Goal: Transaction & Acquisition: Purchase product/service

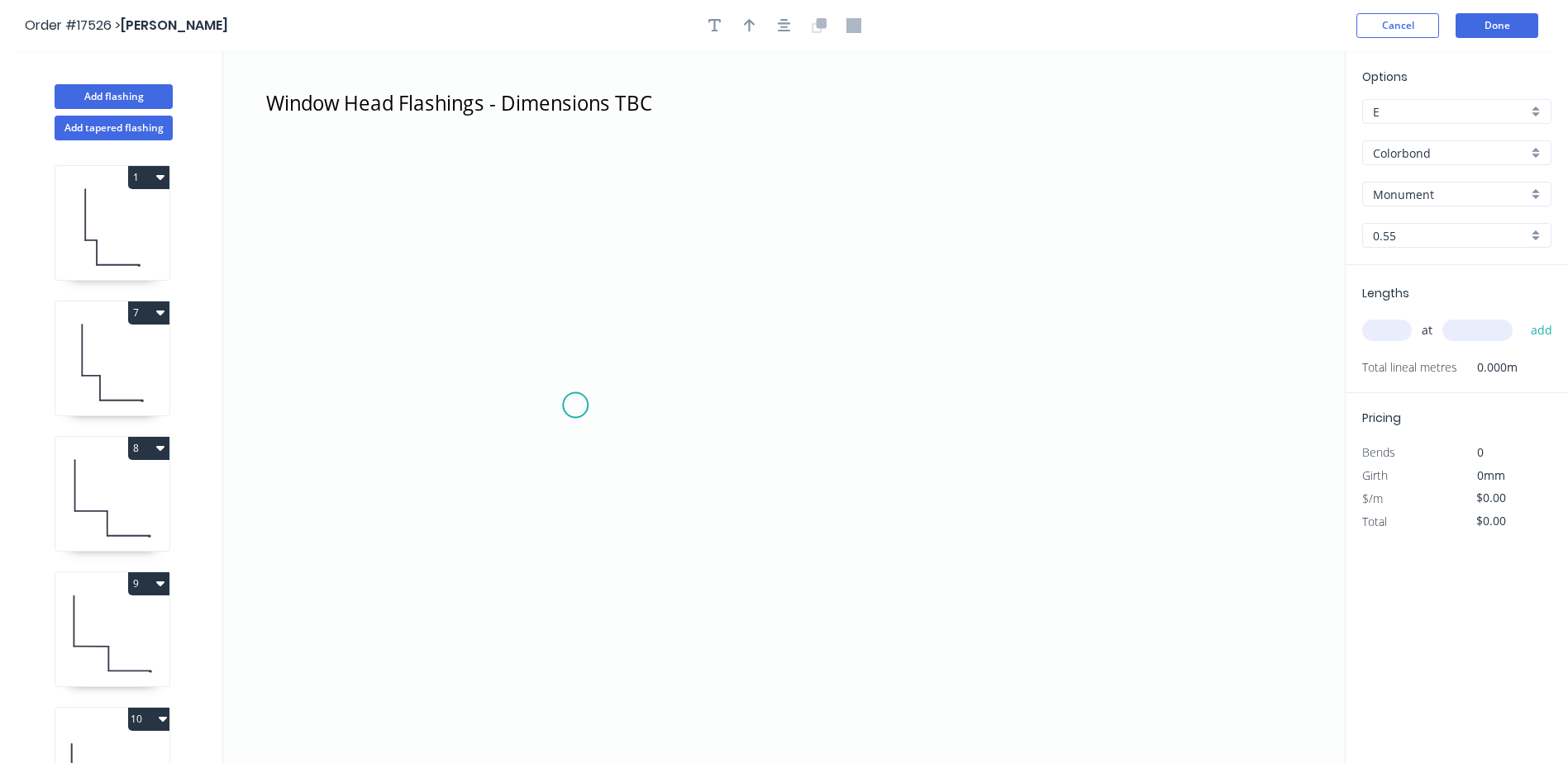
scroll to position [468, 0]
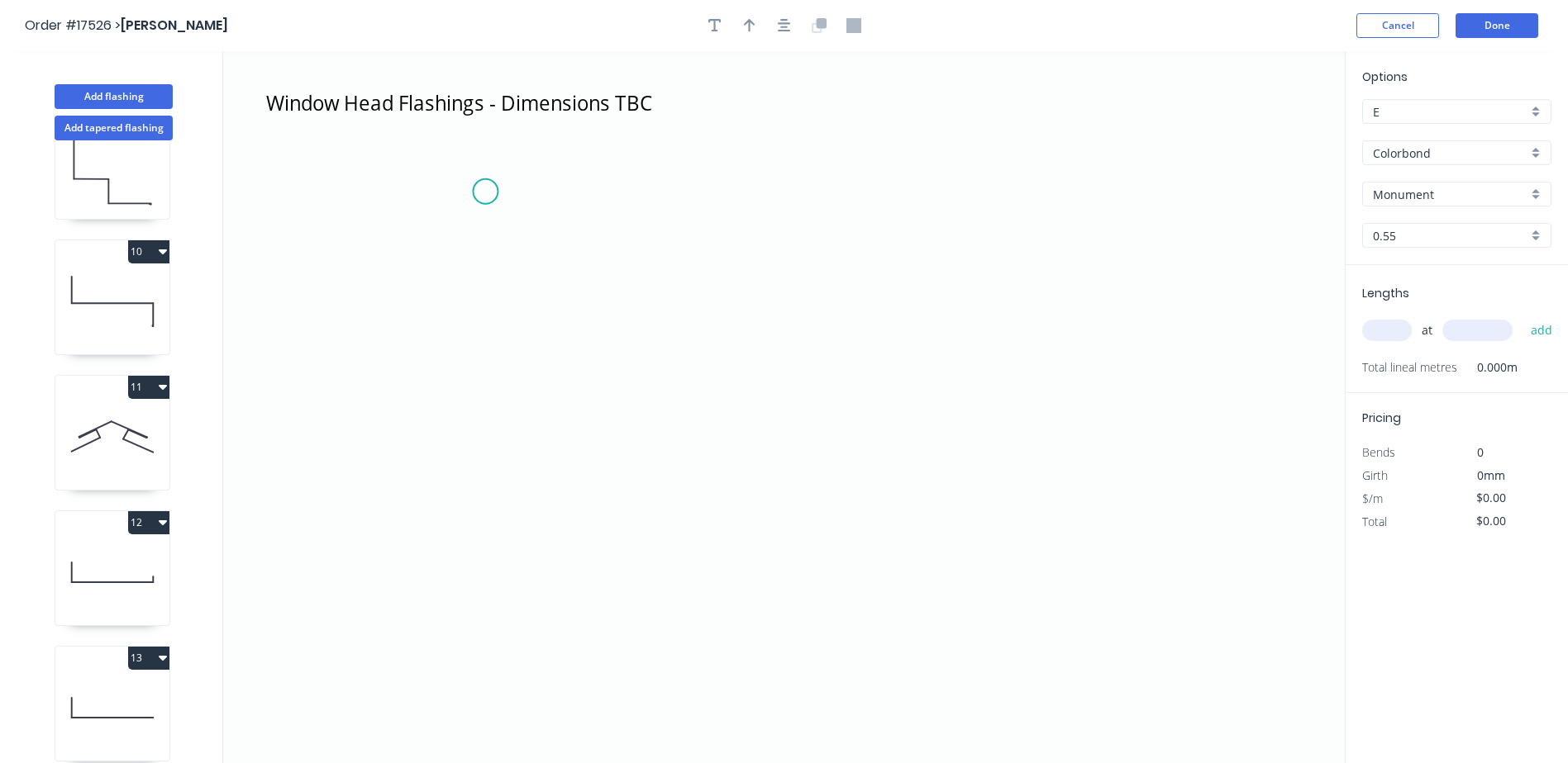
click at [484, 192] on icon "Window Head Flashings - Dimensions TBC" at bounding box center [784, 407] width 1122 height 712
click at [488, 502] on icon "Window Head Flashings - Dimensions TBC" at bounding box center [784, 407] width 1122 height 712
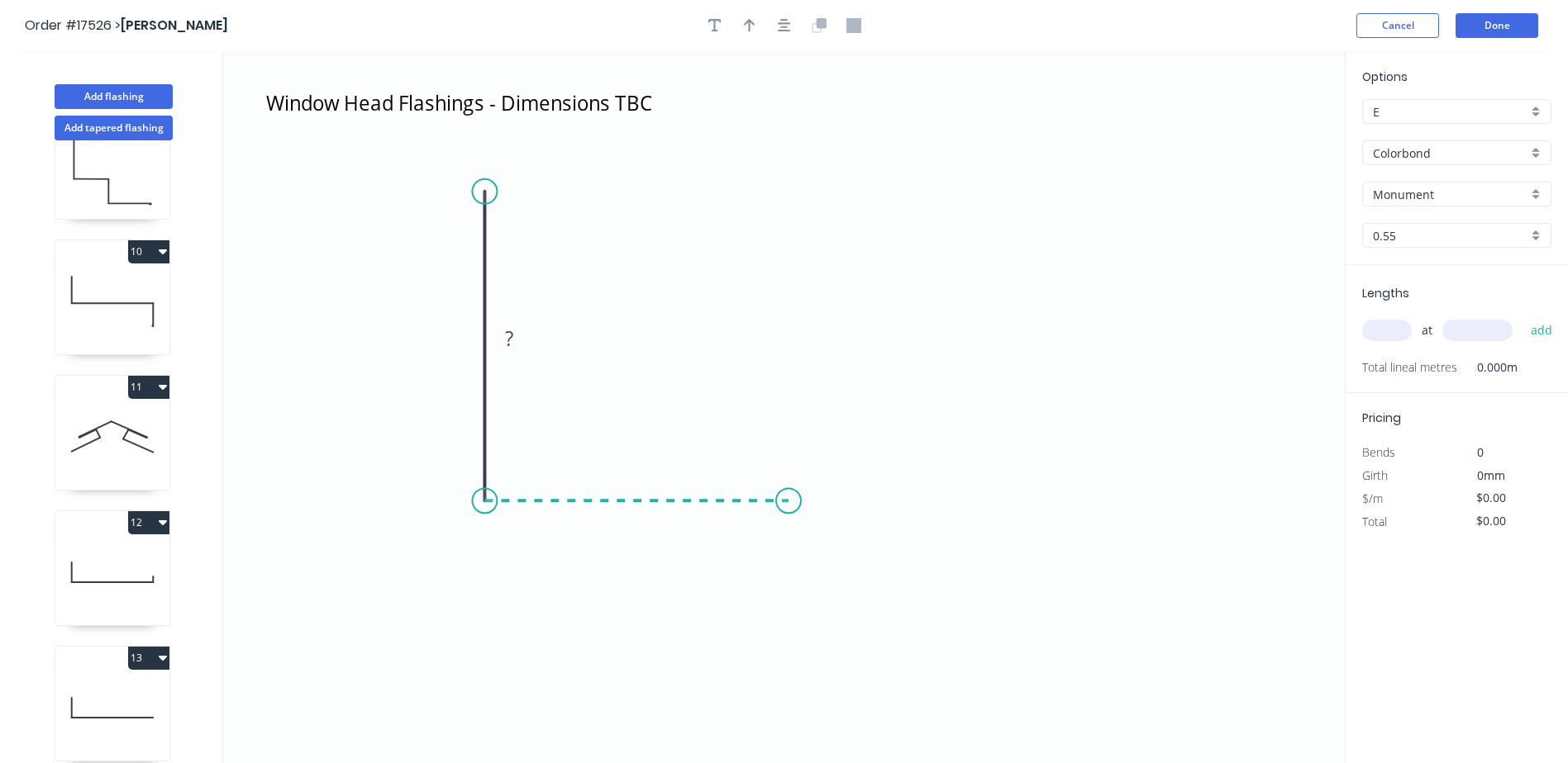
click at [788, 504] on icon "Window Head Flashings - Dimensions TBC ?" at bounding box center [784, 407] width 1122 height 712
click at [787, 513] on circle at bounding box center [787, 500] width 24 height 24
click at [789, 518] on icon "Window Head Flashings - Dimensions TBC ? ?" at bounding box center [784, 407] width 1122 height 712
click at [654, 513] on rect at bounding box center [636, 517] width 54 height 34
click at [653, 595] on icon "Window Head Flashings - Dimensions TBC ? ? ? ?" at bounding box center [784, 407] width 1122 height 712
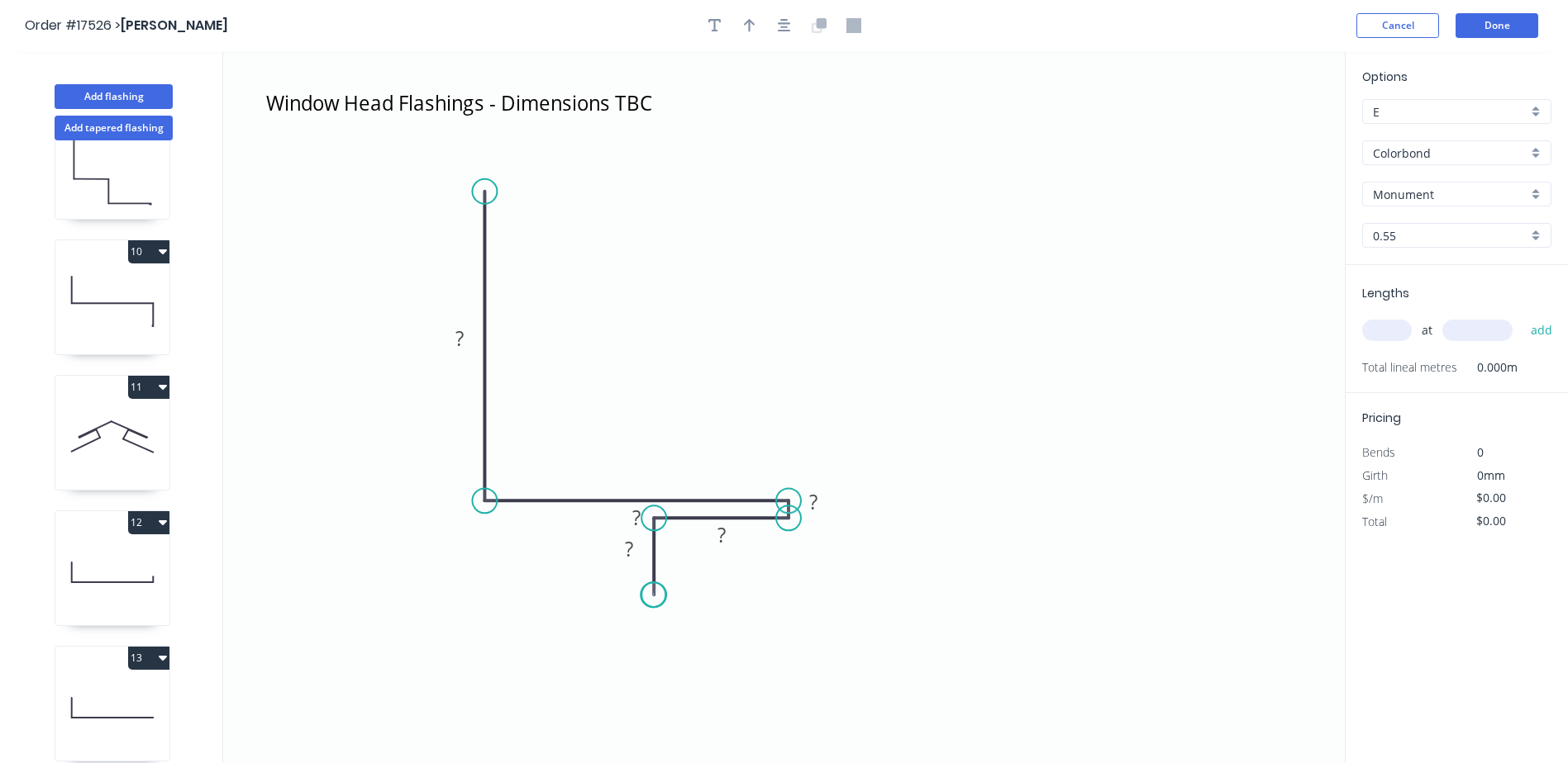
click at [653, 595] on circle at bounding box center [653, 594] width 24 height 24
click at [774, 28] on button "button" at bounding box center [784, 25] width 24 height 24
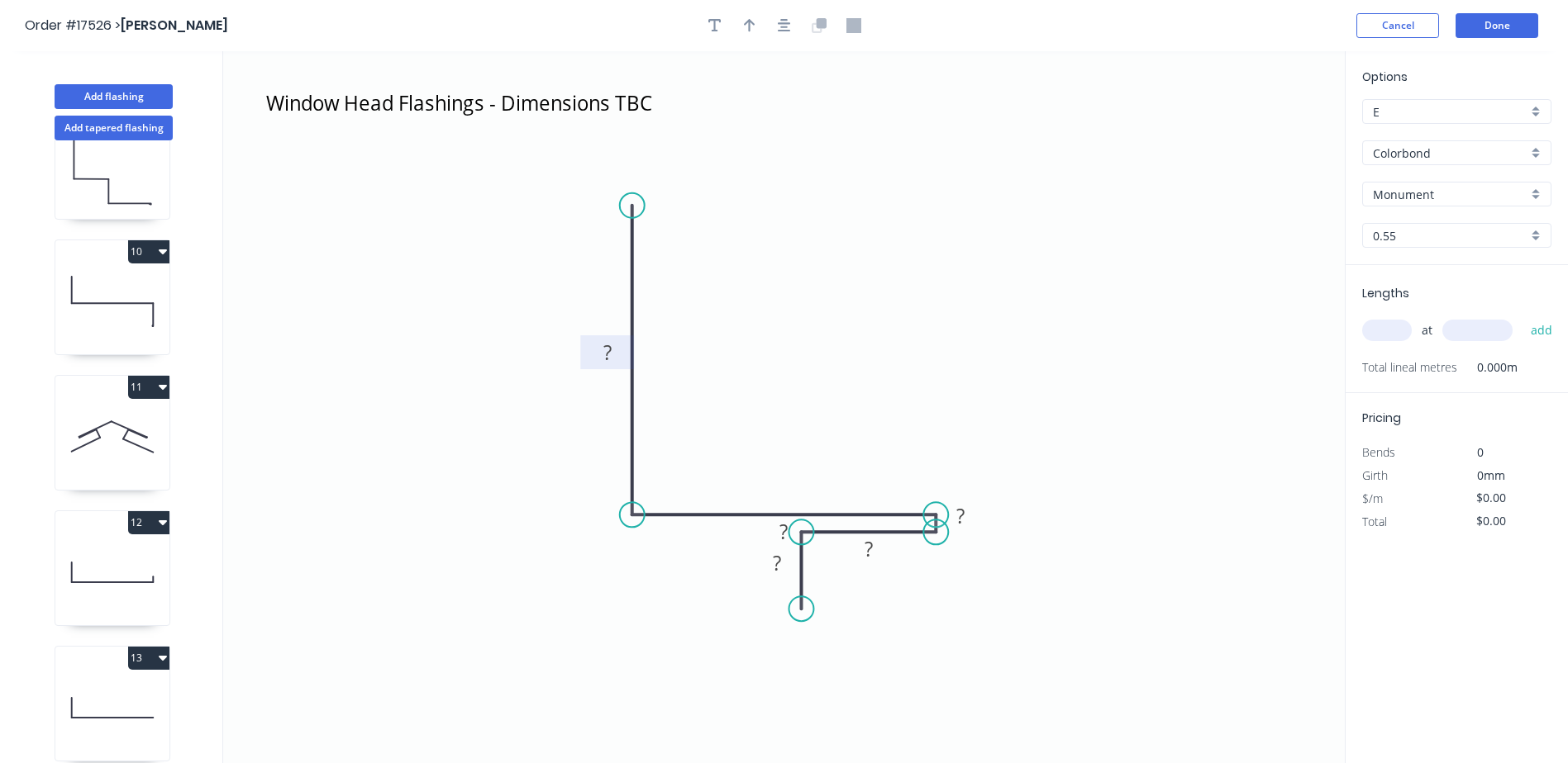
click at [612, 339] on rect at bounding box center [606, 352] width 54 height 34
click at [613, 350] on rect at bounding box center [607, 354] width 33 height 23
click at [769, 534] on rect at bounding box center [784, 533] width 33 height 23
click at [780, 545] on tspan "?" at bounding box center [784, 532] width 8 height 27
drag, startPoint x: 783, startPoint y: 547, endPoint x: 792, endPoint y: 442, distance: 105.4
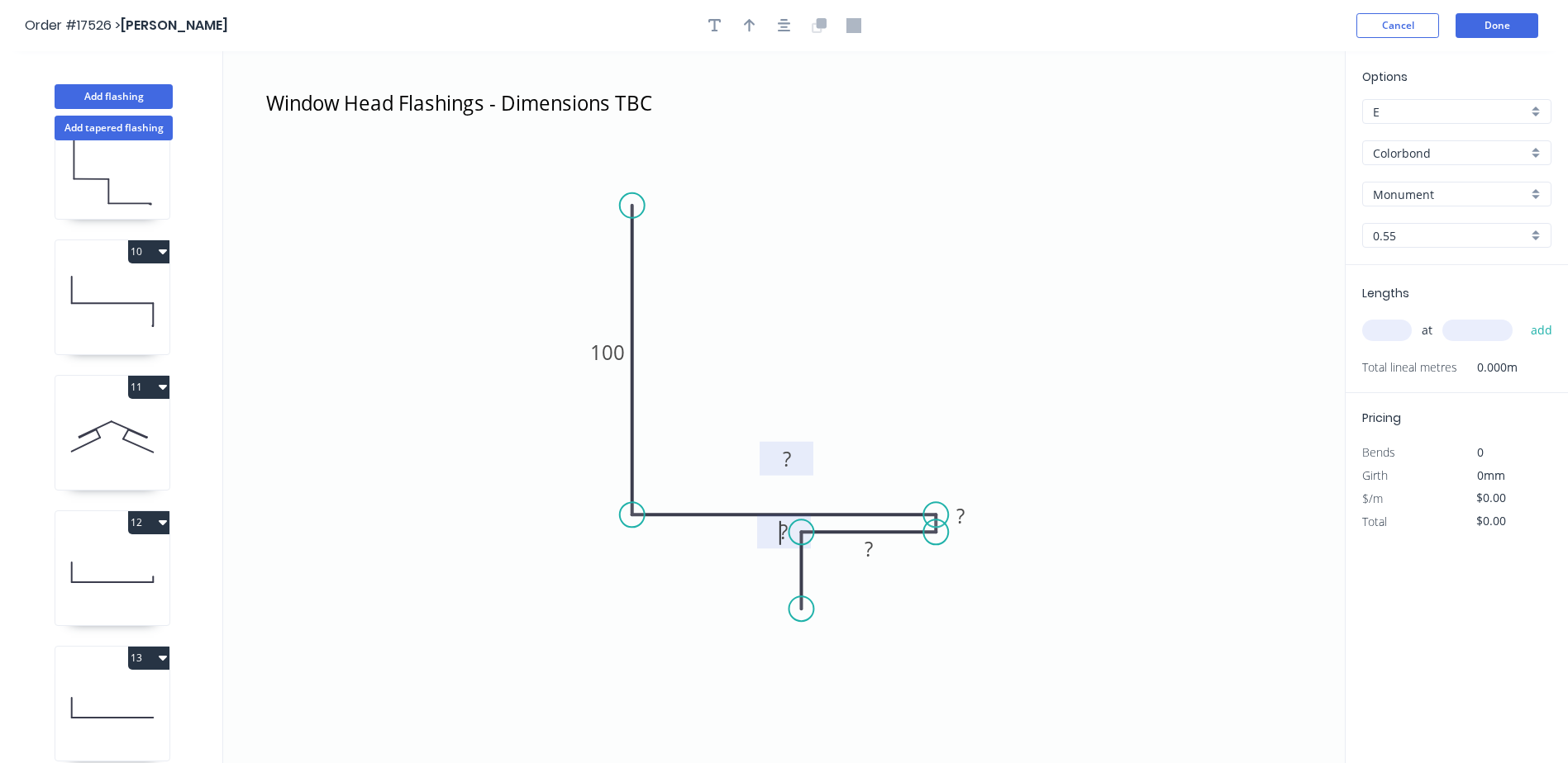
click at [792, 442] on rect at bounding box center [785, 459] width 54 height 34
drag, startPoint x: 770, startPoint y: 546, endPoint x: 778, endPoint y: 502, distance: 44.7
click at [778, 502] on rect at bounding box center [790, 487] width 54 height 34
drag, startPoint x: 807, startPoint y: 452, endPoint x: 793, endPoint y: 562, distance: 110.9
click at [793, 562] on rect at bounding box center [773, 569] width 54 height 34
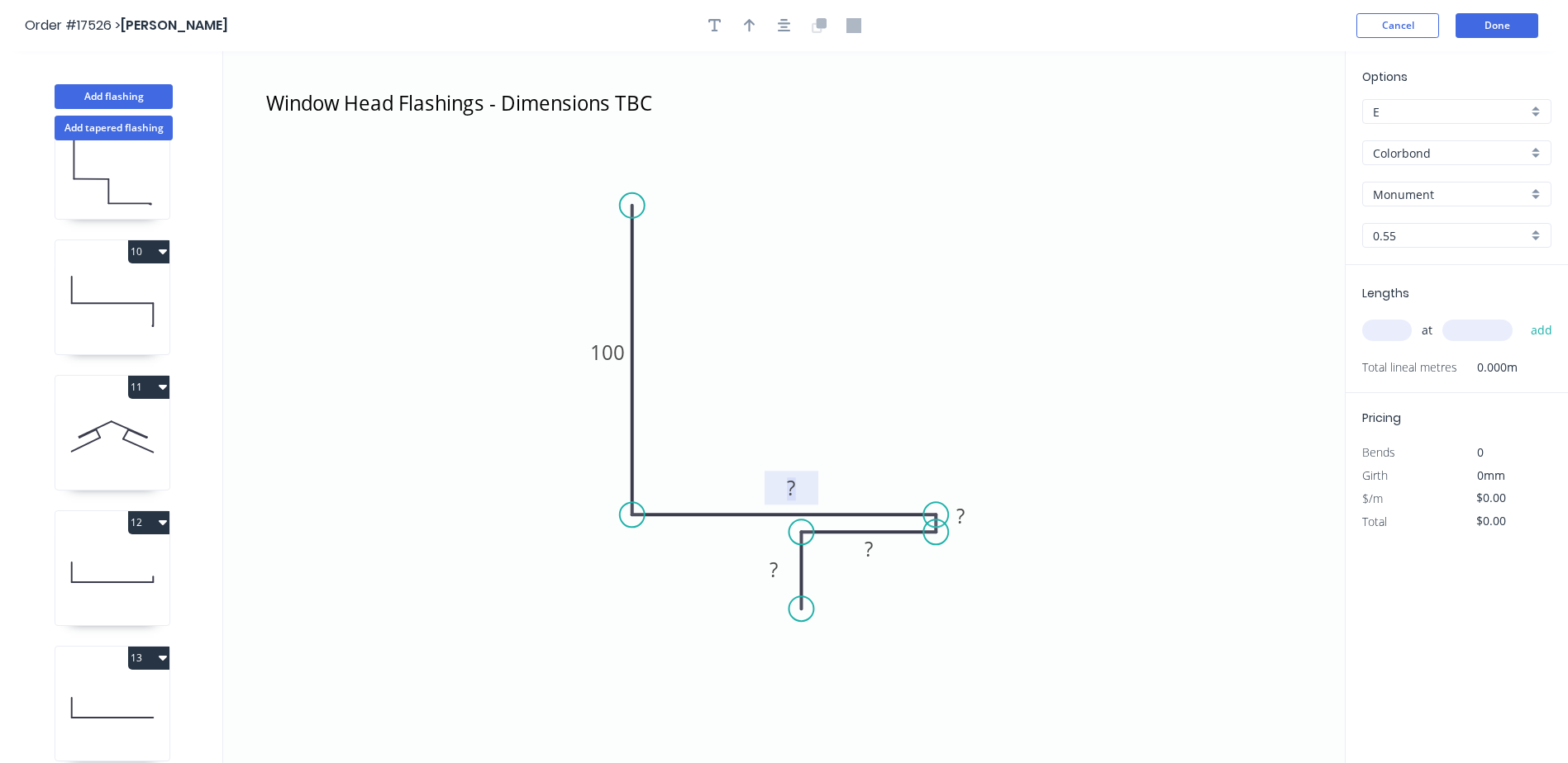
click at [798, 486] on rect at bounding box center [791, 489] width 33 height 23
click at [1003, 600] on icon "Window Head Flashings - Dimensions TBC 100 452 1 20 10" at bounding box center [784, 407] width 1122 height 712
type input "$32.56"
click at [1401, 321] on input "text" at bounding box center [1386, 330] width 50 height 21
type input "6"
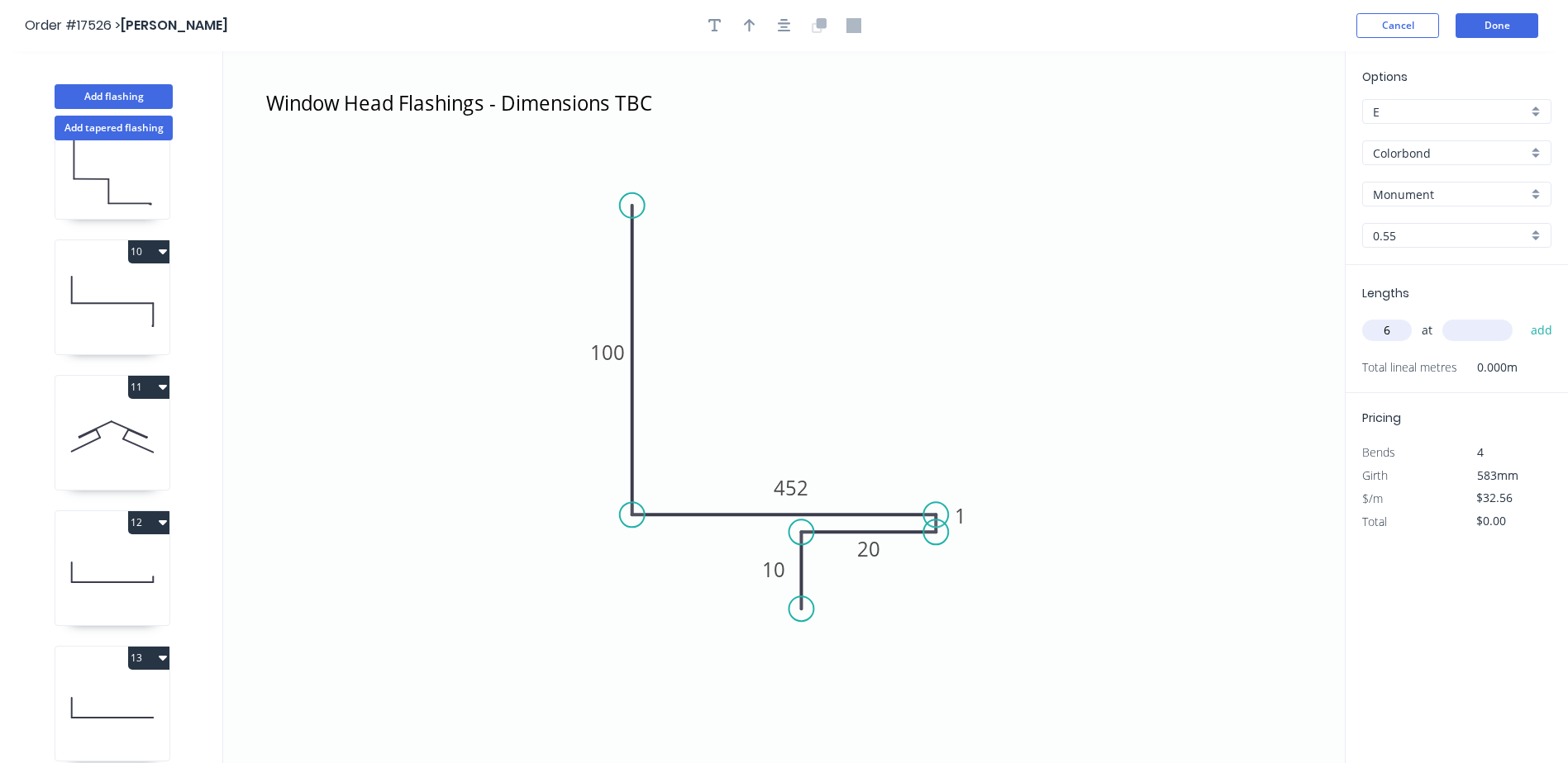
type input "6"
type input "950"
click at [1522, 317] on button "add" at bounding box center [1542, 330] width 39 height 28
type input "$195.36"
type input "2"
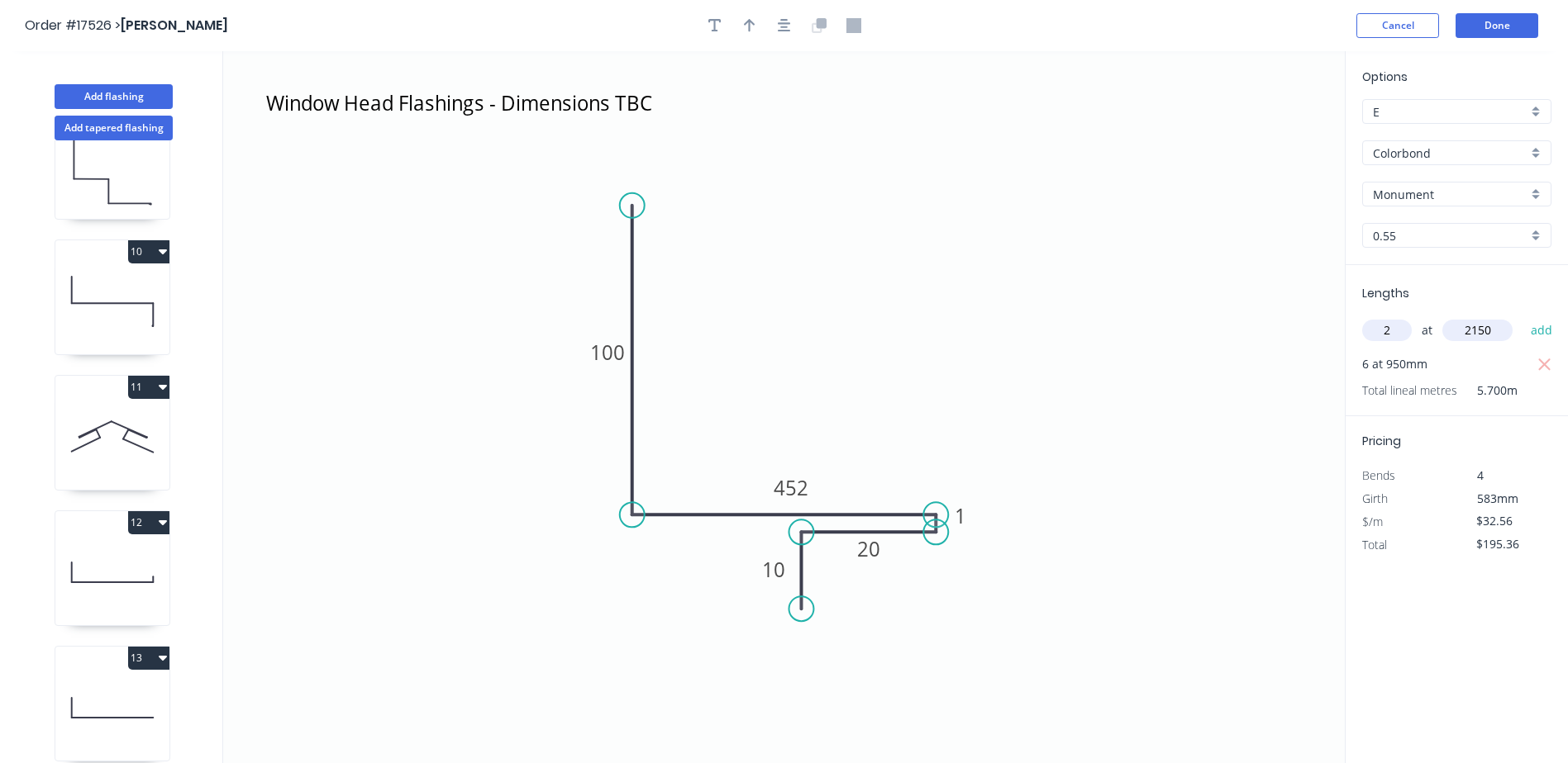
type input "2150"
click at [1522, 317] on button "add" at bounding box center [1542, 330] width 39 height 28
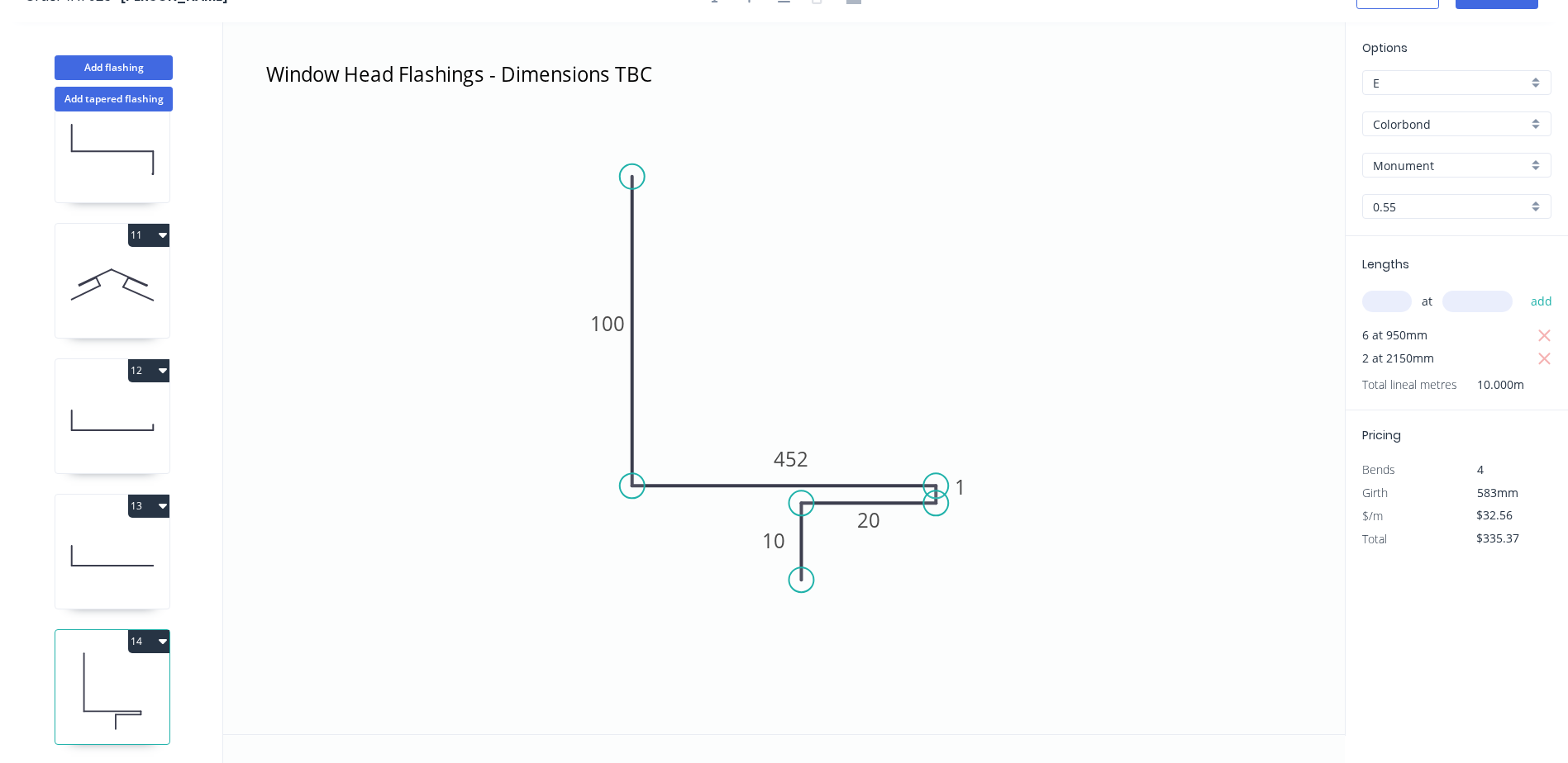
scroll to position [30, 0]
click at [162, 638] on icon "button" at bounding box center [163, 640] width 8 height 5
click at [60, 672] on div "Duplicate" at bounding box center [91, 681] width 128 height 24
type input "$0.00"
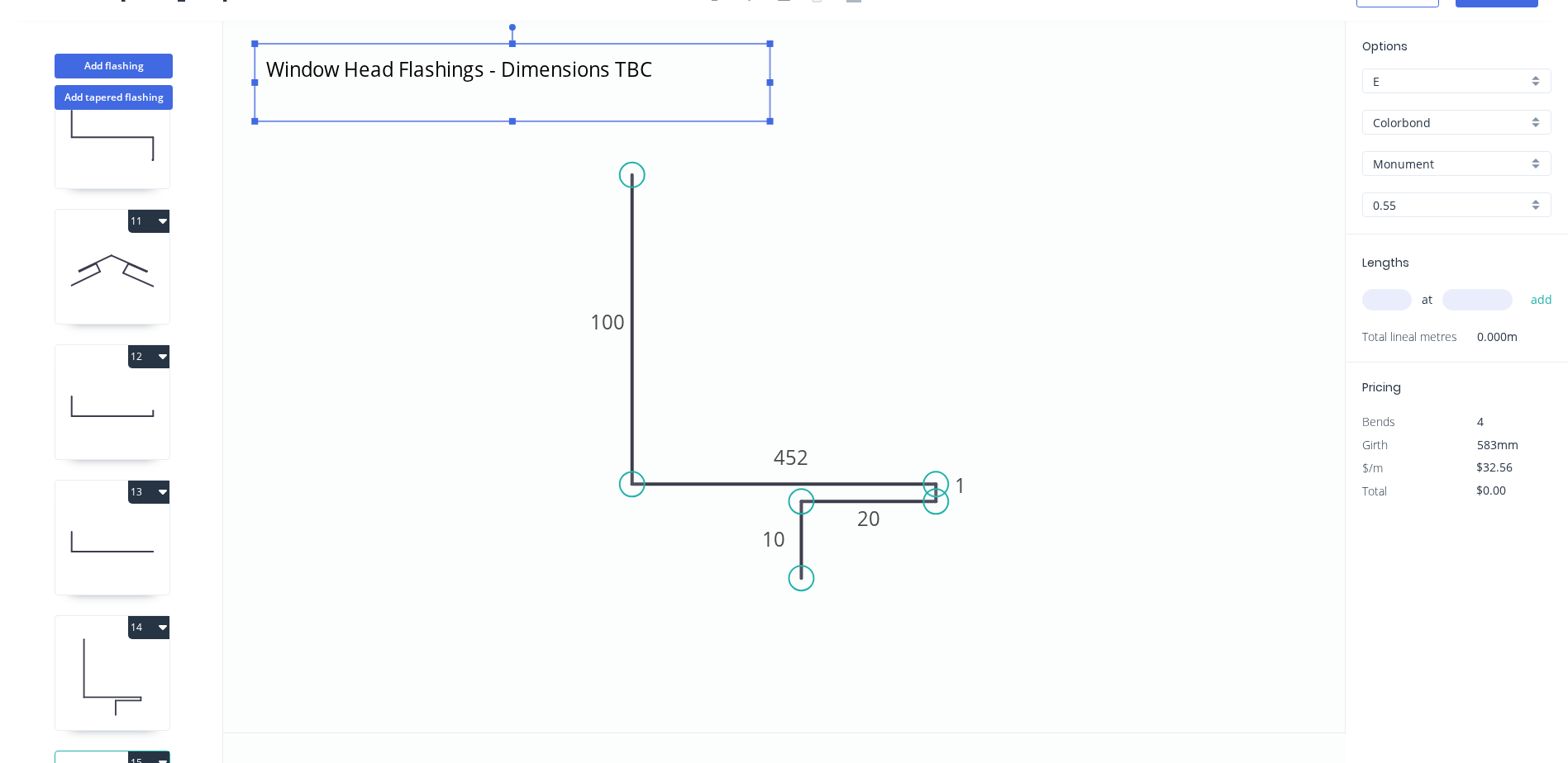
click at [396, 69] on textarea "Window Head Flashings - Dimensions TBC" at bounding box center [512, 82] width 498 height 61
click at [372, 70] on textarea "Window Head Flashings - Dimensions TBC" at bounding box center [512, 82] width 498 height 61
click at [395, 67] on textarea "Window Head Flashings - Dimensions TBC" at bounding box center [512, 82] width 498 height 61
drag, startPoint x: 396, startPoint y: 67, endPoint x: 270, endPoint y: 69, distance: 126.0
click at [270, 69] on textarea "Window Head Flashings - Dimensions TBC" at bounding box center [512, 82] width 498 height 61
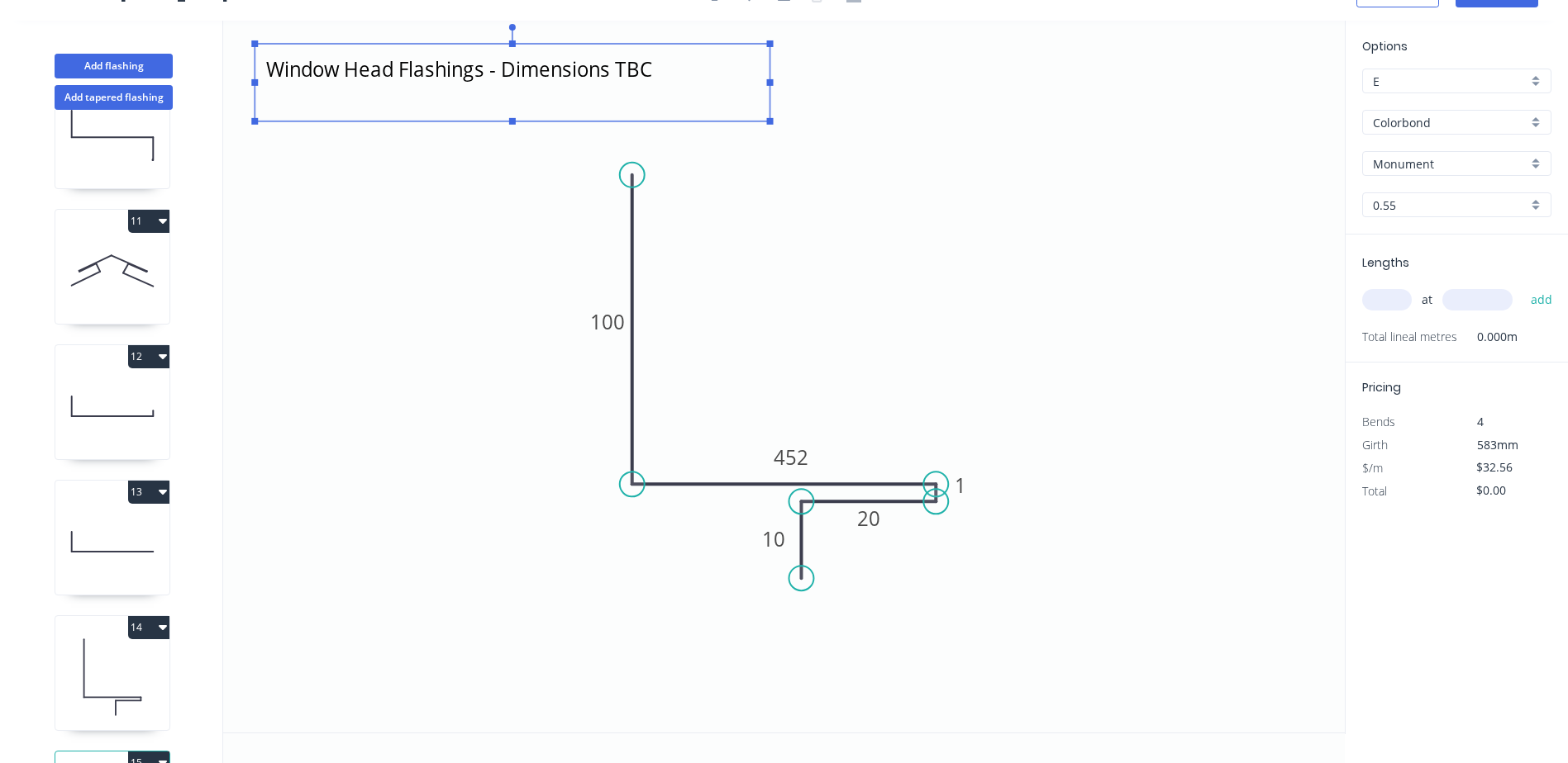
drag, startPoint x: 638, startPoint y: 171, endPoint x: 600, endPoint y: 671, distance: 501.4
click at [604, 686] on icon "Window Sill Flashings - Dimensions TBC 100 452 1 20 10" at bounding box center [784, 376] width 1122 height 712
type textarea "Window Sill Flashings - Dimensions TBC"
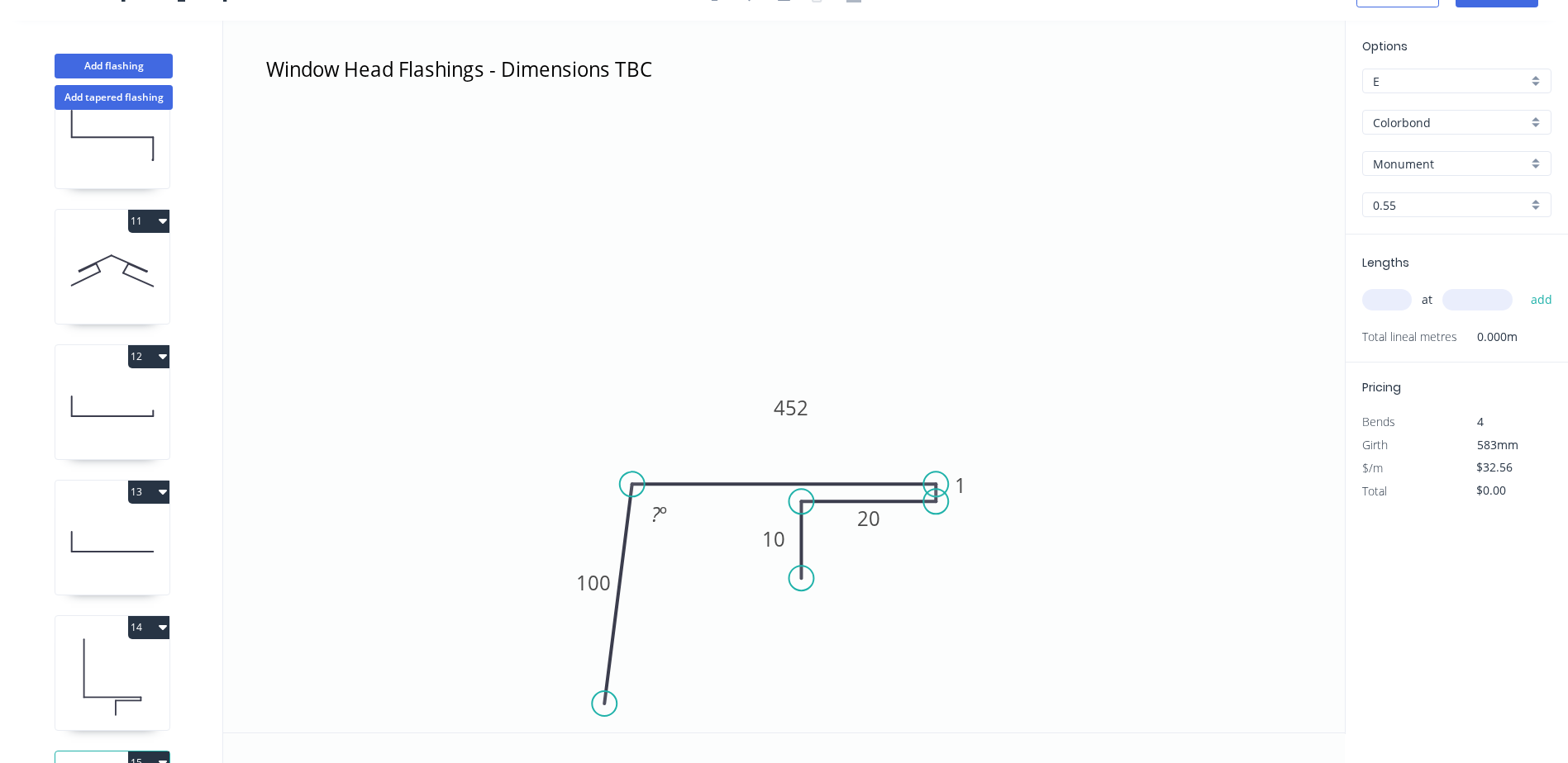
drag, startPoint x: 630, startPoint y: 176, endPoint x: 616, endPoint y: 694, distance: 518.2
click at [609, 704] on circle at bounding box center [603, 704] width 24 height 24
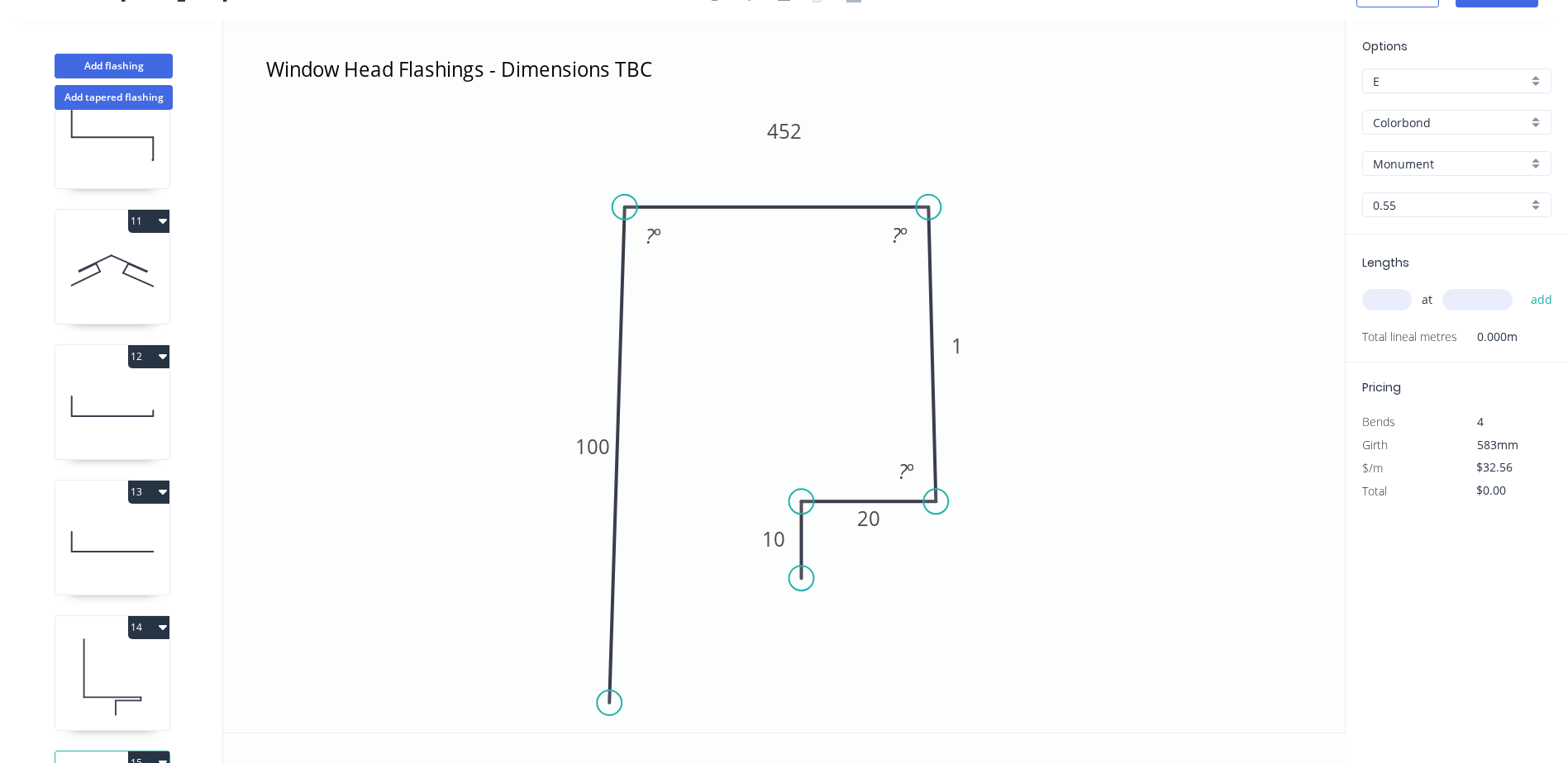
drag, startPoint x: 763, startPoint y: 484, endPoint x: 757, endPoint y: 203, distance: 281.1
click at [757, 203] on icon "Window Sill Flashings - Dimensions TBC 100 452 1 20 10 ? º ? º ? º" at bounding box center [784, 376] width 1122 height 712
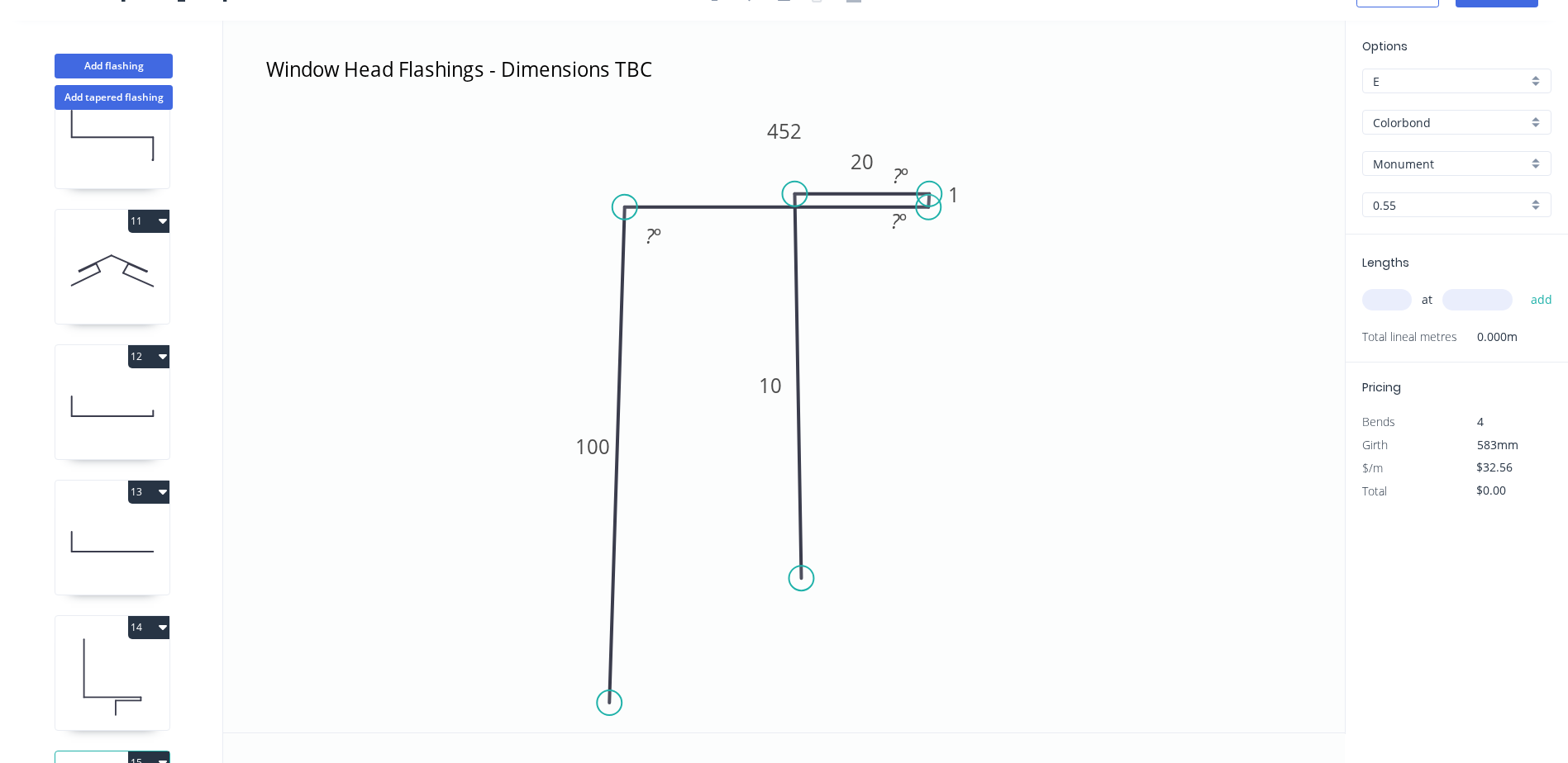
drag, startPoint x: 839, startPoint y: 501, endPoint x: 840, endPoint y: 203, distance: 298.0
click at [832, 190] on icon "Window Sill Flashings - Dimensions TBC 100 452 1 20 10 ? º ? º ? º" at bounding box center [784, 376] width 1122 height 712
drag, startPoint x: 769, startPoint y: 476, endPoint x: 796, endPoint y: 128, distance: 349.0
click at [796, 128] on circle at bounding box center [792, 128] width 24 height 24
drag, startPoint x: 763, startPoint y: 126, endPoint x: 800, endPoint y: 492, distance: 367.9
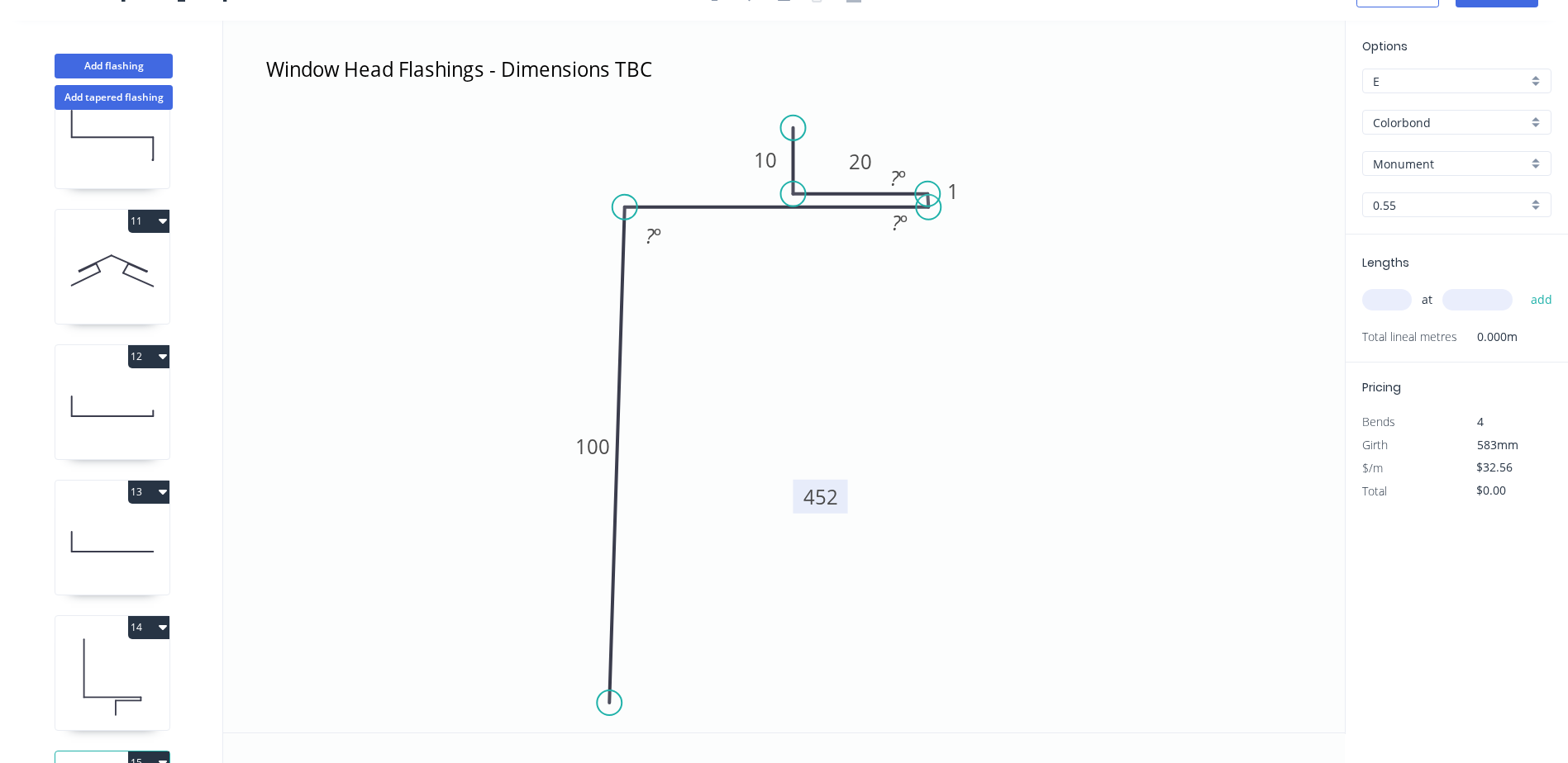
click at [800, 492] on rect at bounding box center [820, 497] width 55 height 34
drag, startPoint x: 610, startPoint y: 704, endPoint x: 633, endPoint y: 450, distance: 255.0
click at [633, 450] on circle at bounding box center [624, 449] width 24 height 24
drag, startPoint x: 629, startPoint y: 454, endPoint x: 622, endPoint y: 504, distance: 50.5
click at [622, 504] on circle at bounding box center [624, 502] width 24 height 24
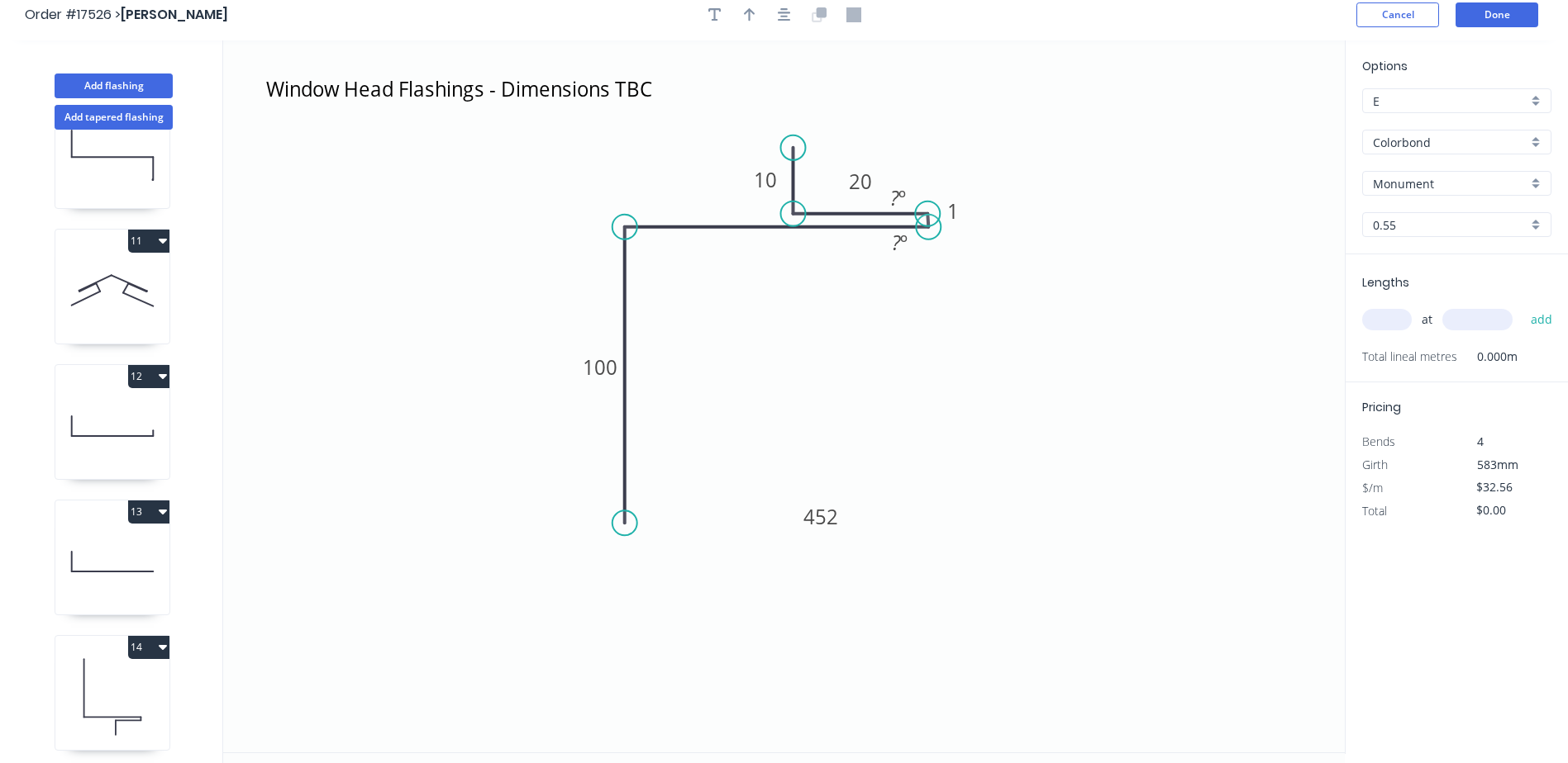
scroll to position [0, 0]
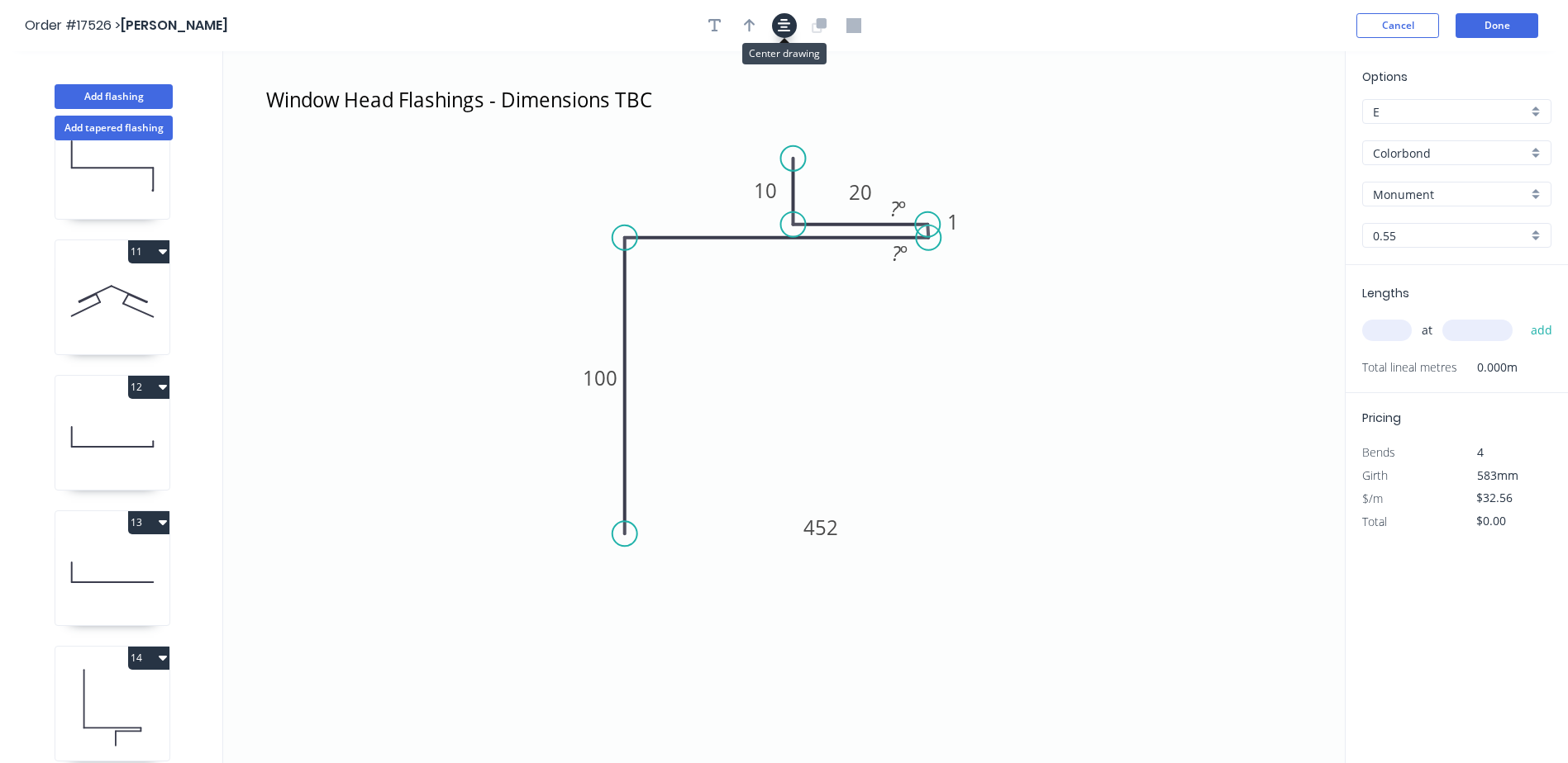
click at [781, 26] on icon "button" at bounding box center [784, 26] width 14 height 14
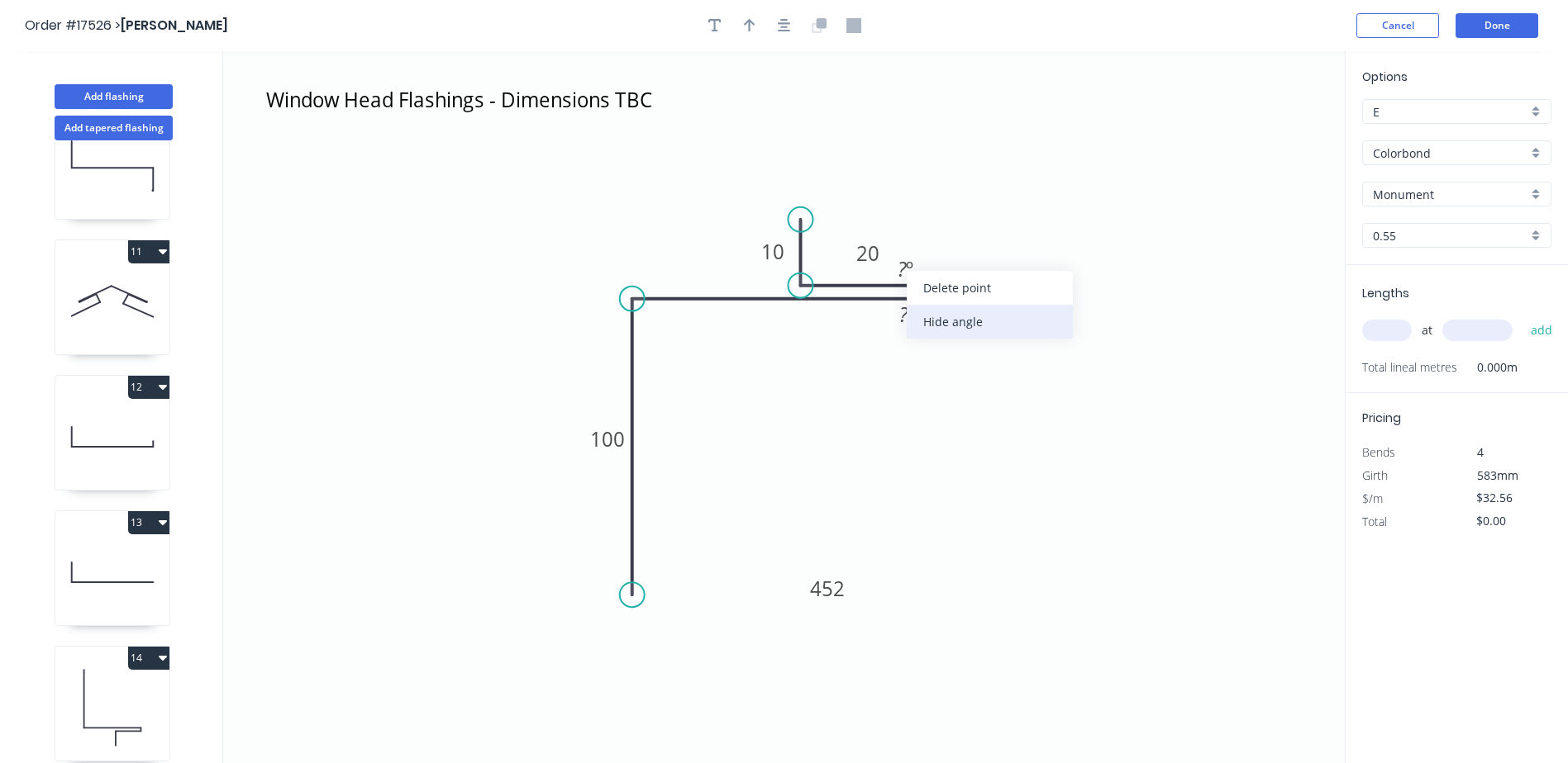
click at [945, 318] on div "Hide angle" at bounding box center [989, 322] width 166 height 34
click at [973, 368] on div "Hide angle" at bounding box center [998, 367] width 166 height 34
click at [785, 323] on icon "Window Sill Flashings - Dimensions TBC 100 452 1 20 10" at bounding box center [784, 407] width 1122 height 712
click at [835, 586] on tspan "452" at bounding box center [828, 589] width 35 height 27
click at [889, 636] on icon "Window Sill Flashings - Dimensions TBC 100 42 1 20 10" at bounding box center [784, 407] width 1122 height 712
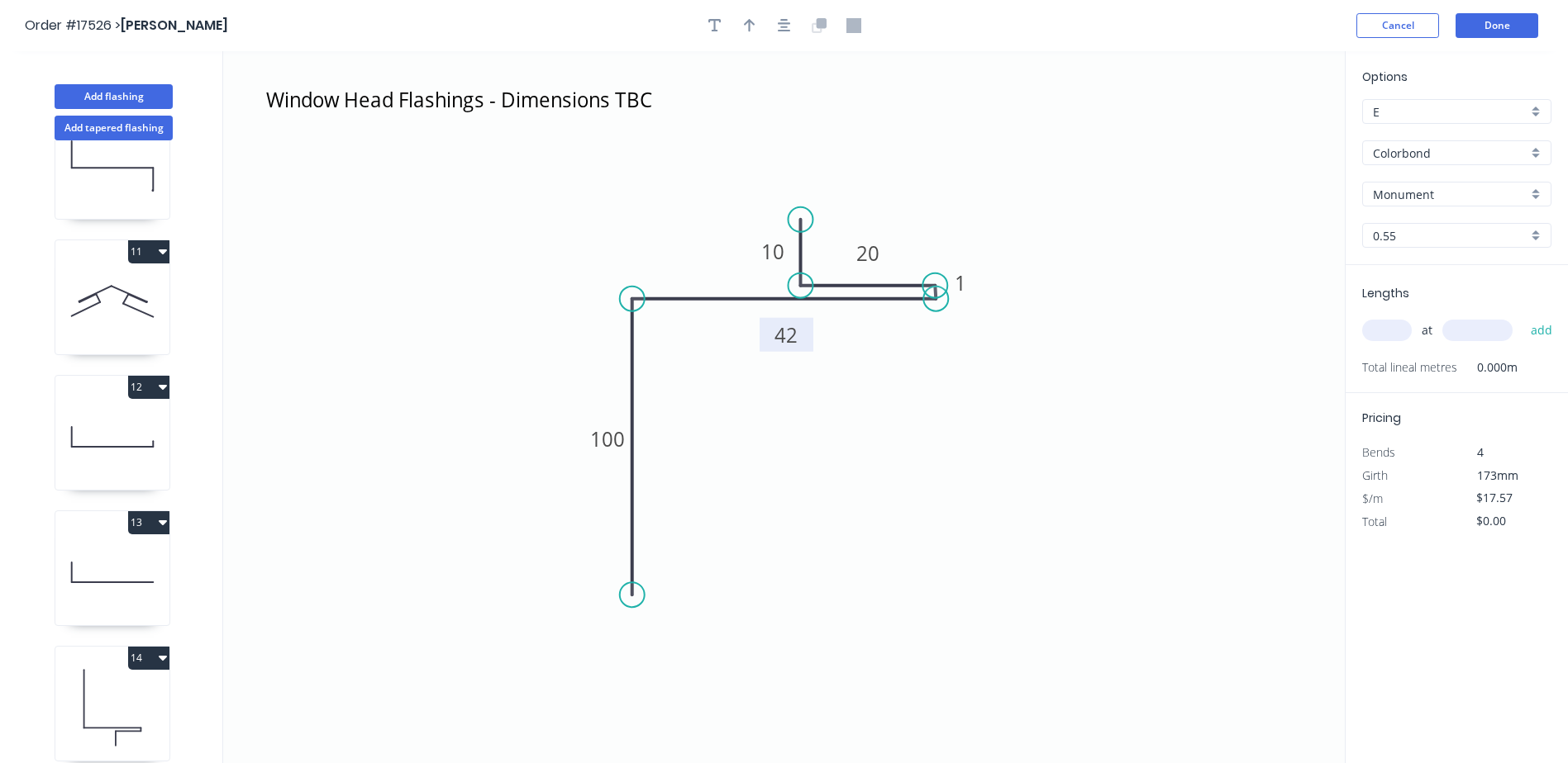
drag, startPoint x: 845, startPoint y: 594, endPoint x: 803, endPoint y: 340, distance: 257.4
click at [803, 340] on rect at bounding box center [785, 334] width 54 height 34
click at [622, 445] on tspan "100" at bounding box center [607, 439] width 35 height 27
click at [709, 516] on icon "Window Sill Flashings - Dimensions TBC 50 42 1 20 10" at bounding box center [784, 407] width 1122 height 712
drag, startPoint x: 747, startPoint y: 23, endPoint x: 1072, endPoint y: 180, distance: 360.9
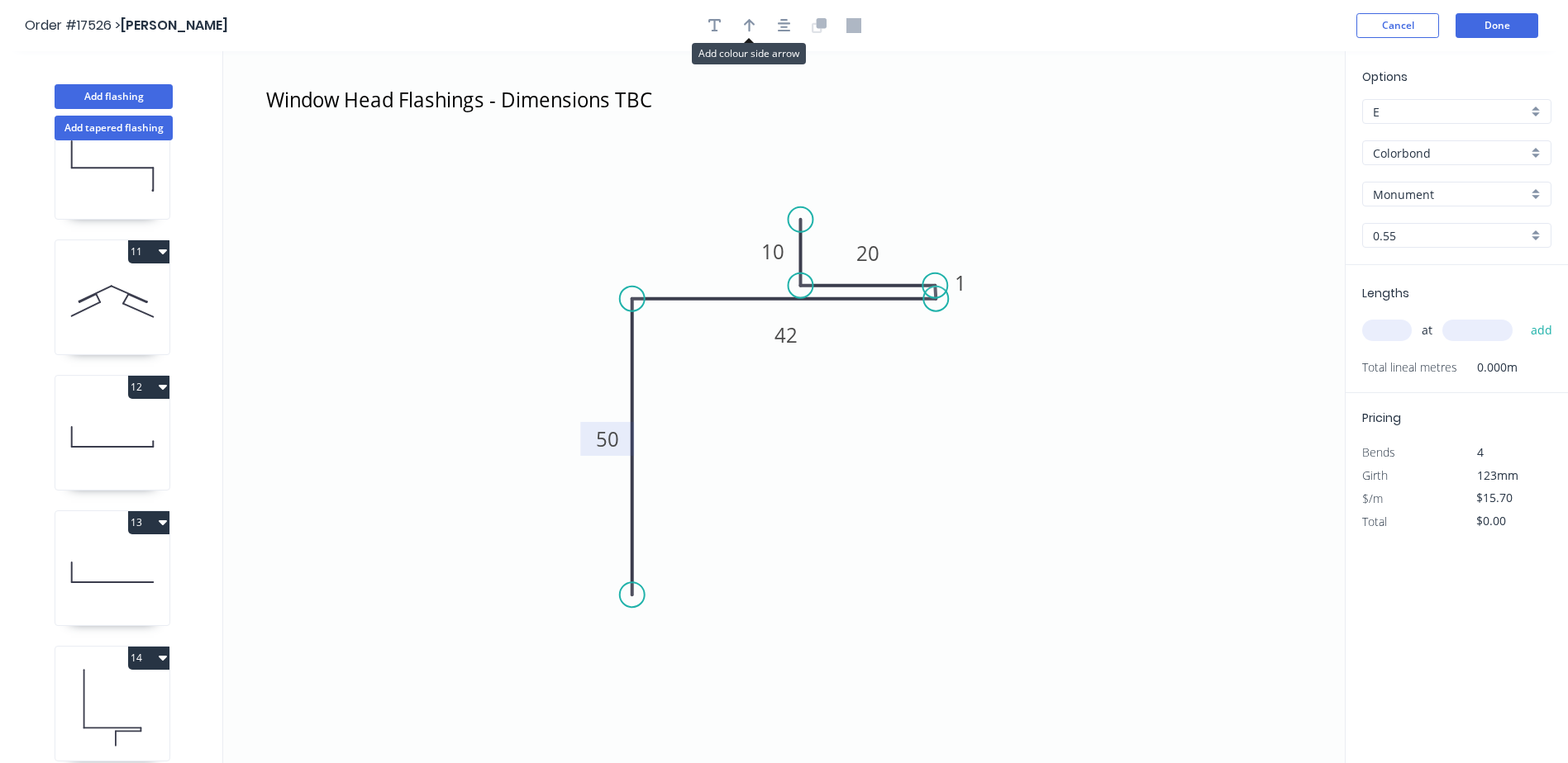
click at [747, 24] on icon "button" at bounding box center [749, 25] width 12 height 15
drag, startPoint x: 1261, startPoint y: 133, endPoint x: 870, endPoint y: 459, distance: 509.1
click at [870, 459] on icon at bounding box center [869, 439] width 15 height 53
click at [868, 459] on icon at bounding box center [857, 444] width 48 height 48
click at [867, 459] on icon at bounding box center [857, 444] width 48 height 48
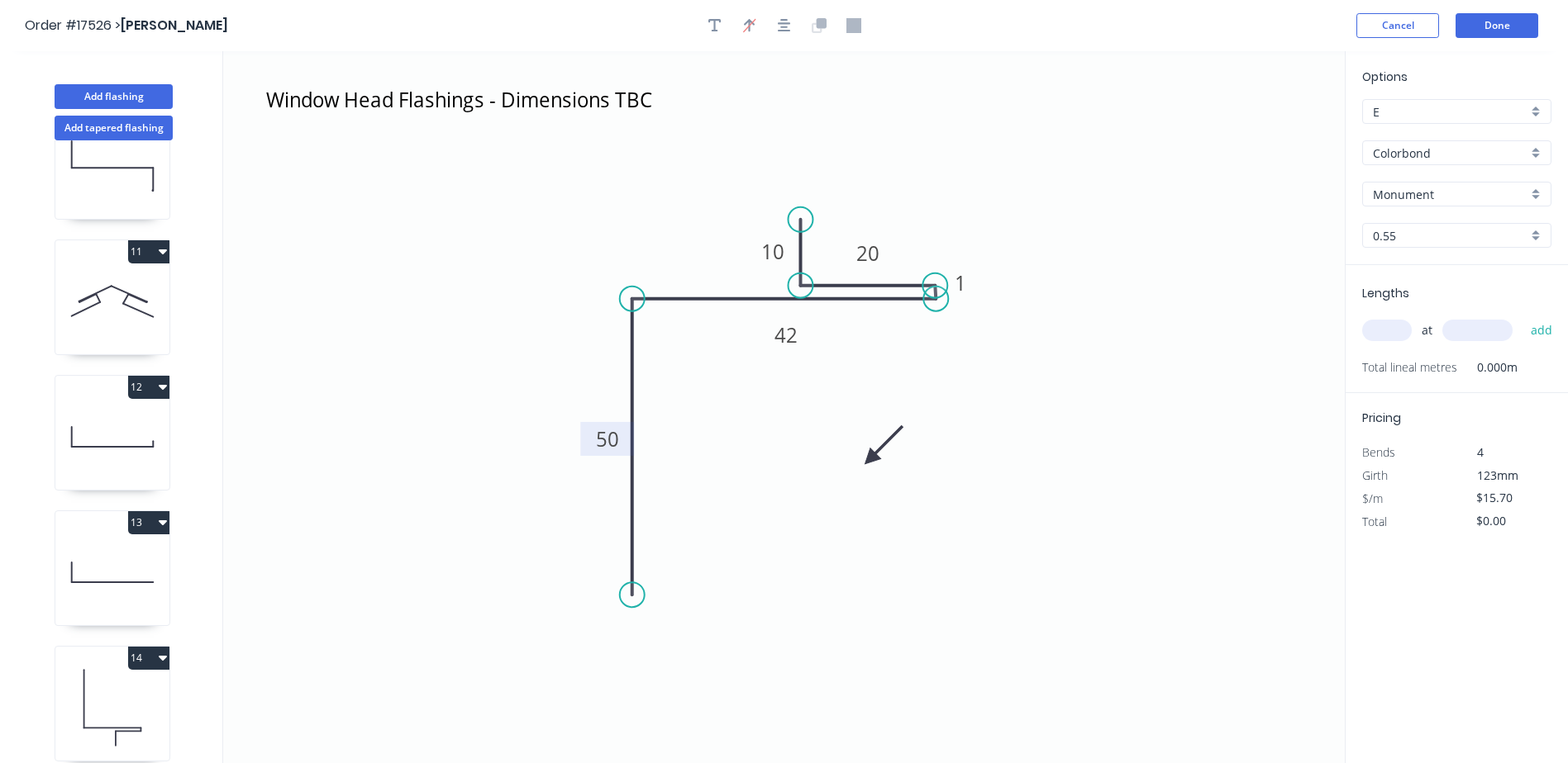
click at [867, 459] on icon at bounding box center [883, 444] width 48 height 48
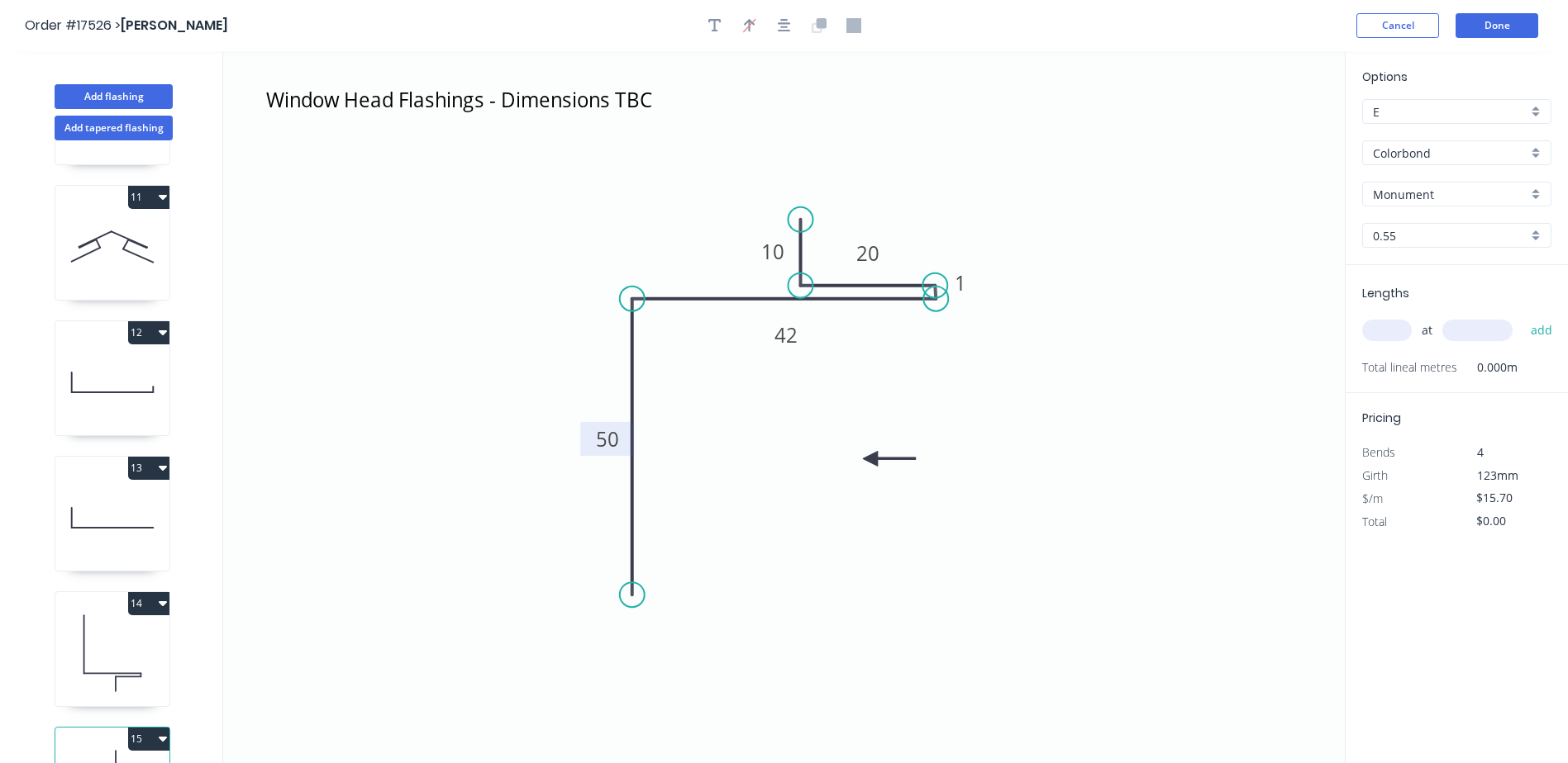
scroll to position [739, 0]
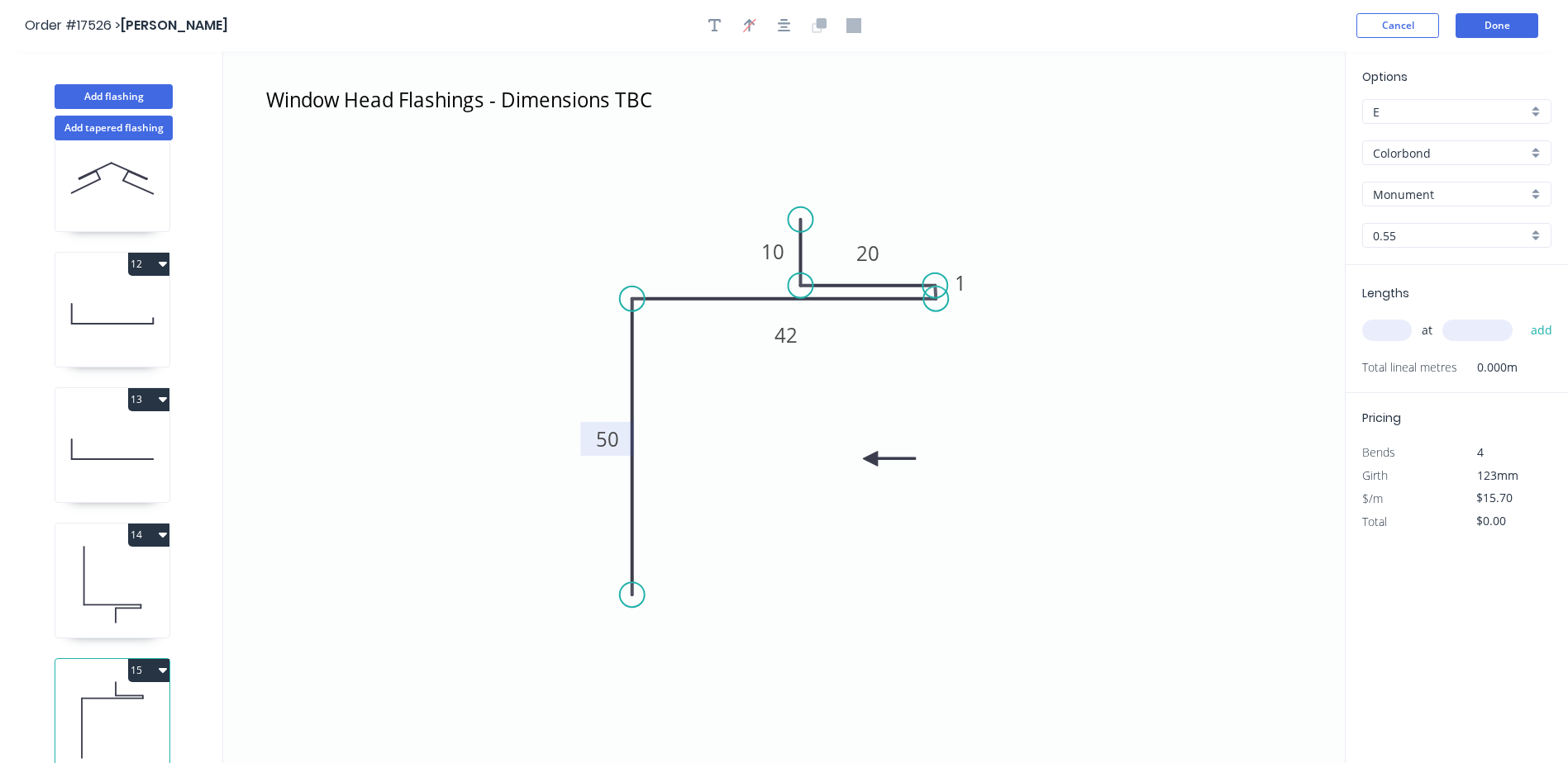
click at [97, 564] on icon at bounding box center [112, 585] width 114 height 106
type input "$32.56"
type input "$335.37"
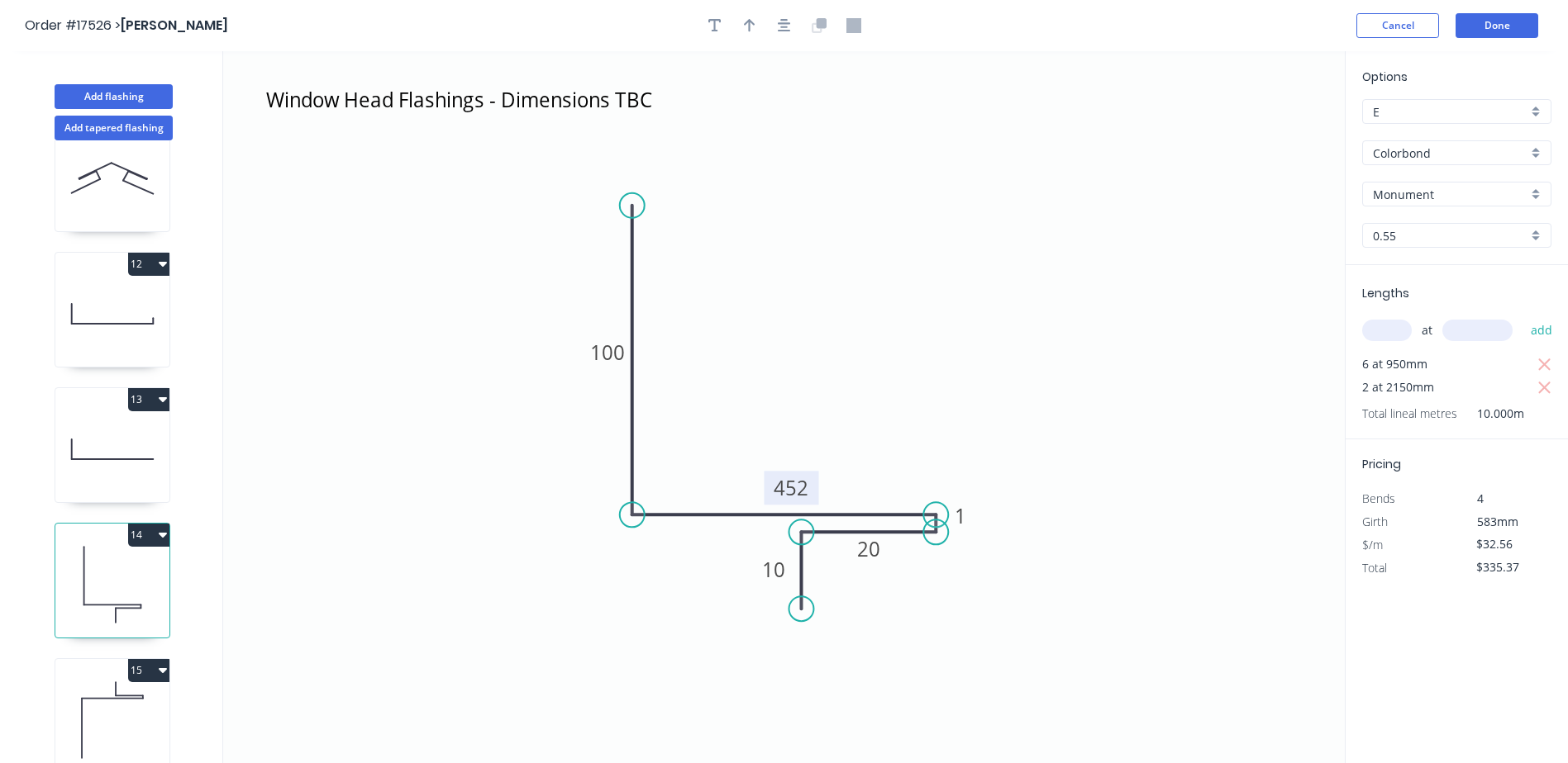
click at [809, 479] on rect at bounding box center [790, 487] width 55 height 34
click at [801, 485] on tspan "452" at bounding box center [792, 488] width 35 height 27
click at [903, 421] on icon "Window Head Flashings - Dimensions TBC 100 42 1 20 10" at bounding box center [784, 407] width 1122 height 712
type input "$17.57"
type input "$180.97"
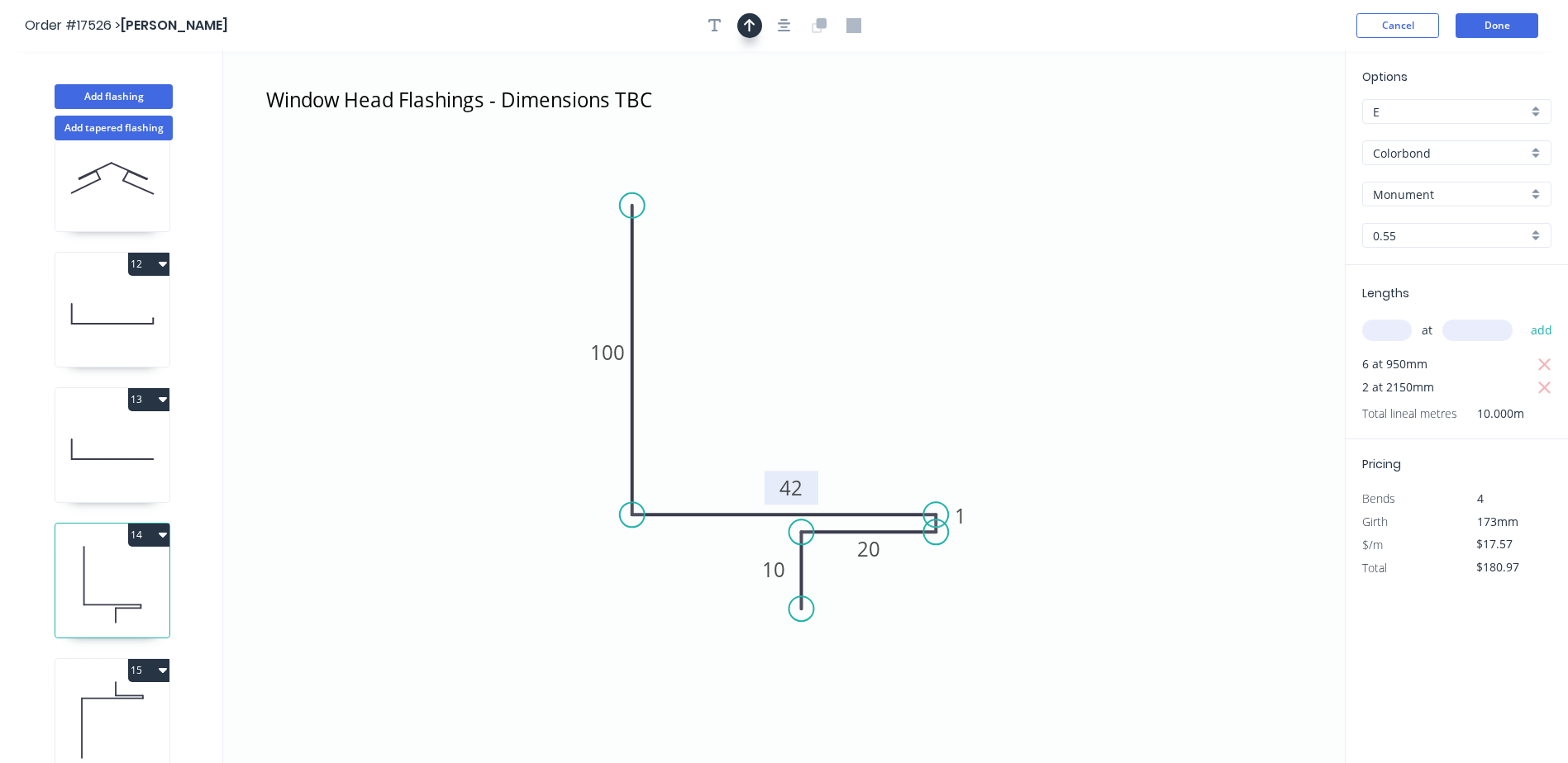
click at [750, 29] on icon "button" at bounding box center [749, 25] width 12 height 15
drag, startPoint x: 1258, startPoint y: 132, endPoint x: 839, endPoint y: 321, distance: 459.7
click at [839, 321] on icon at bounding box center [839, 301] width 15 height 53
click at [838, 321] on icon at bounding box center [825, 306] width 48 height 48
click at [838, 321] on icon at bounding box center [839, 301] width 15 height 53
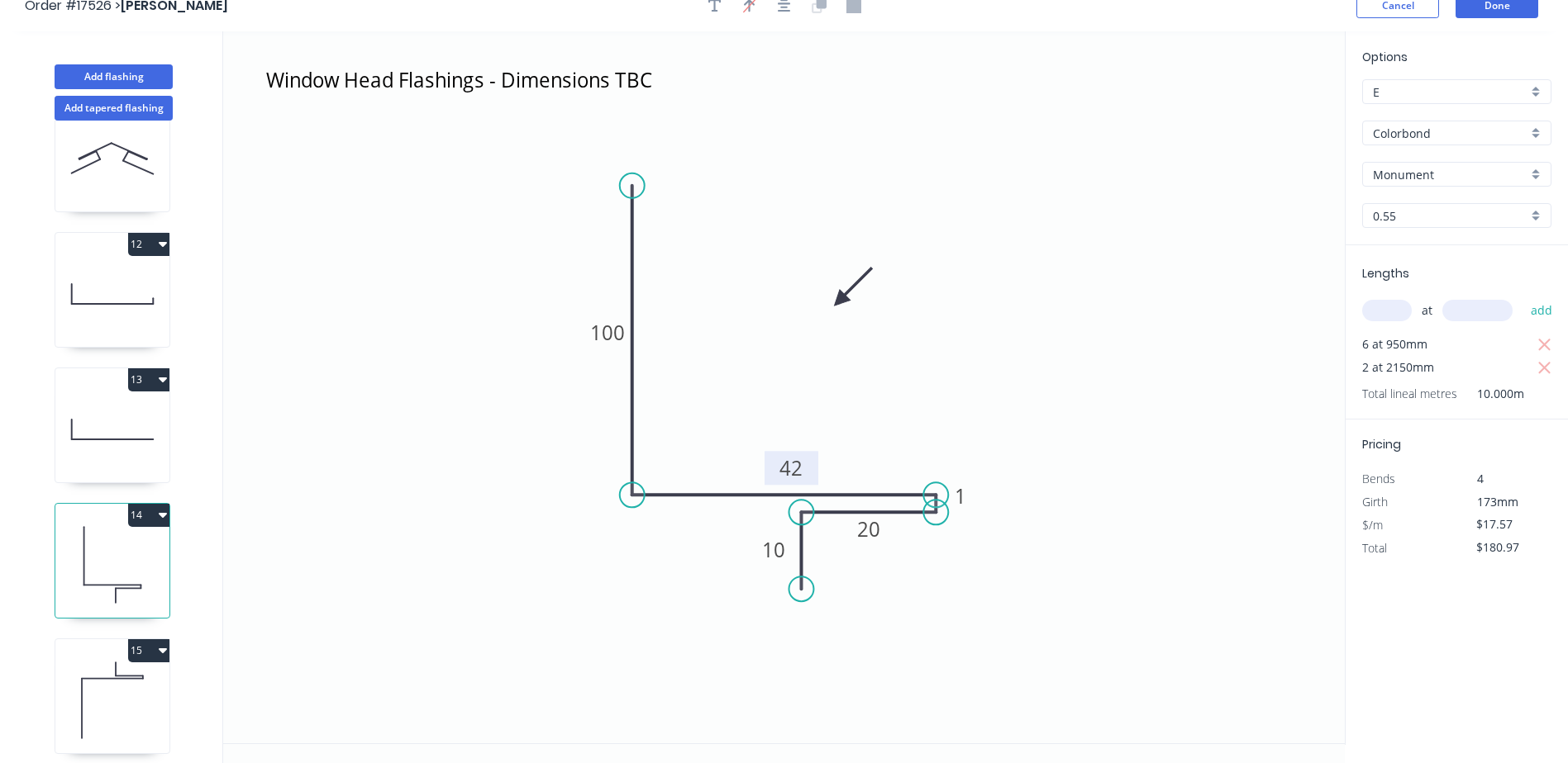
scroll to position [30, 0]
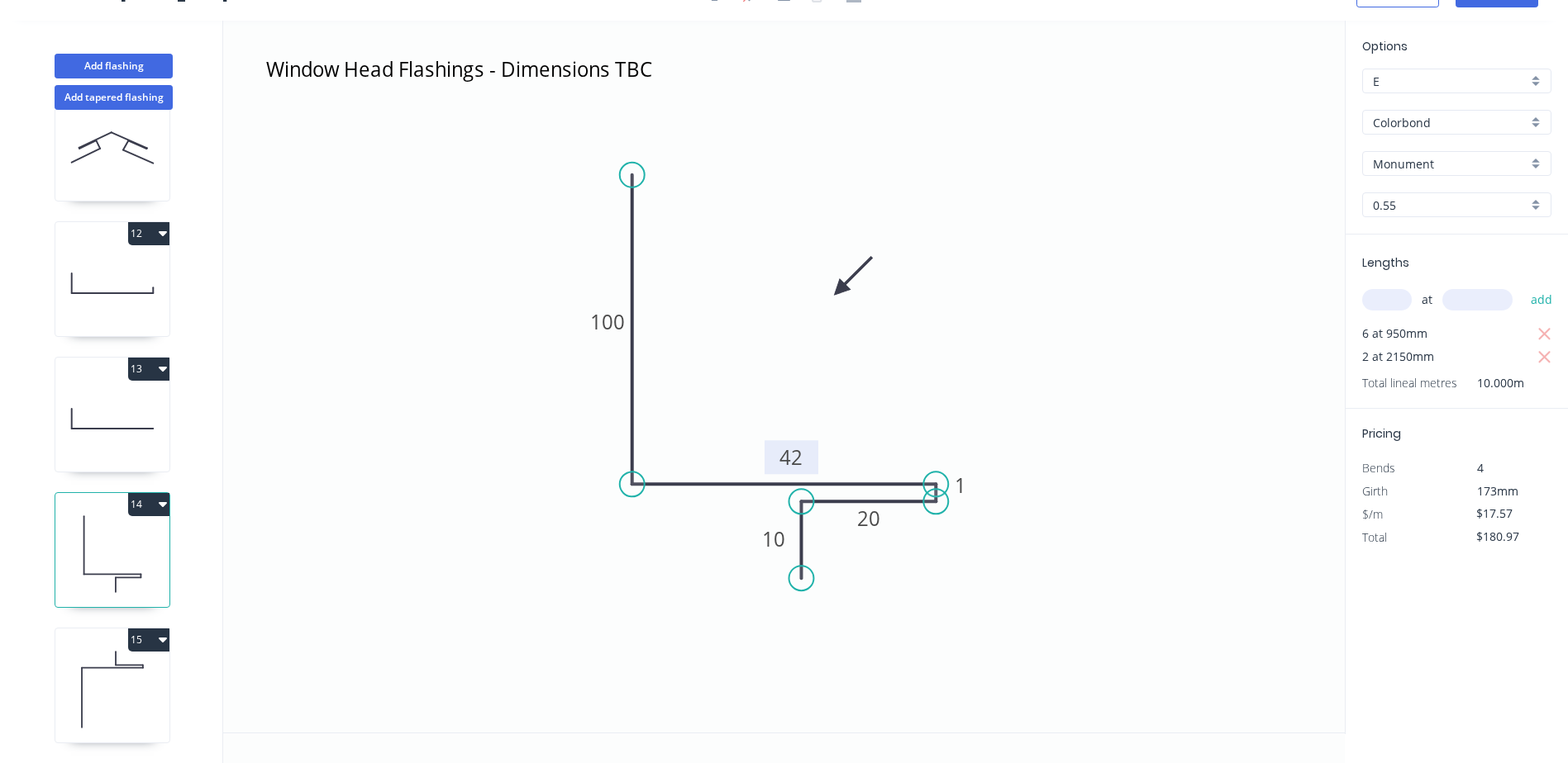
click at [128, 652] on icon at bounding box center [112, 690] width 114 height 106
type input "$15.70"
type input "$0.00"
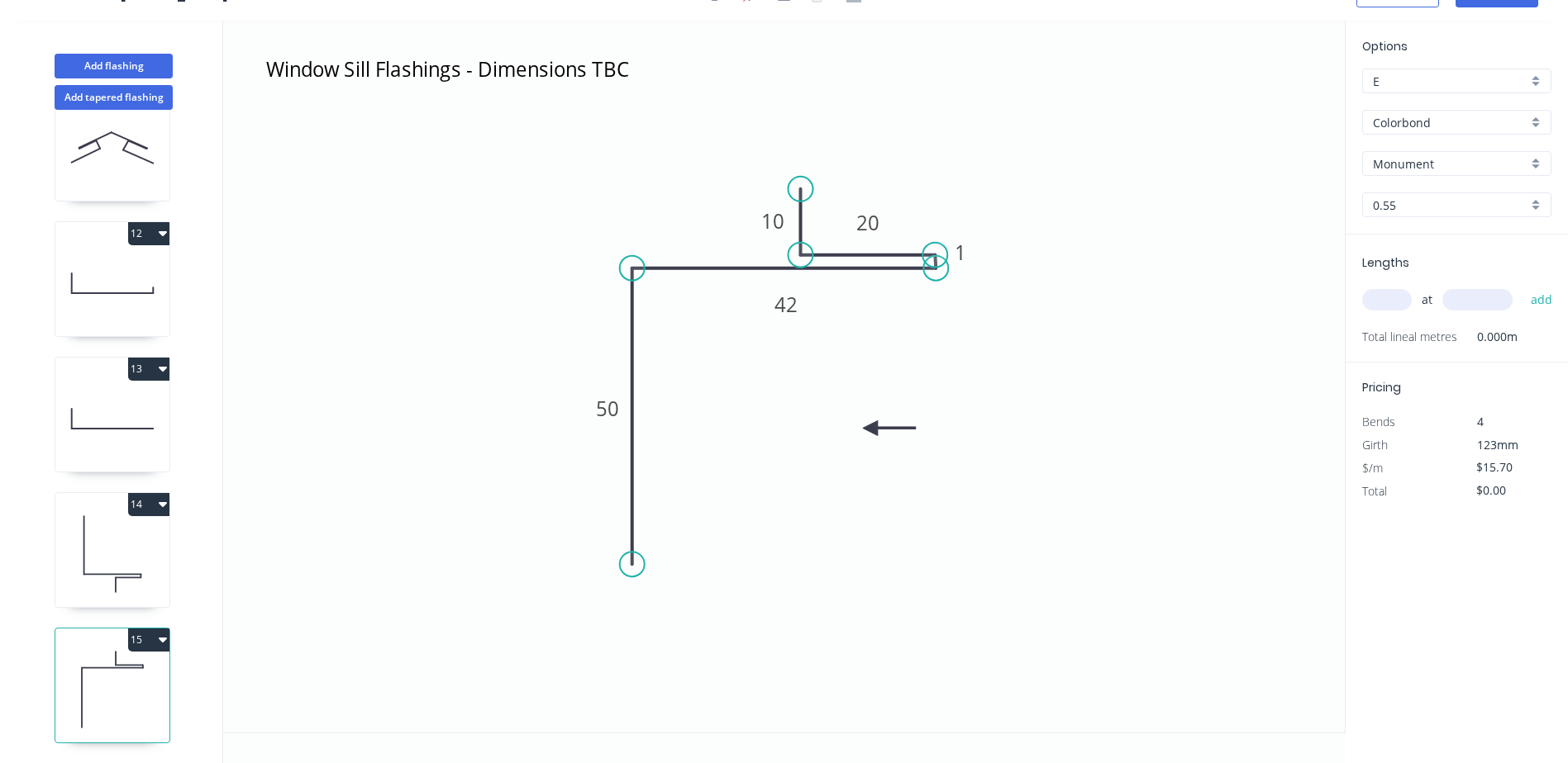
click at [164, 638] on icon "button" at bounding box center [163, 640] width 8 height 5
click at [62, 669] on div "Duplicate" at bounding box center [91, 681] width 128 height 24
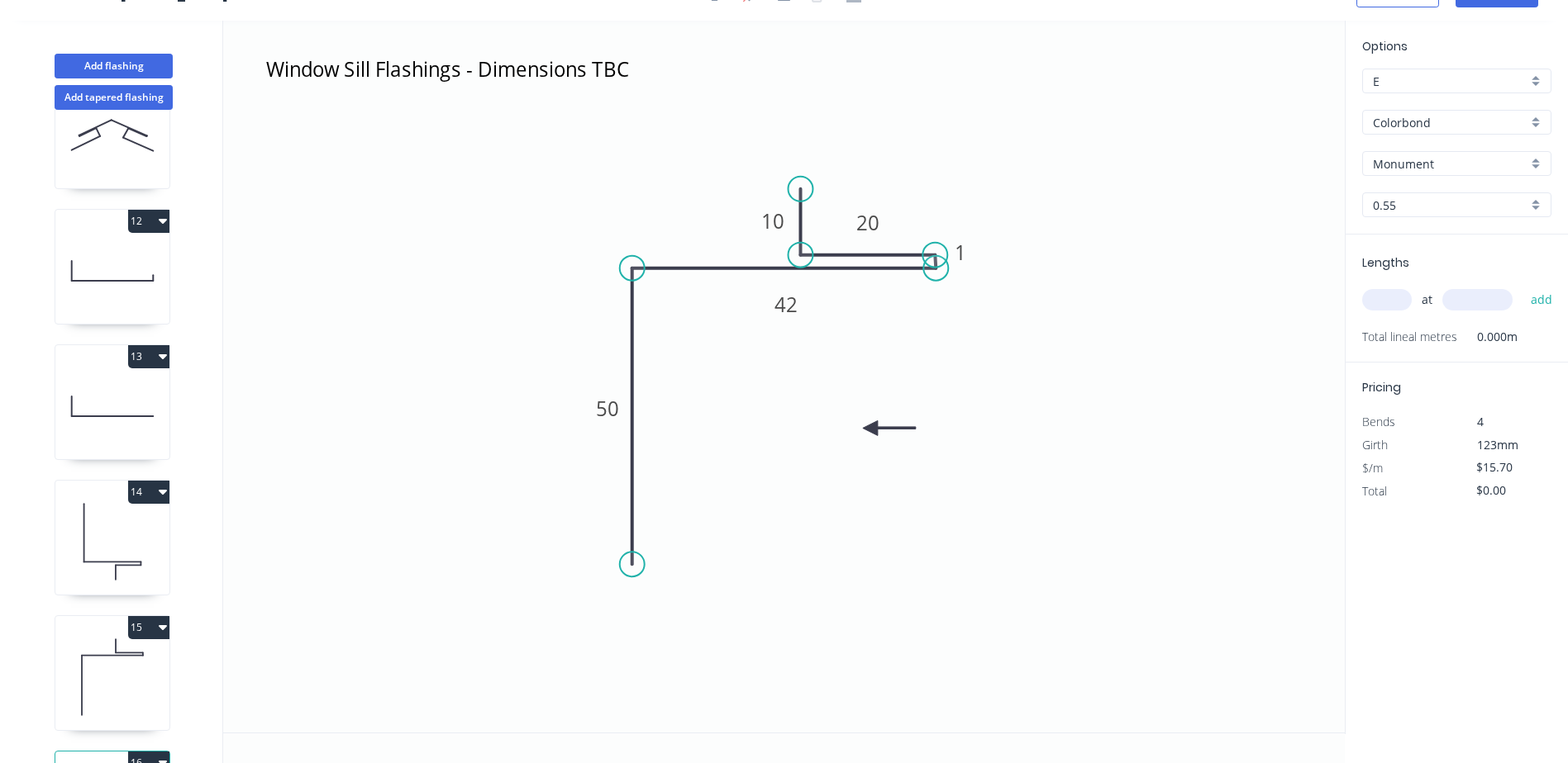
scroll to position [874, 0]
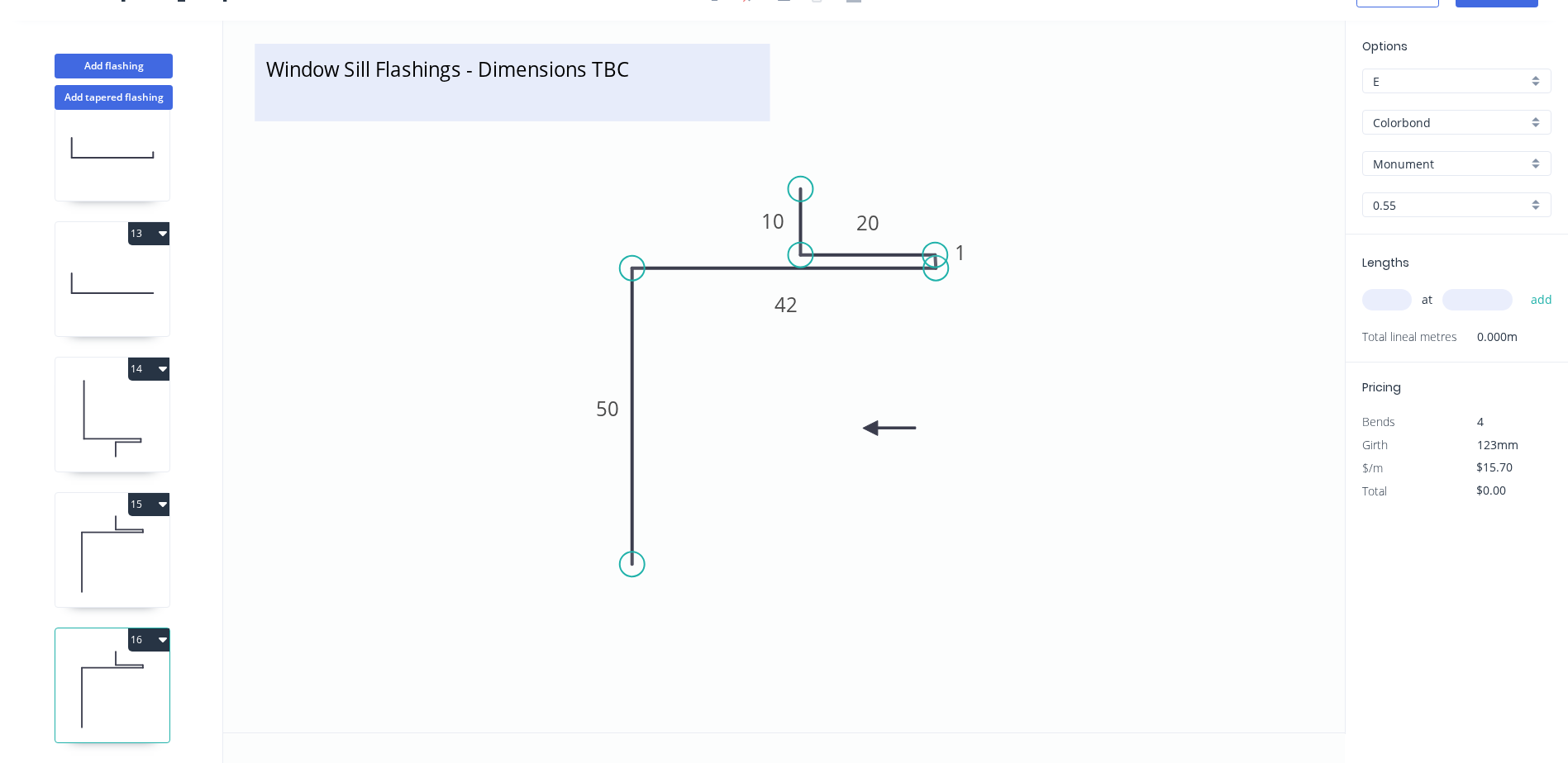
click at [325, 84] on textarea "Window Sill Flashings - Dimensions TBC" at bounding box center [512, 82] width 498 height 61
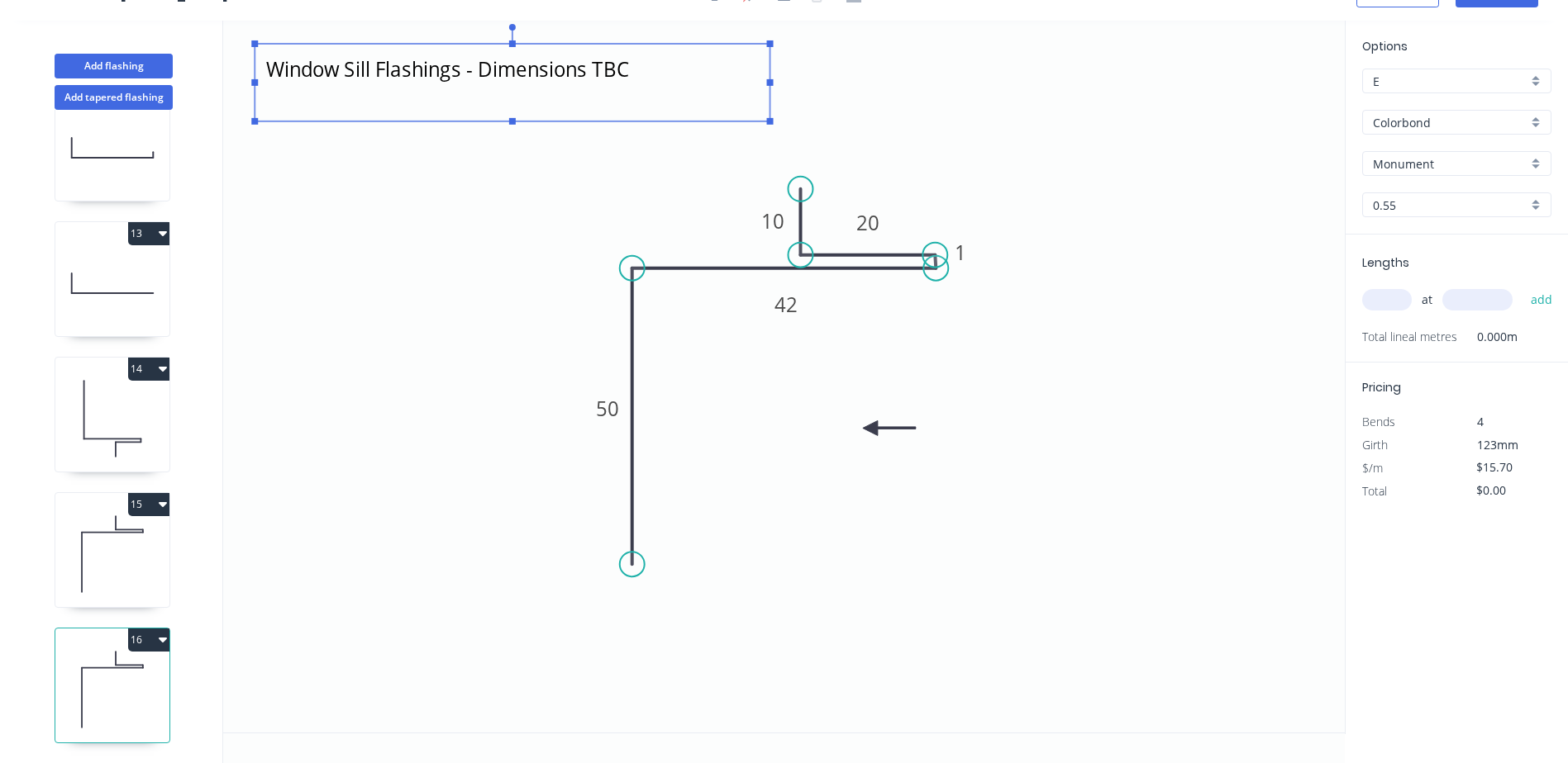
click at [366, 68] on textarea "Window Sill Flashings - Dimensions TBC" at bounding box center [512, 82] width 498 height 61
click at [370, 65] on textarea "Window Sill Flashings - Dimensions TBC" at bounding box center [512, 82] width 498 height 61
drag, startPoint x: 631, startPoint y: 564, endPoint x: 631, endPoint y: 454, distance: 110.0
click at [632, 449] on icon "Window Side Flashings - Dimensions TBC 50 42 1 20 10" at bounding box center [784, 376] width 1122 height 712
type textarea "Window Side Flashings - Dimensions TBC"
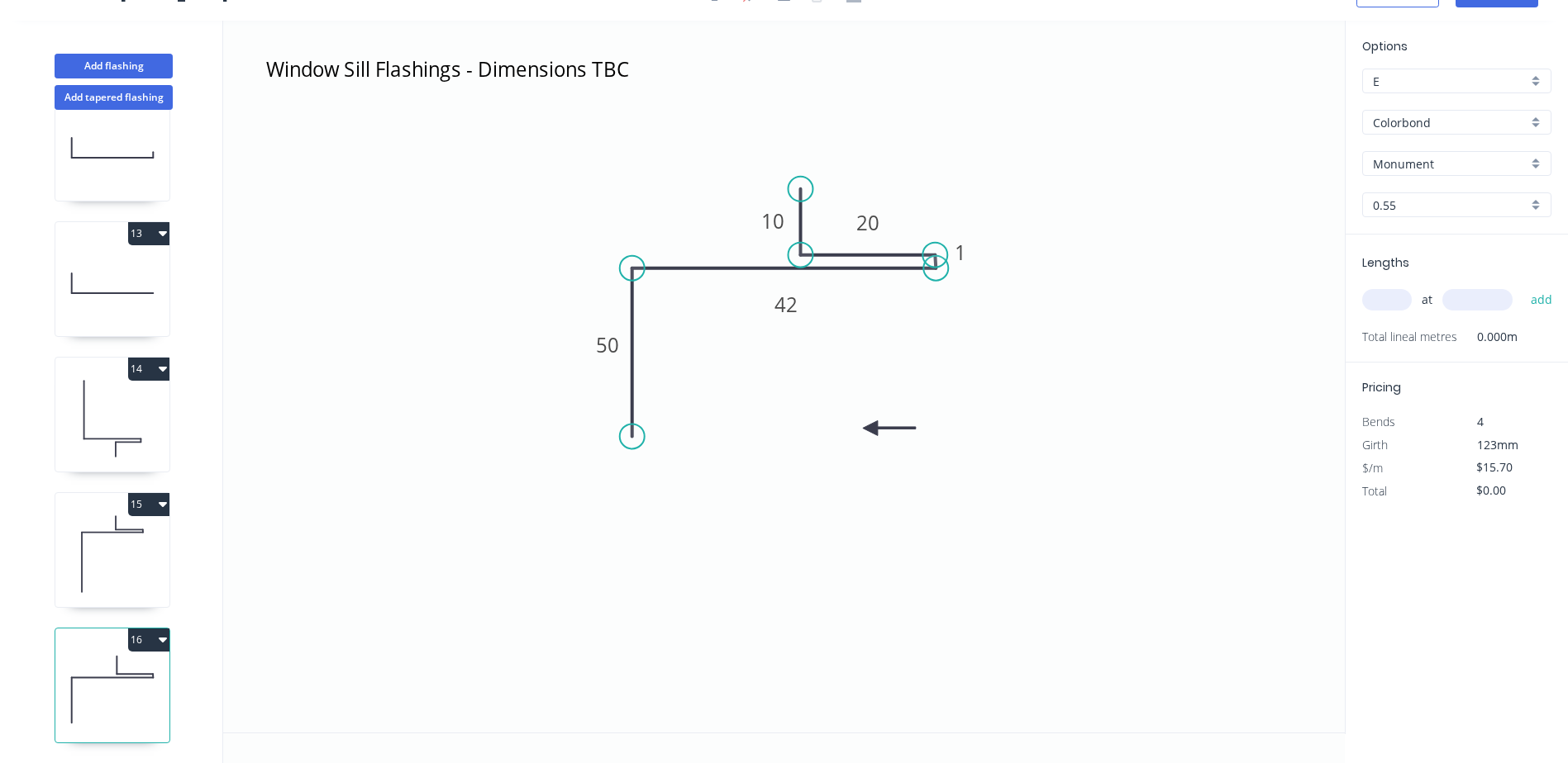
drag, startPoint x: 632, startPoint y: 567, endPoint x: 633, endPoint y: 438, distance: 129.0
click at [633, 438] on circle at bounding box center [631, 436] width 24 height 24
click at [671, 495] on div "Crush & Fold" at bounding box center [716, 492] width 166 height 34
type input "$19.70"
click at [681, 497] on div "Flip bend" at bounding box center [713, 495] width 166 height 34
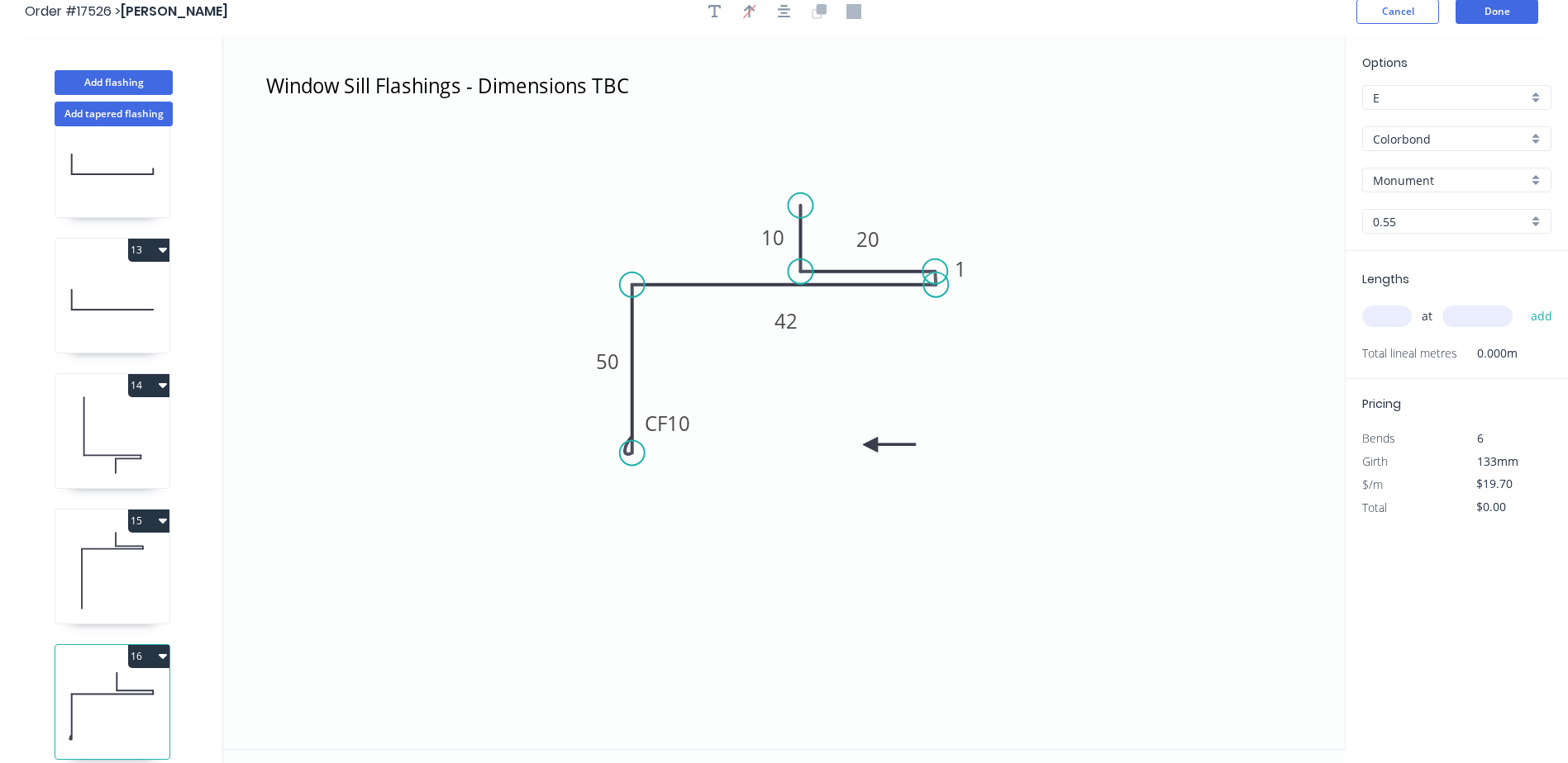
scroll to position [0, 0]
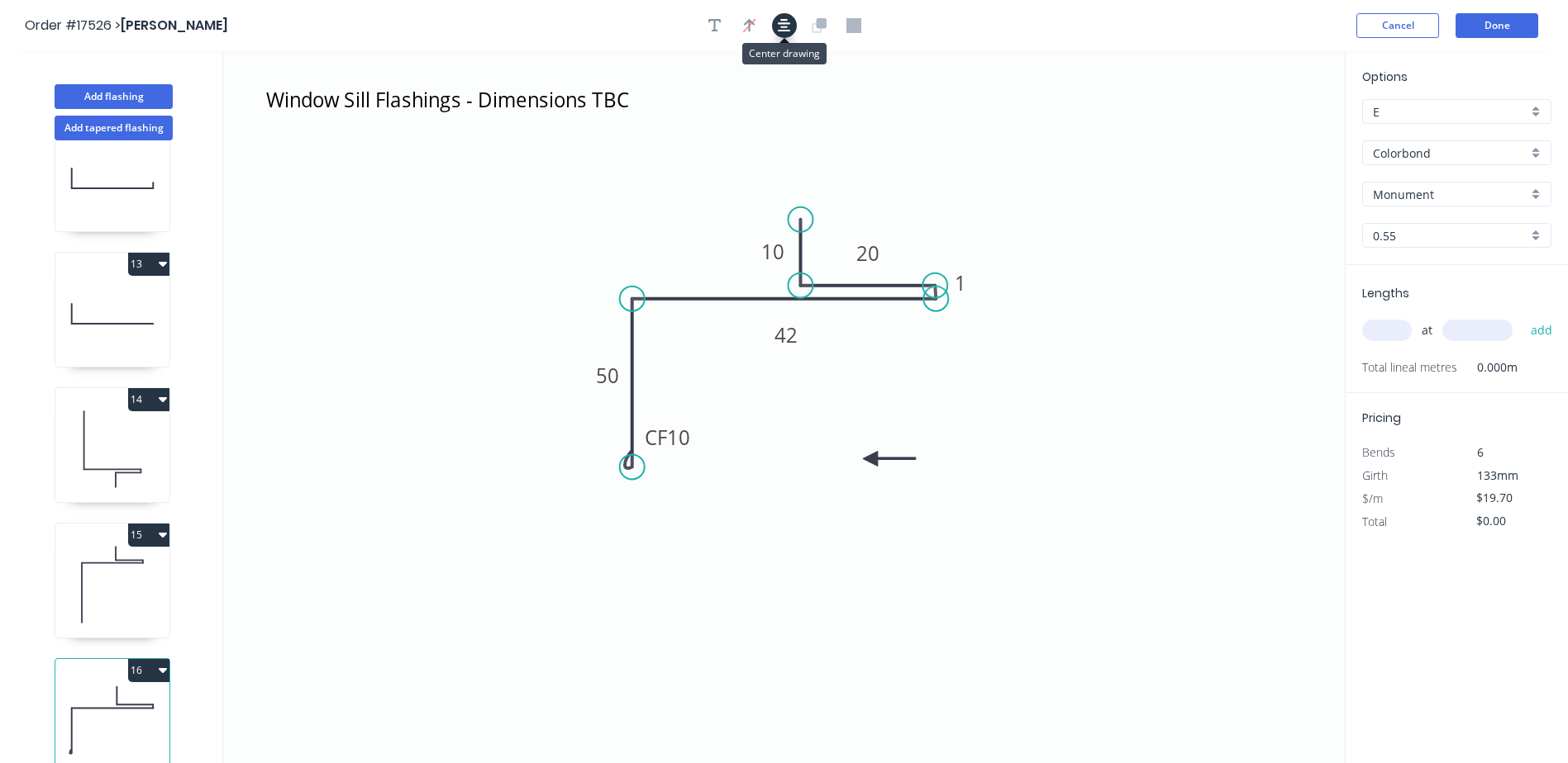
click at [788, 29] on icon "button" at bounding box center [784, 25] width 14 height 15
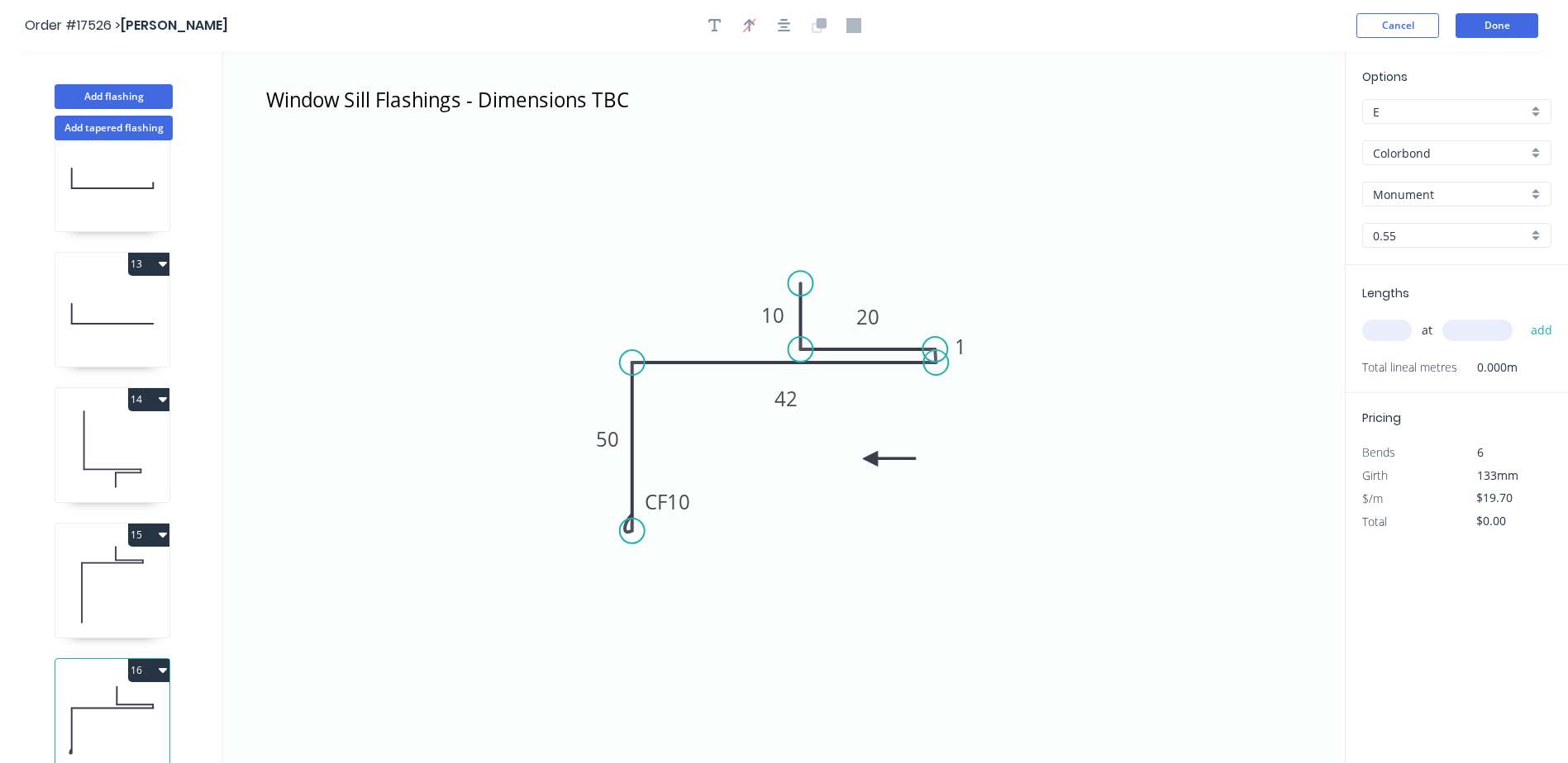
click at [1391, 332] on input "text" at bounding box center [1386, 330] width 50 height 21
type input "4"
type input "700"
click at [1522, 317] on button "add" at bounding box center [1542, 330] width 39 height 28
type input "$78.80"
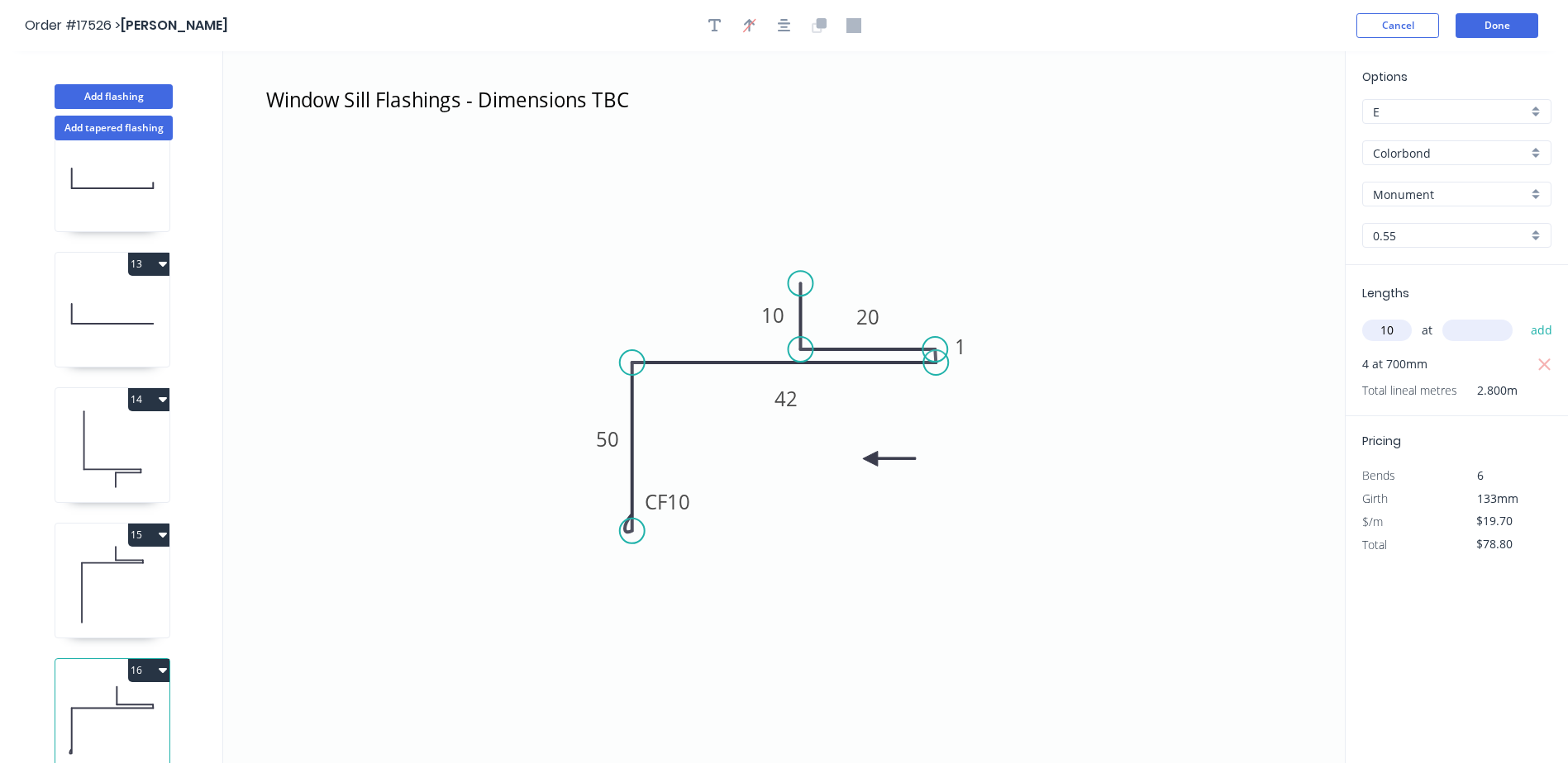
type input "10"
type input "2220"
click at [1522, 317] on button "add" at bounding box center [1542, 330] width 39 height 28
type input "$516.14"
click at [1493, 27] on button "Done" at bounding box center [1496, 25] width 83 height 24
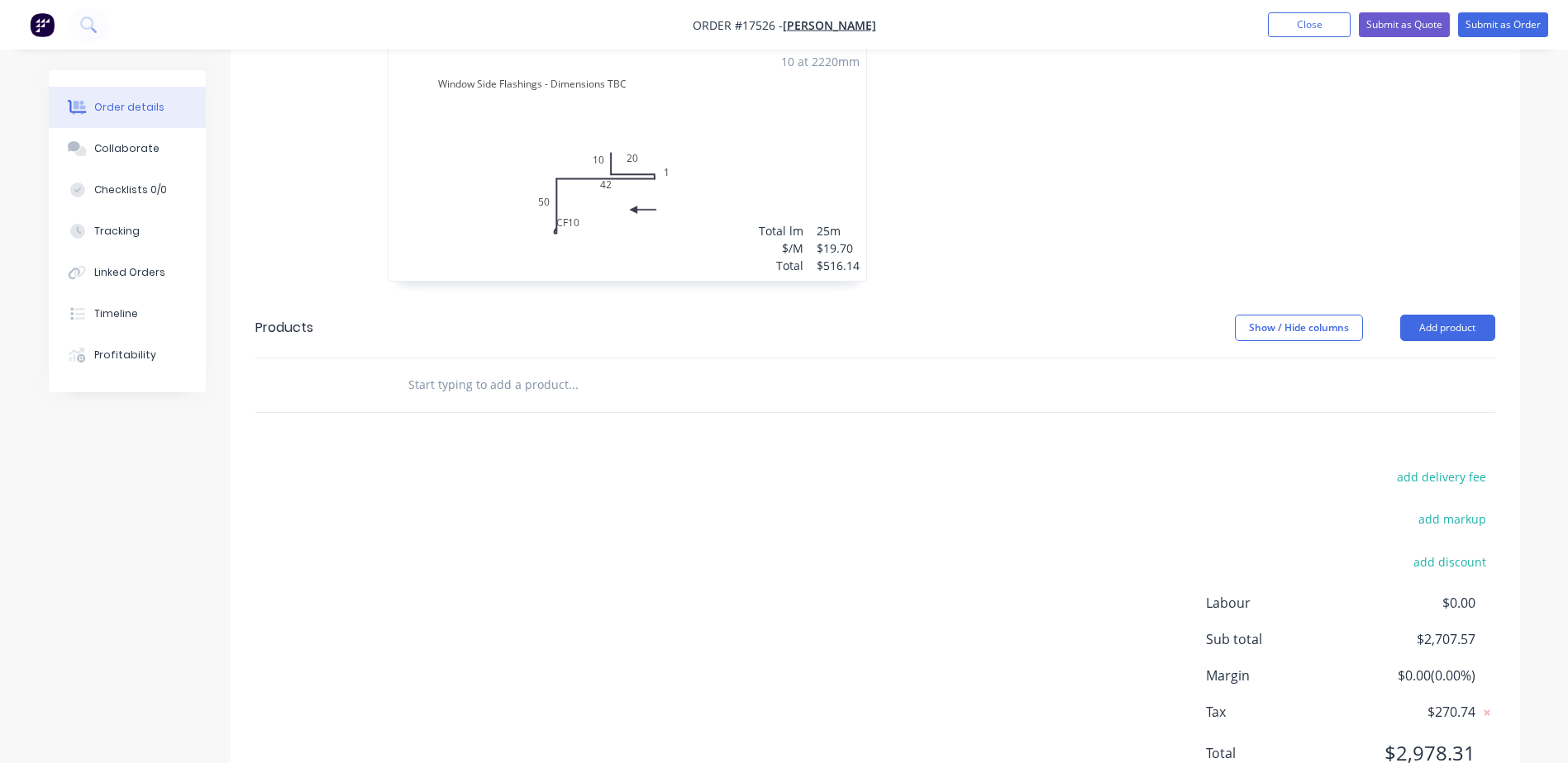
scroll to position [2182, 0]
click at [1457, 313] on button "Add product" at bounding box center [1447, 325] width 96 height 26
click at [1301, 33] on button "Close" at bounding box center [1309, 24] width 83 height 24
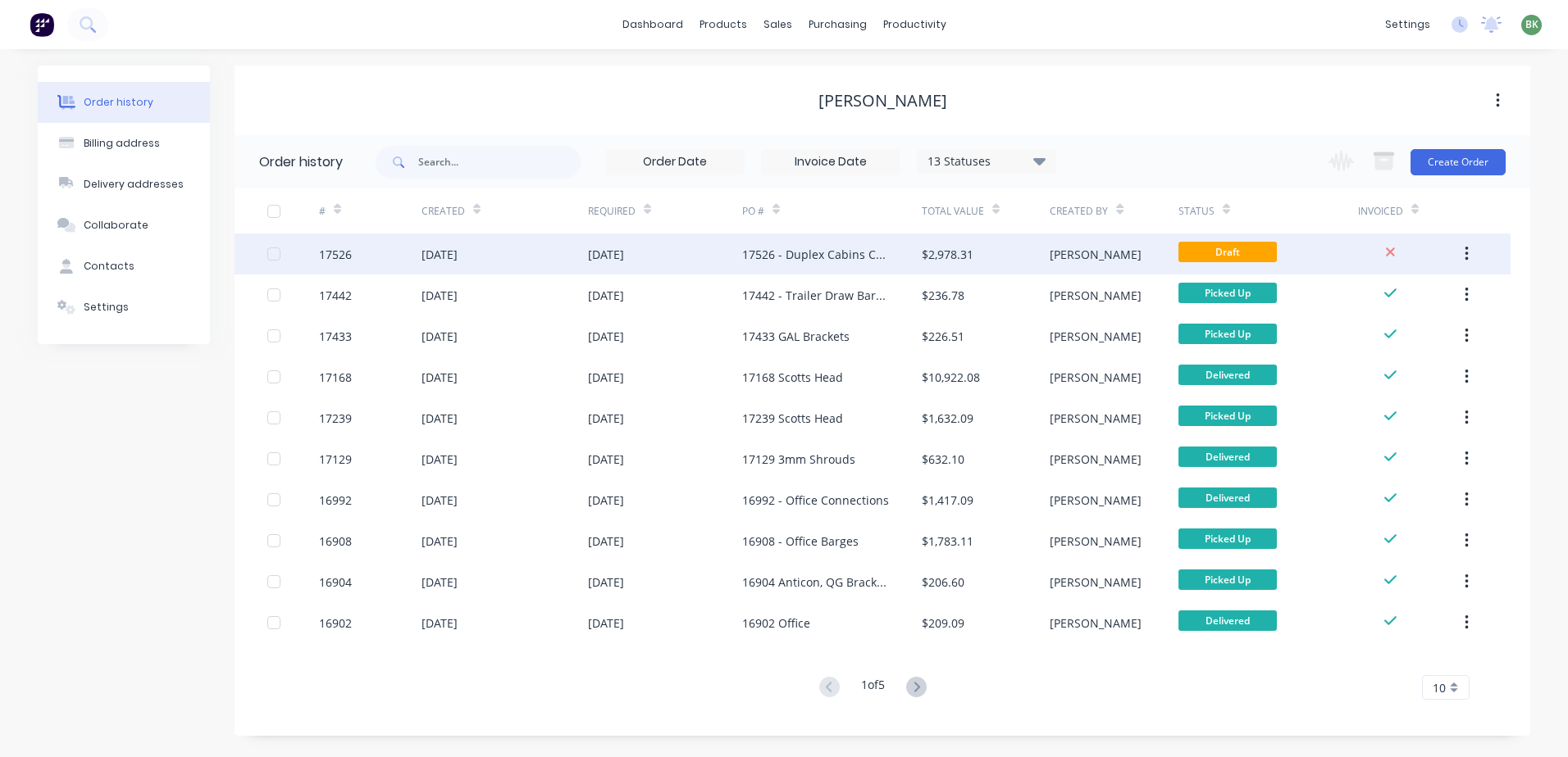
click at [800, 263] on div "17526 - Duplex Cabins Cladding" at bounding box center [832, 254] width 180 height 41
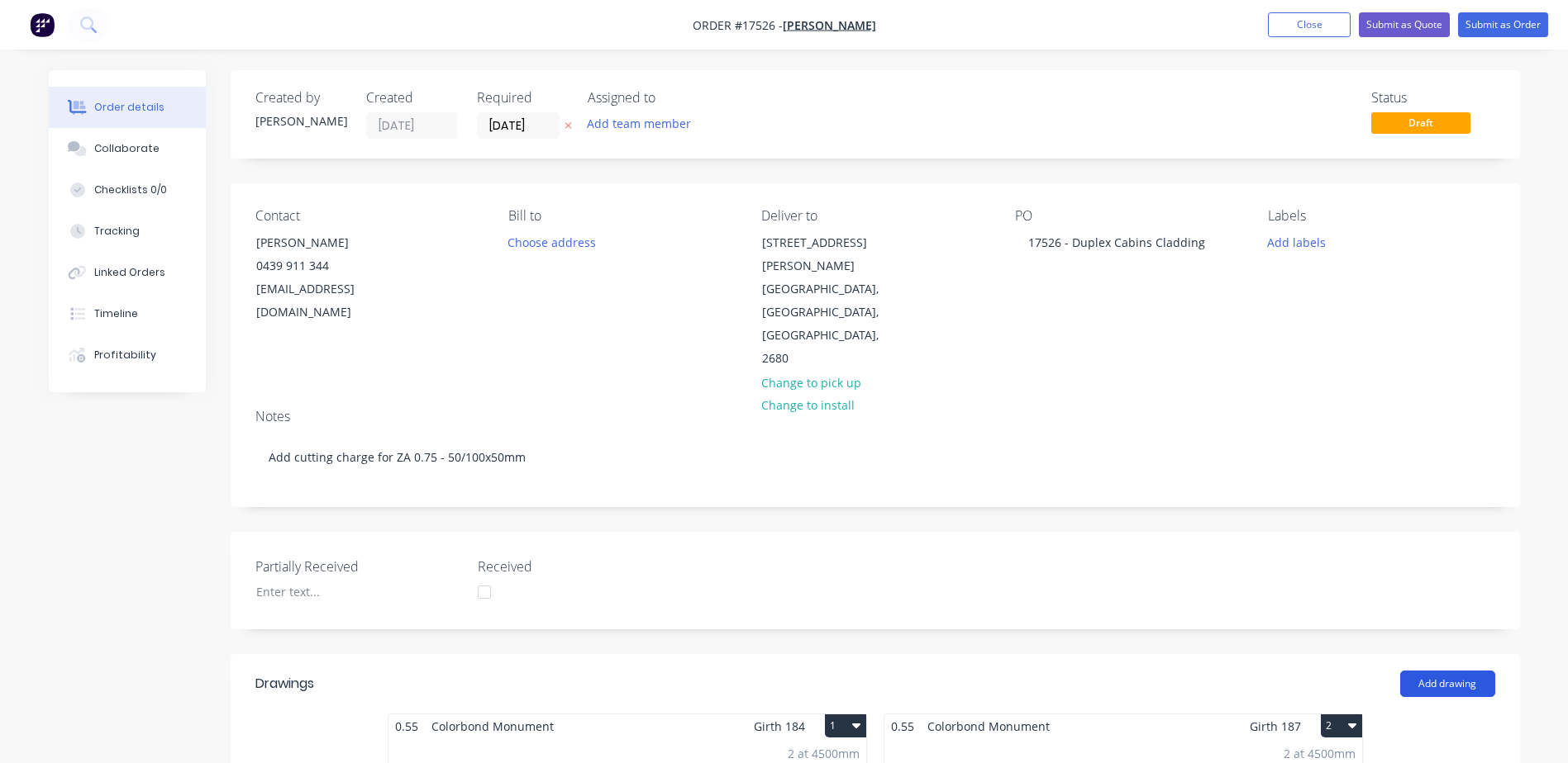
click at [1453, 671] on button "Add drawing" at bounding box center [1447, 684] width 96 height 26
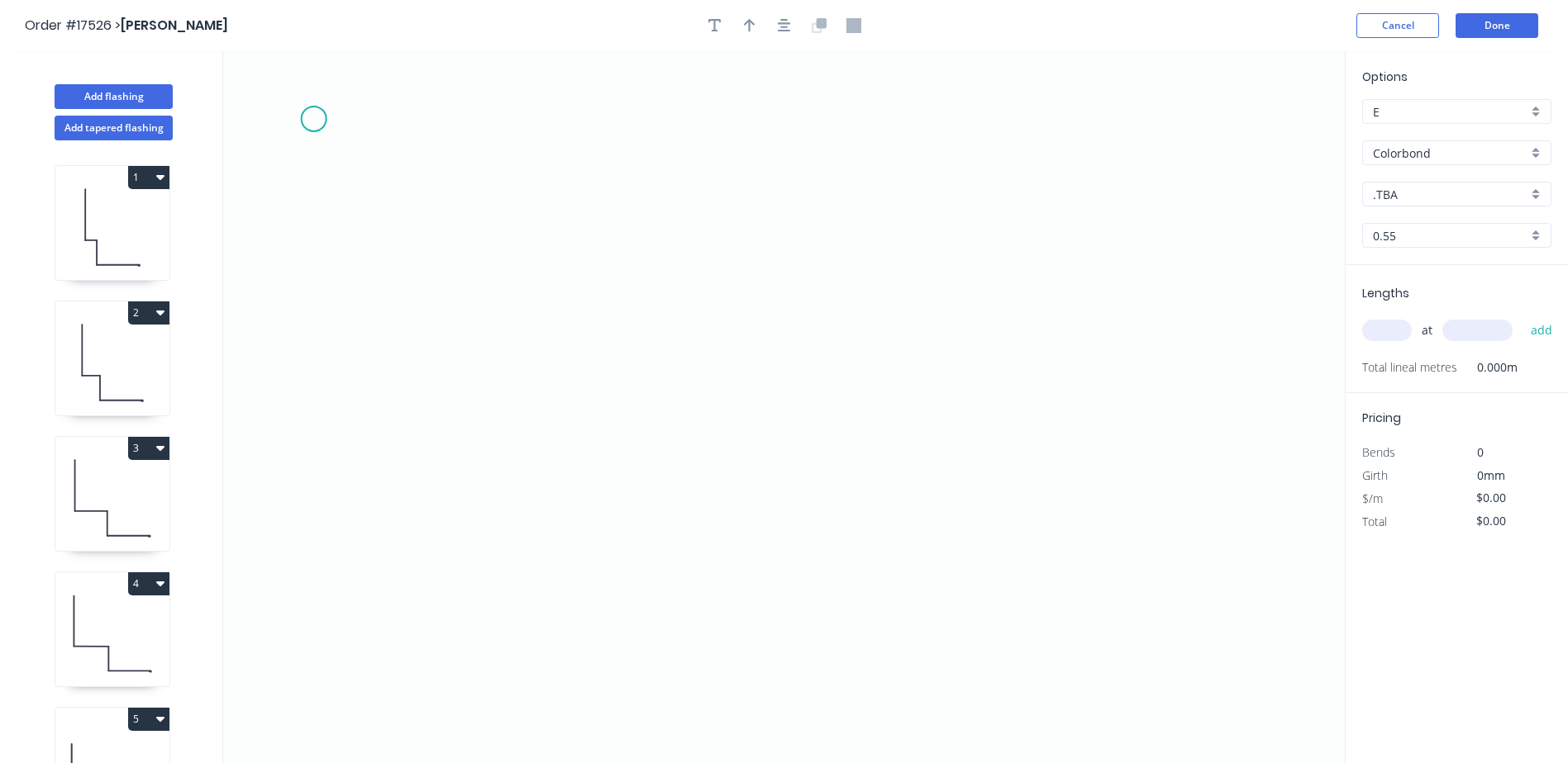
click at [313, 119] on icon "0" at bounding box center [784, 407] width 1122 height 712
click at [915, 346] on icon "0" at bounding box center [784, 407] width 1122 height 712
click at [905, 346] on circle at bounding box center [914, 346] width 24 height 24
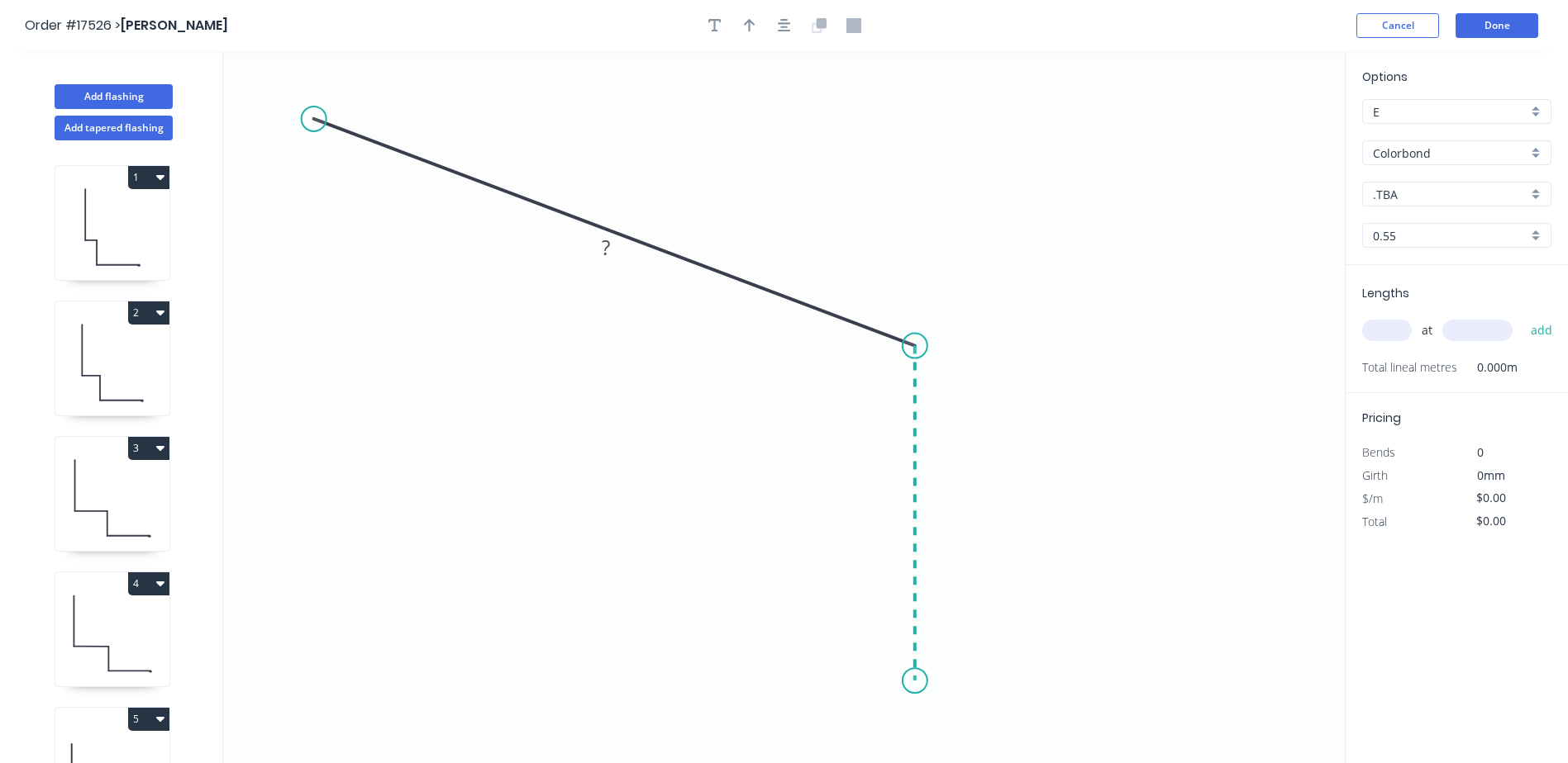
click at [925, 683] on icon "0 ?" at bounding box center [784, 407] width 1122 height 712
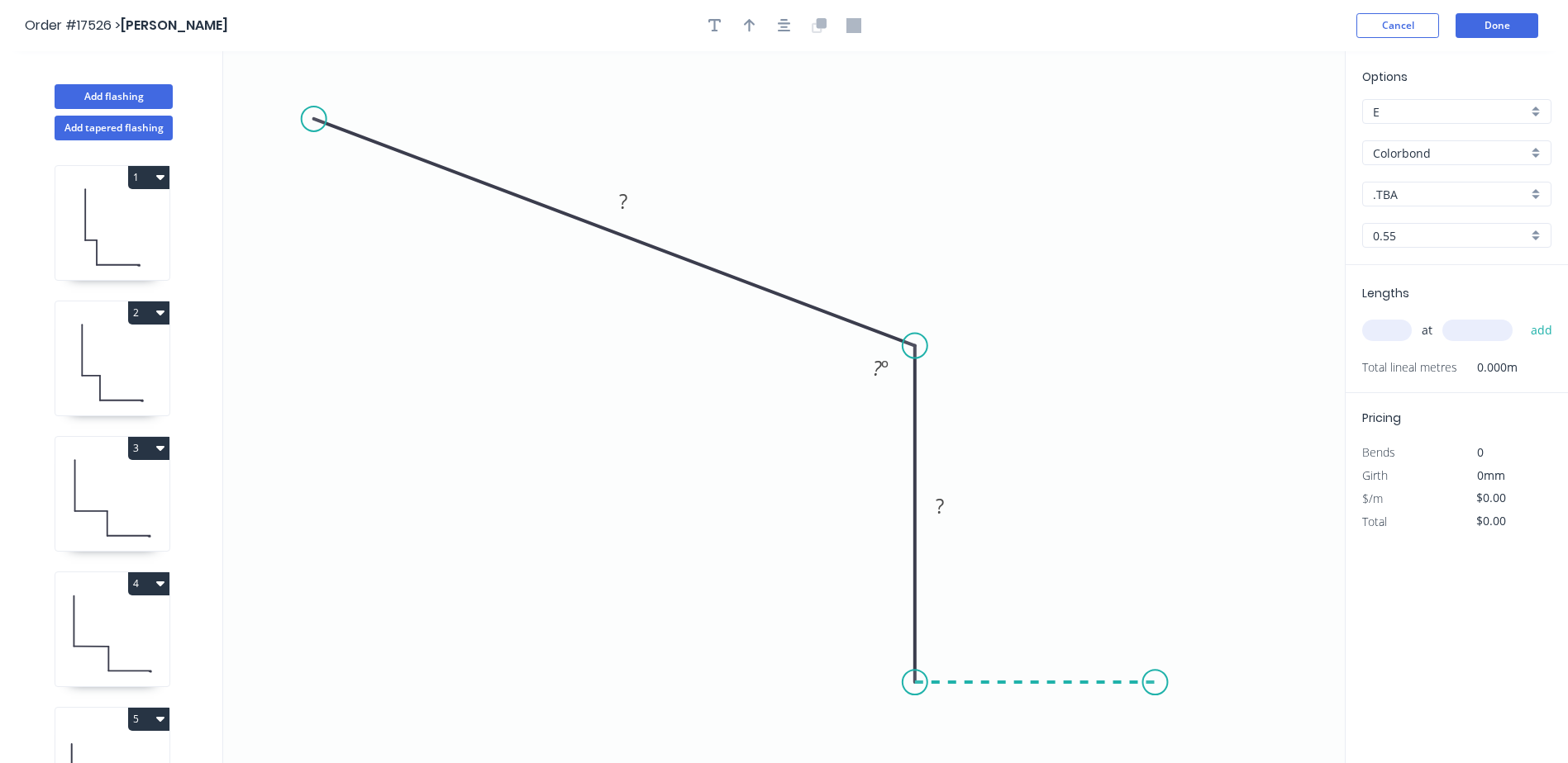
click at [1155, 686] on icon "0 ? ? ? º" at bounding box center [784, 407] width 1122 height 712
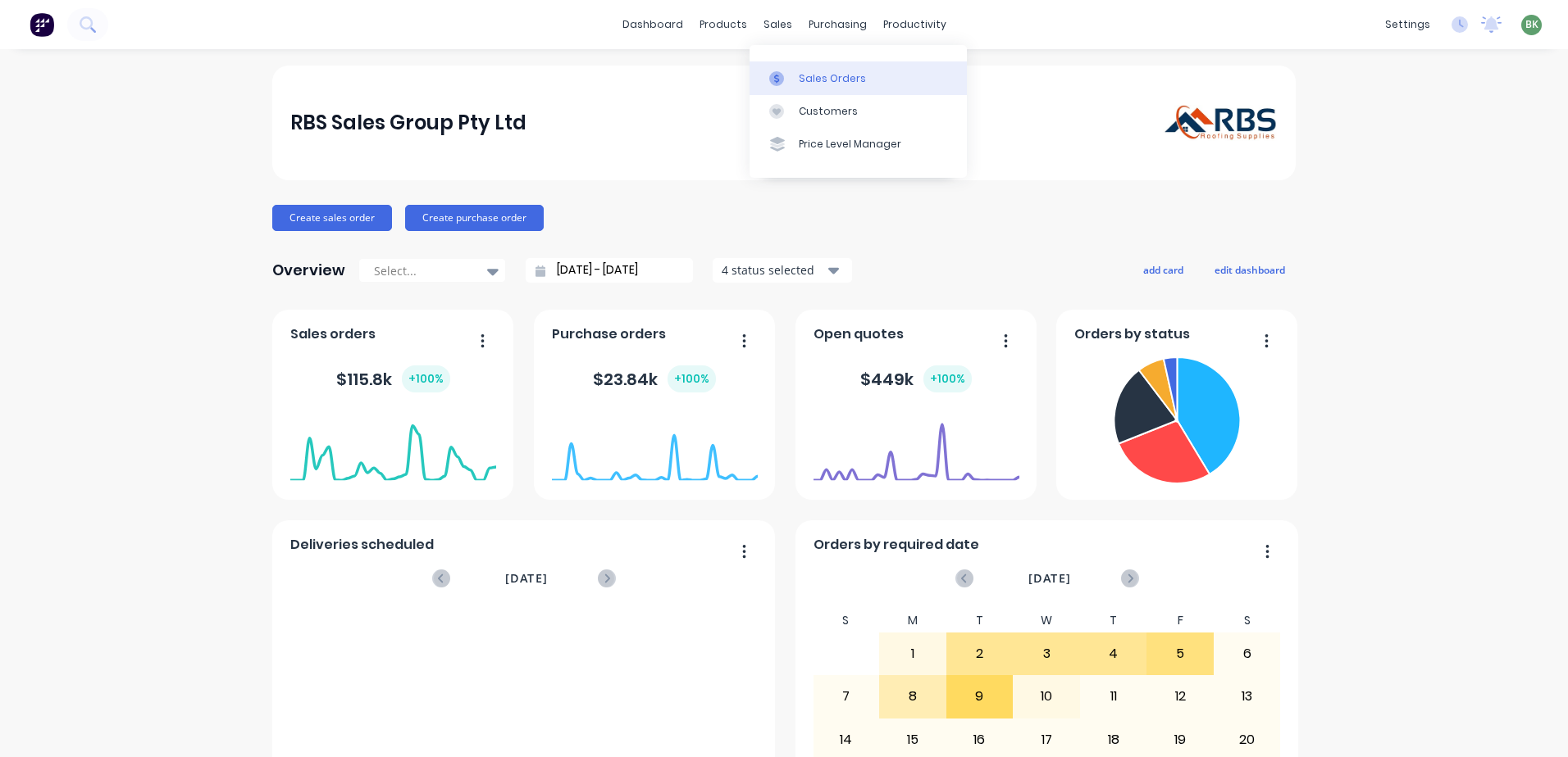
click at [822, 81] on div "Sales Orders" at bounding box center [833, 78] width 68 height 15
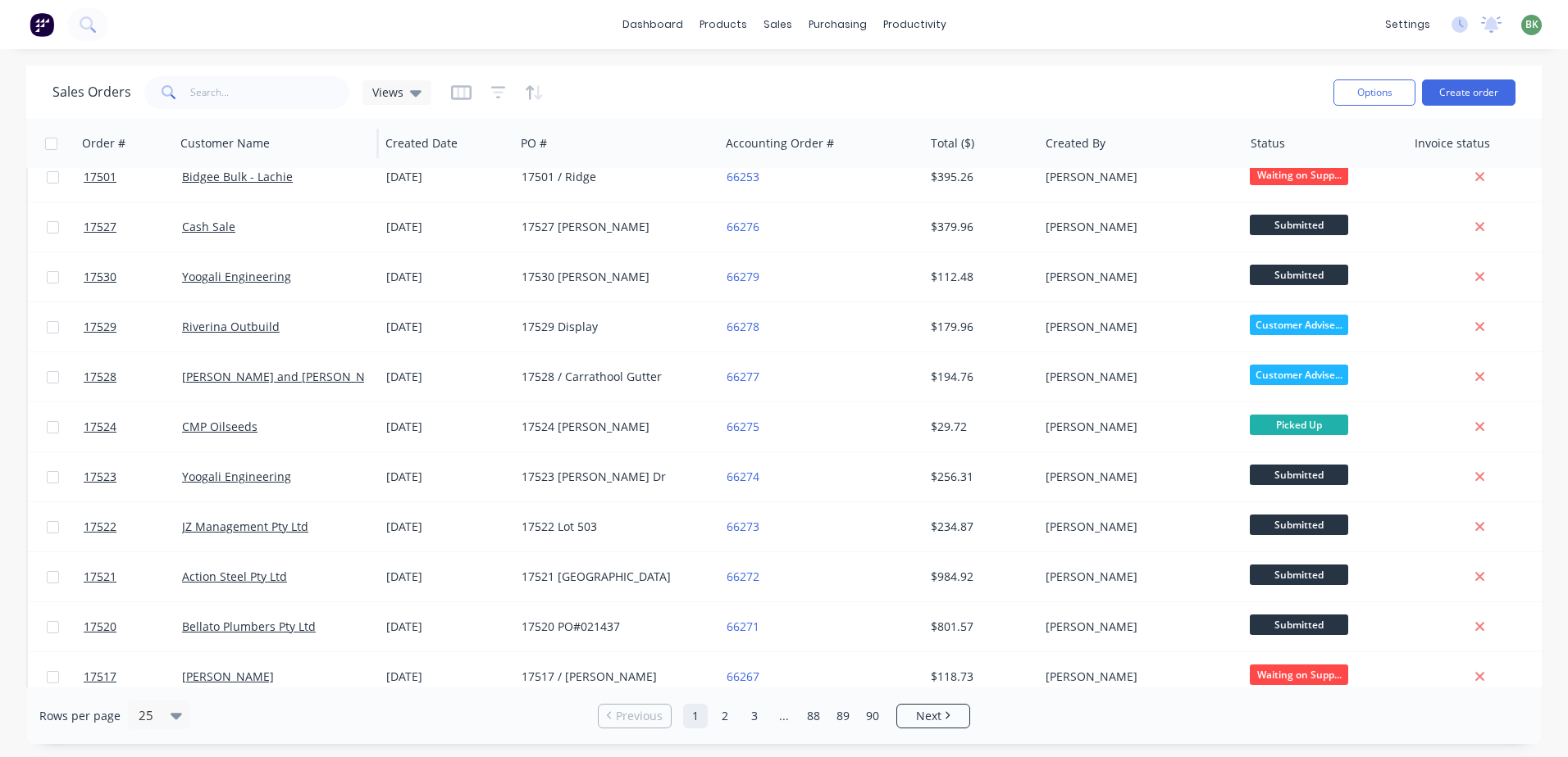
scroll to position [164, 0]
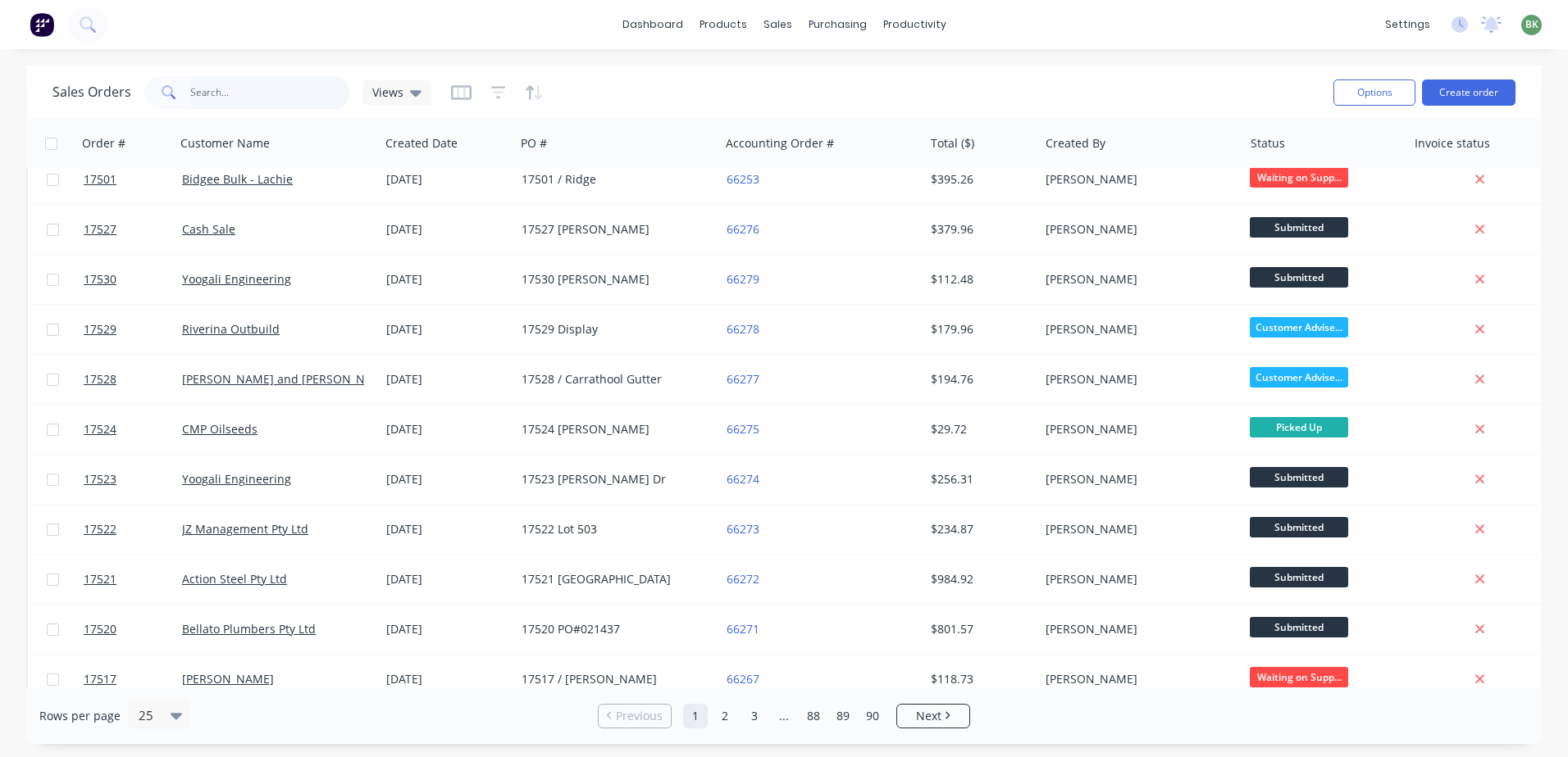
click at [212, 86] on input "text" at bounding box center [270, 93] width 160 height 33
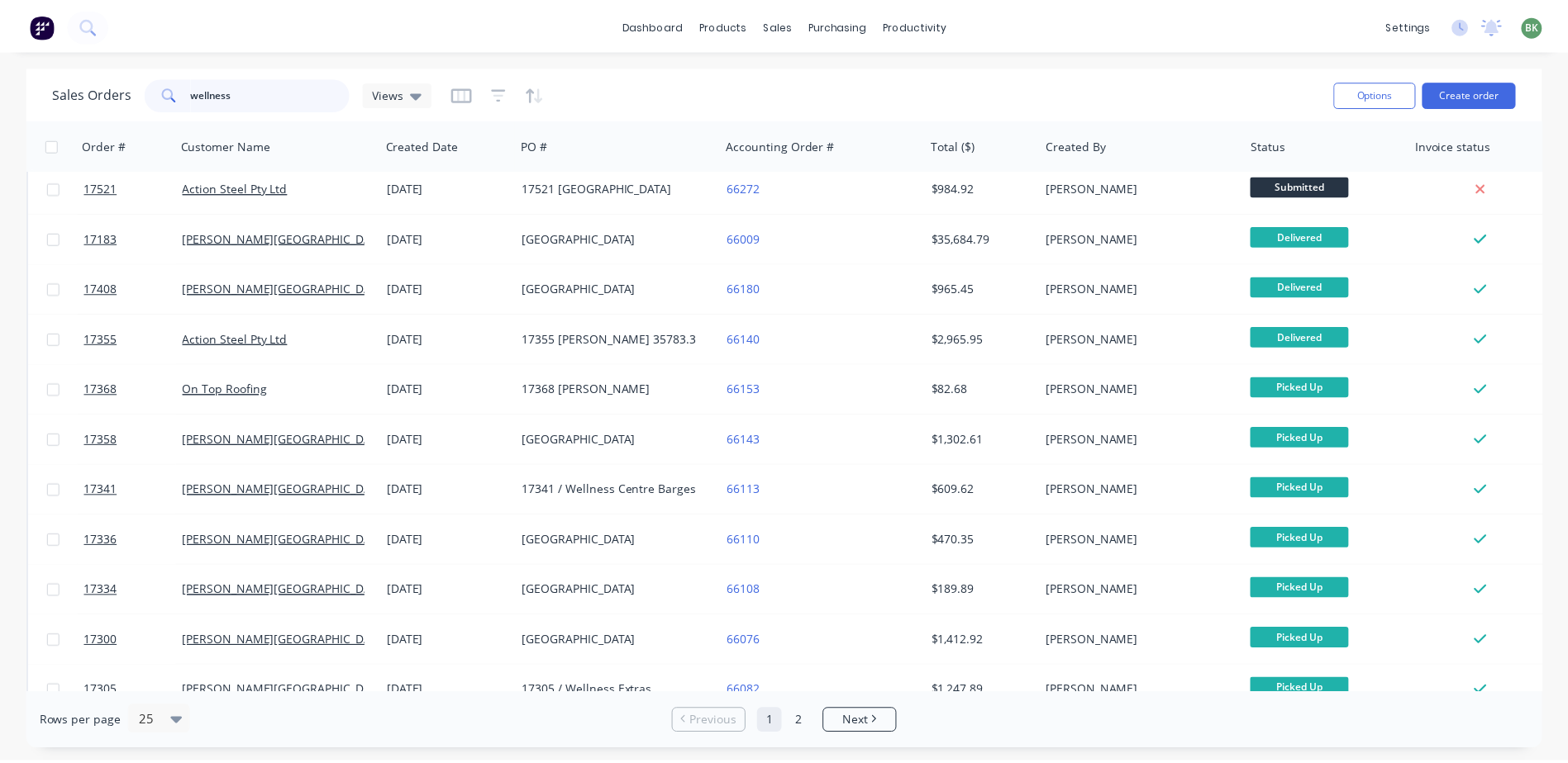
scroll to position [0, 0]
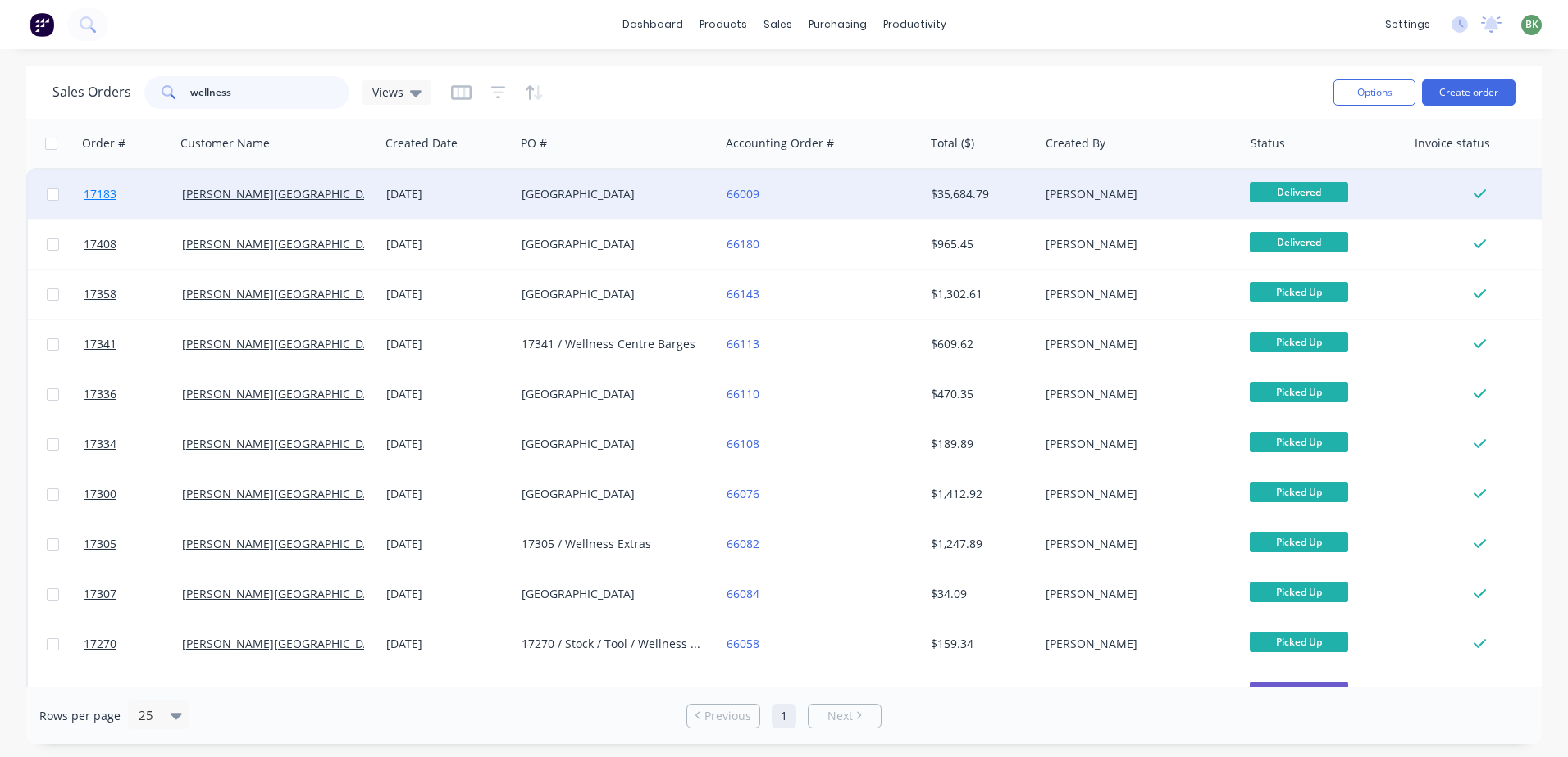
type input "wellness"
click at [104, 194] on span "17183" at bounding box center [100, 193] width 33 height 16
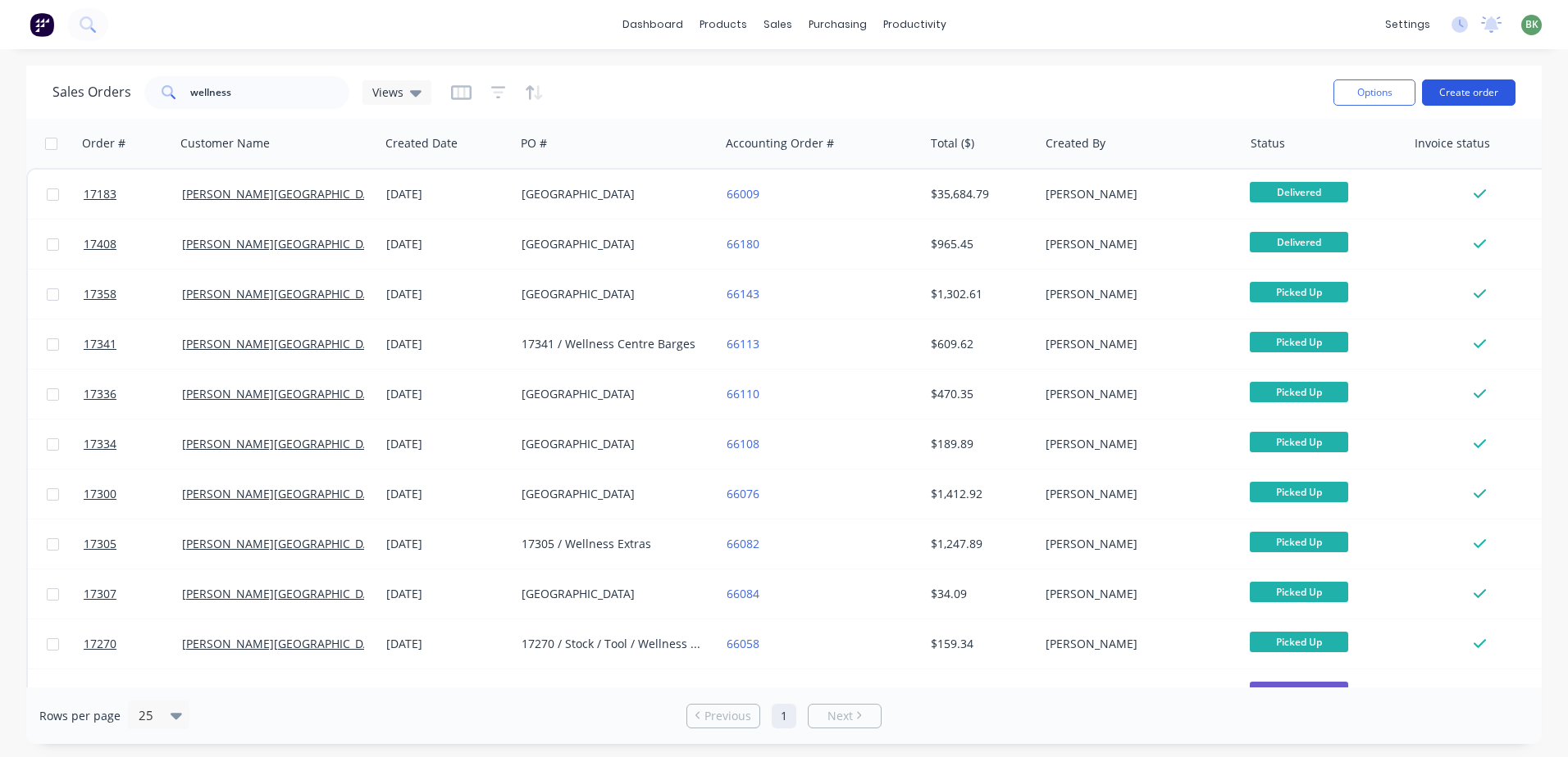
click at [1480, 93] on button "Create order" at bounding box center [1468, 92] width 94 height 26
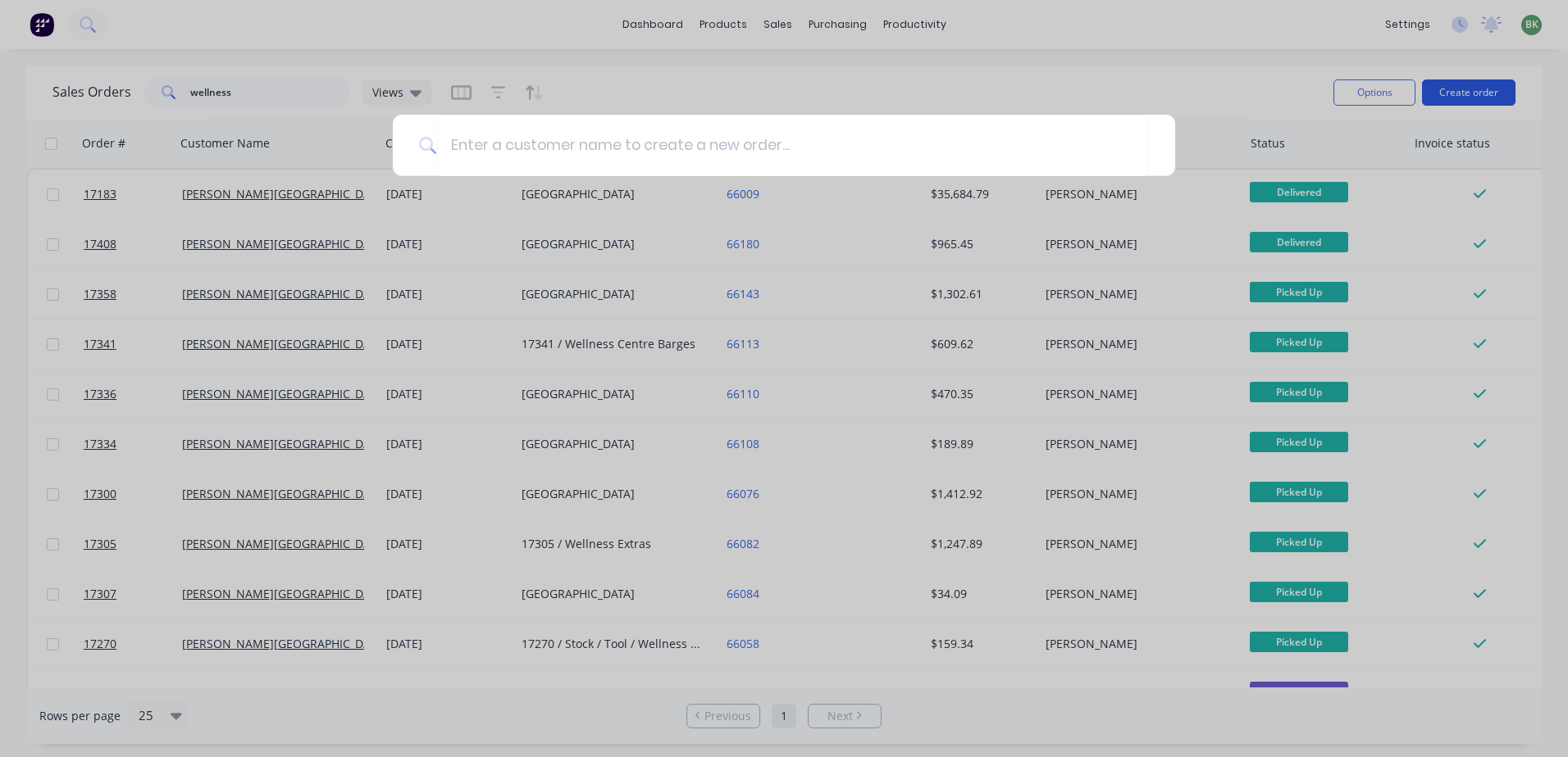
click at [1476, 82] on div at bounding box center [784, 378] width 1568 height 757
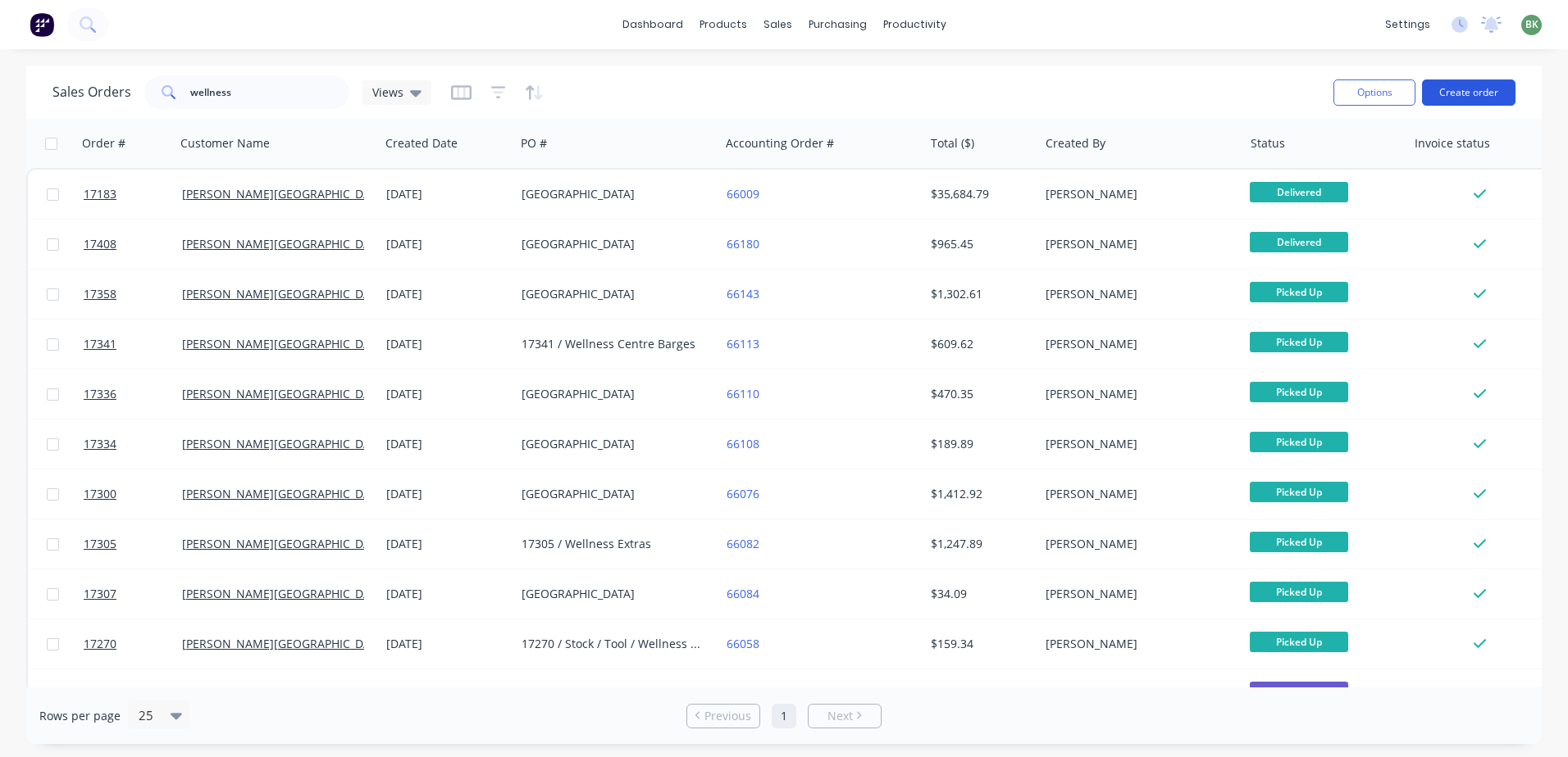
click at [1476, 94] on button "Create order" at bounding box center [1468, 92] width 94 height 26
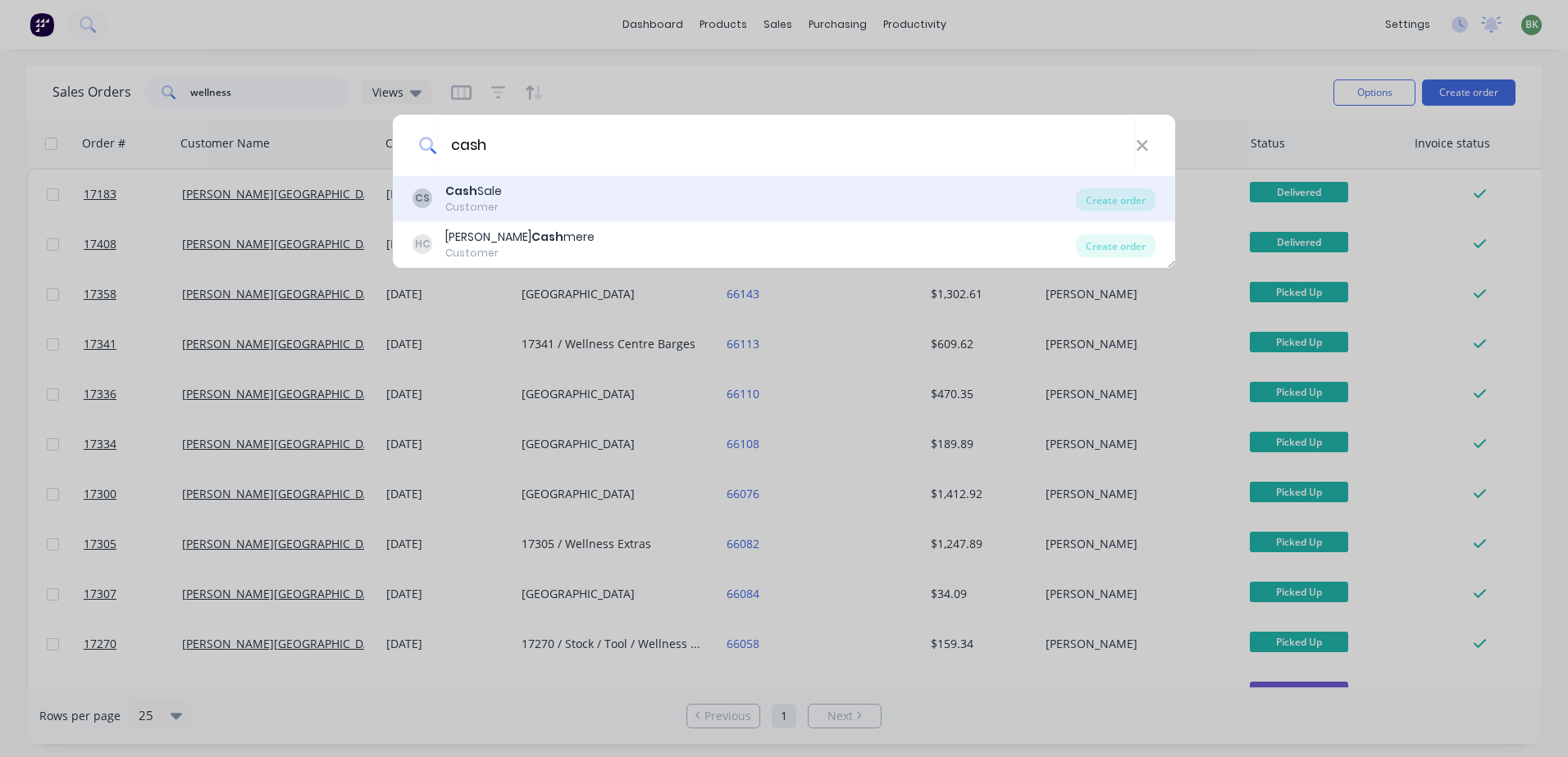
type input "cash"
click at [596, 198] on div "CS Cash Sale Customer" at bounding box center [745, 198] width 664 height 32
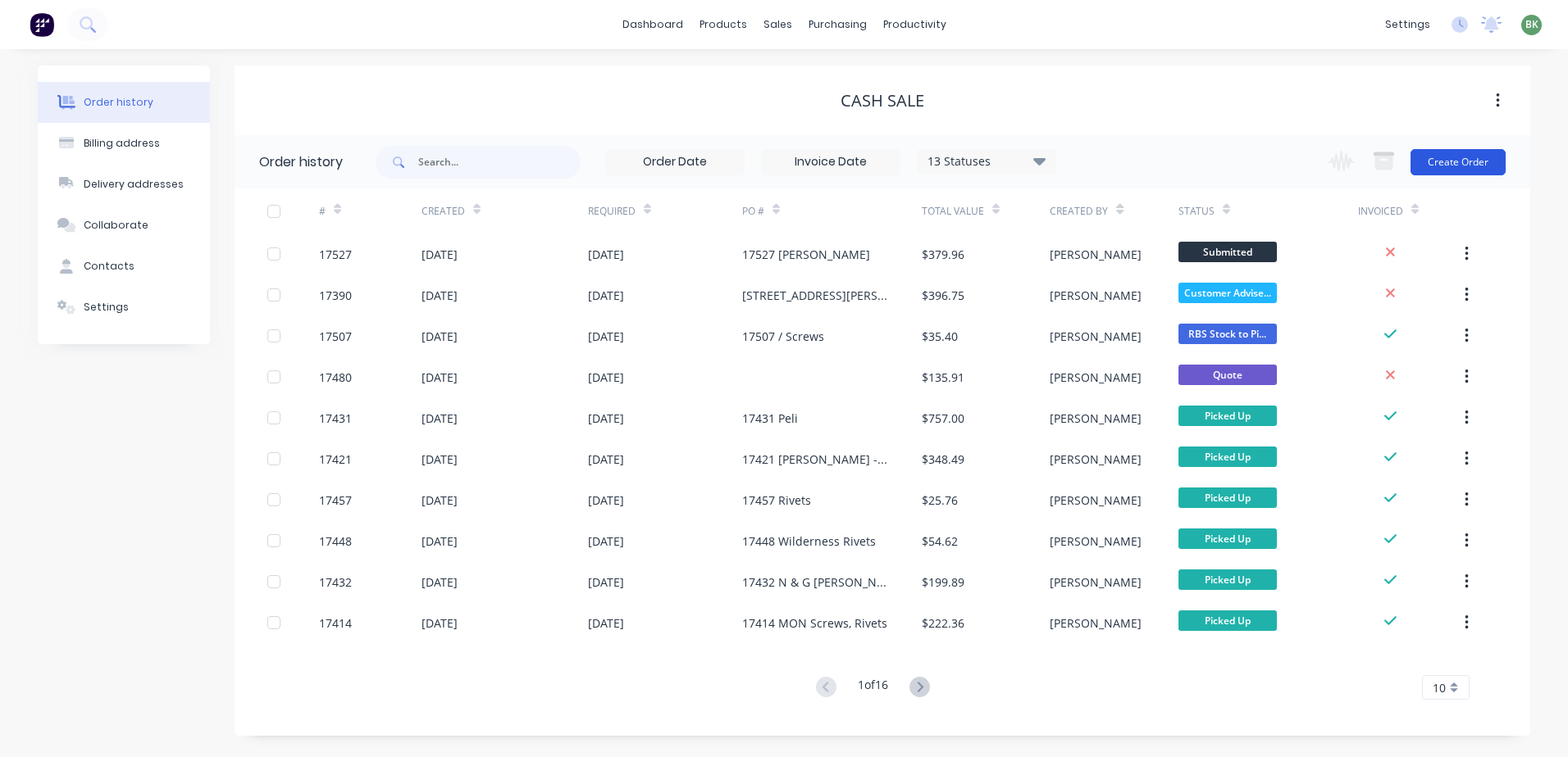
click at [1479, 157] on button "Create Order" at bounding box center [1458, 161] width 95 height 26
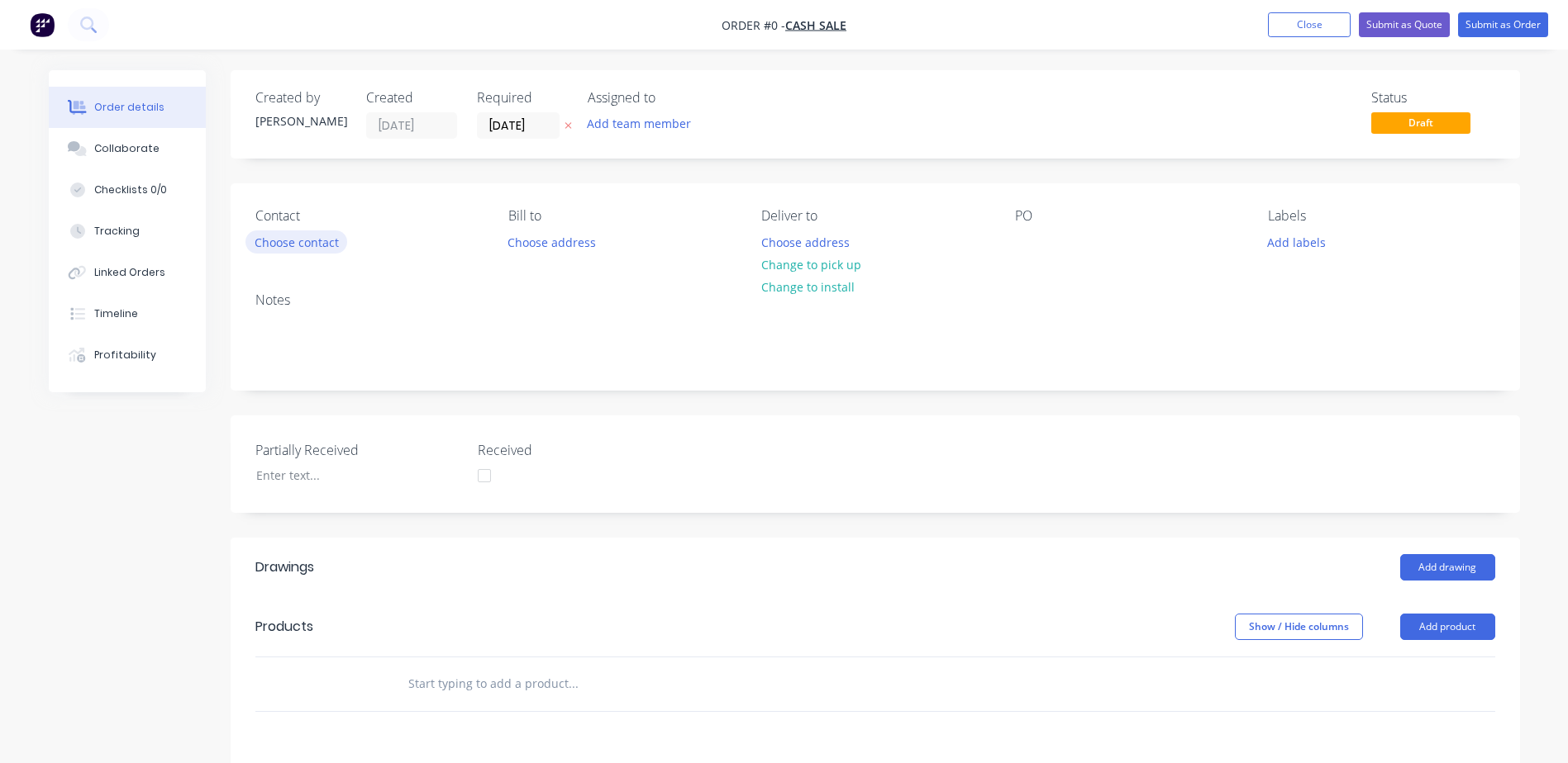
click at [289, 242] on button "Choose contact" at bounding box center [296, 242] width 101 height 22
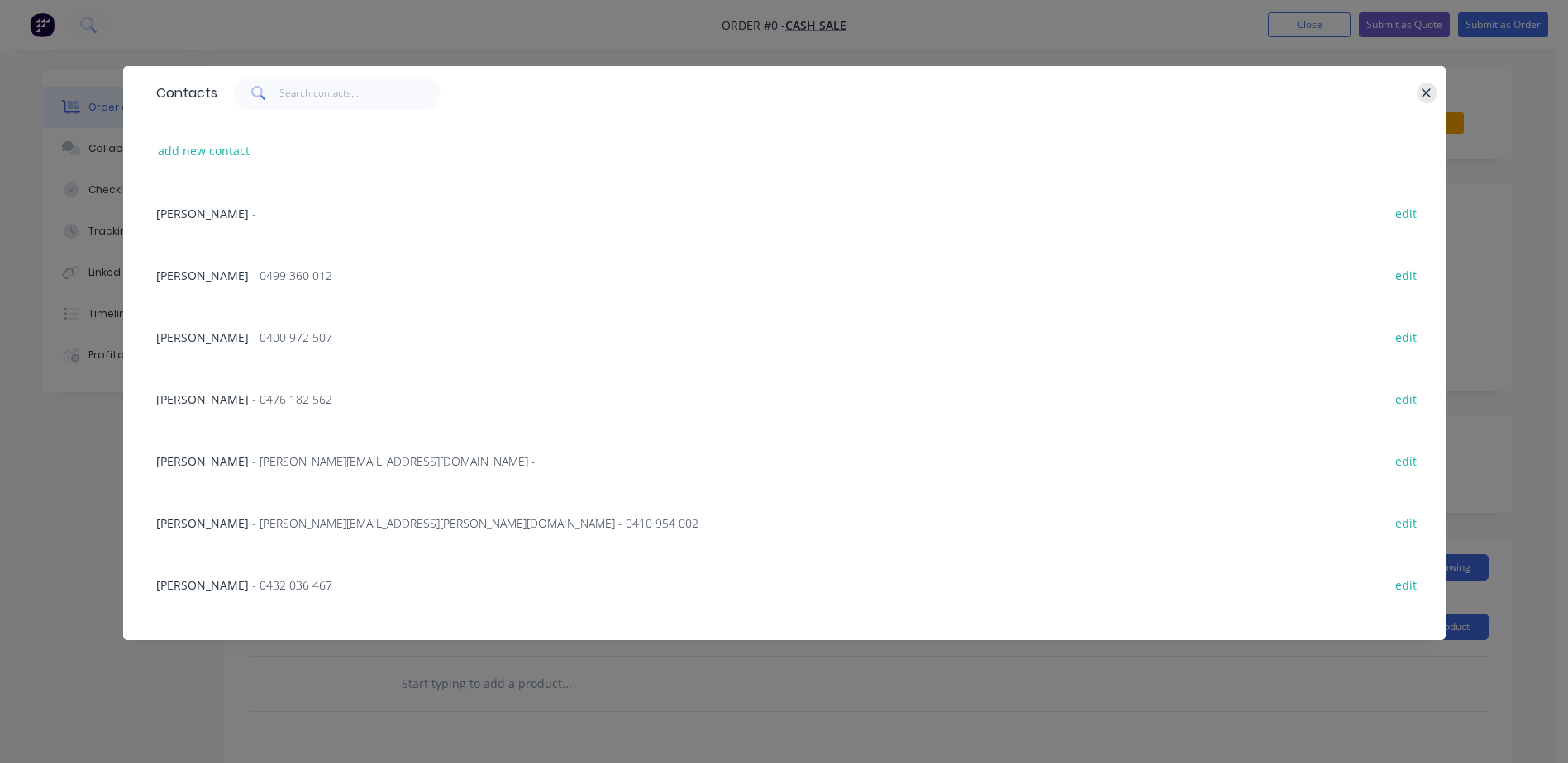
click at [1432, 95] on icon "button" at bounding box center [1426, 93] width 11 height 15
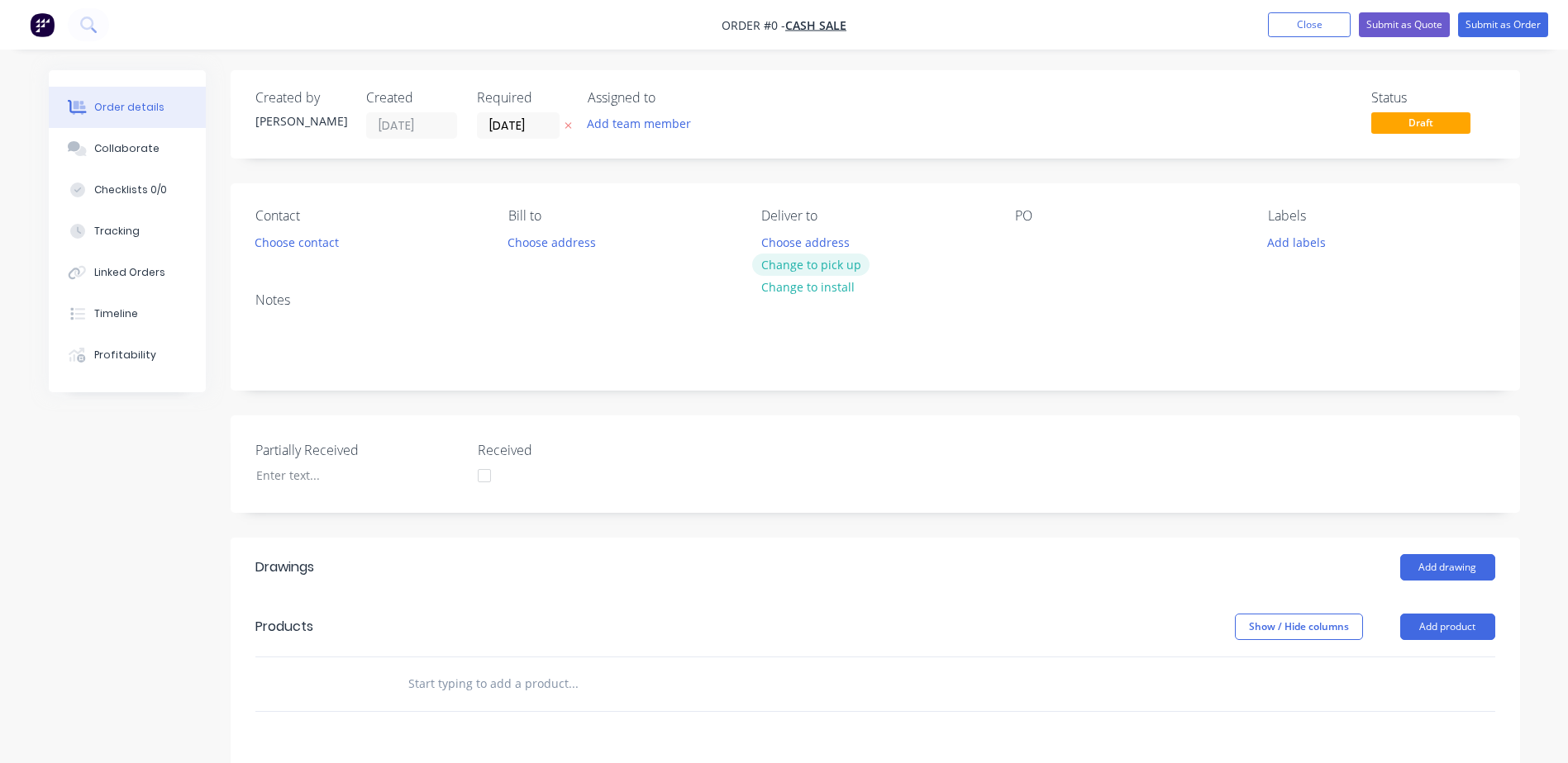
click at [834, 269] on button "Change to pick up" at bounding box center [811, 264] width 117 height 22
click at [1040, 243] on div at bounding box center [1027, 243] width 26 height 24
click at [1463, 625] on button "Add product" at bounding box center [1447, 627] width 96 height 26
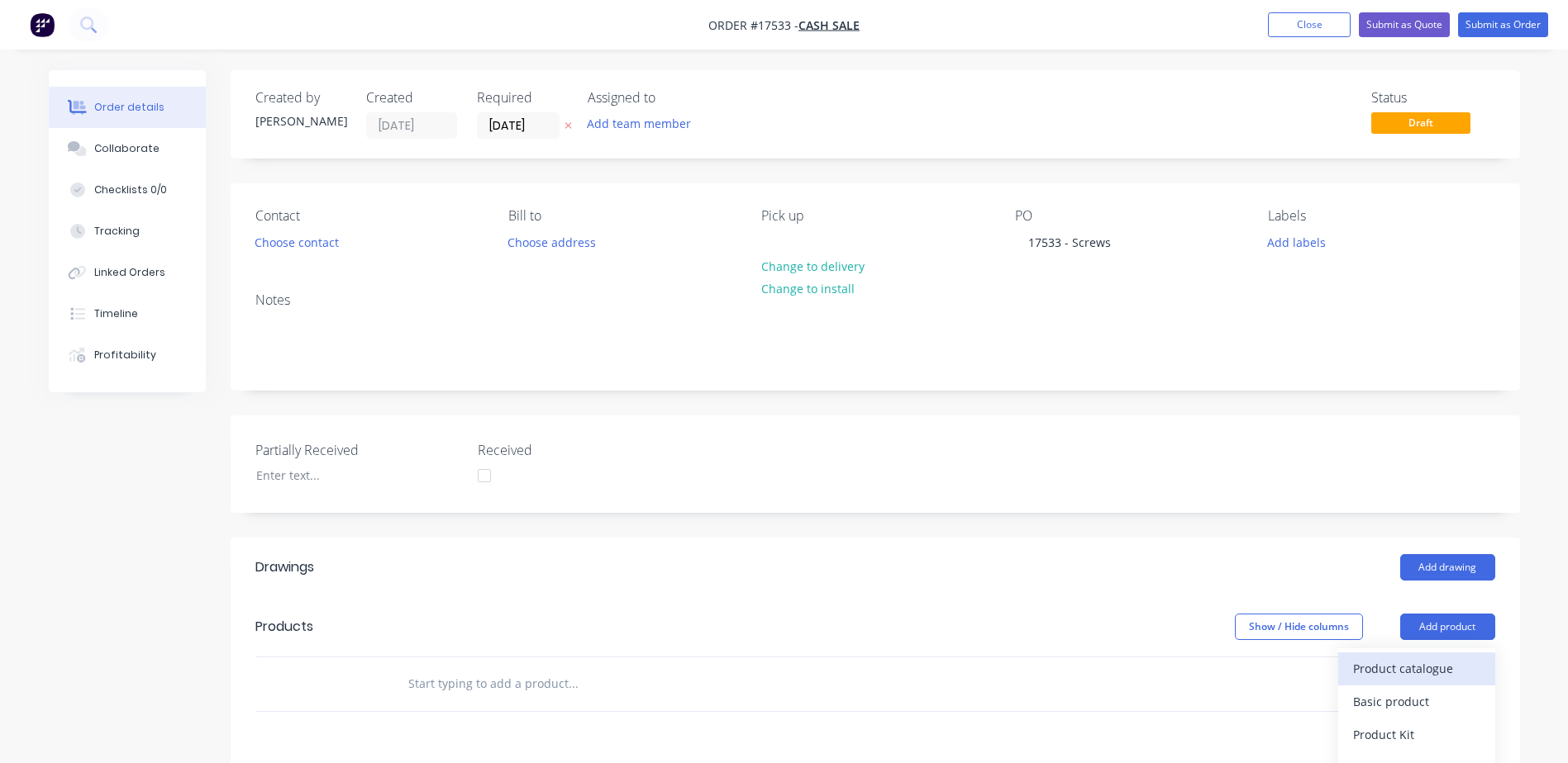
click at [1394, 668] on div "Product catalogue" at bounding box center [1416, 668] width 128 height 24
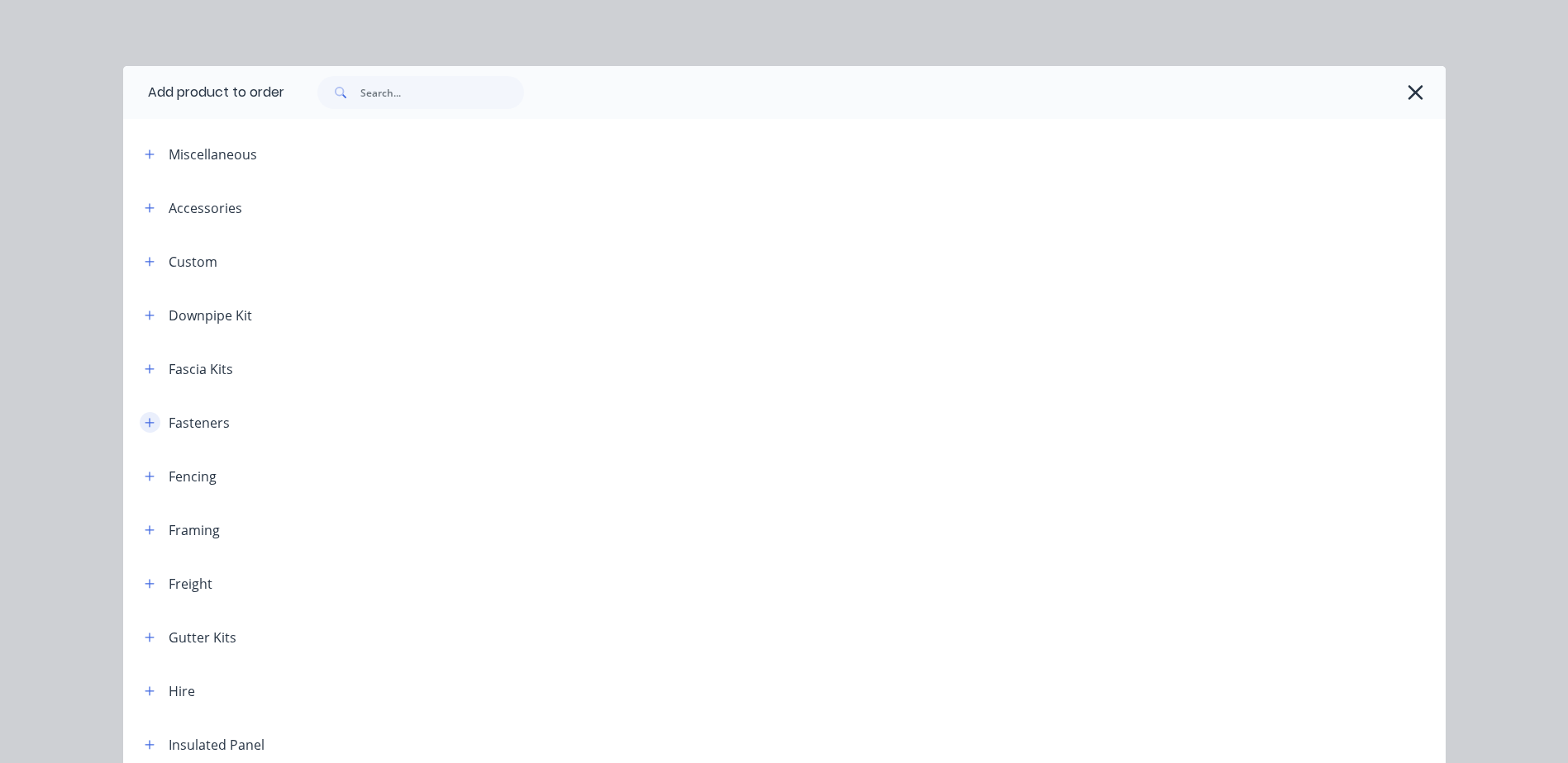
click at [144, 423] on icon "button" at bounding box center [148, 422] width 9 height 9
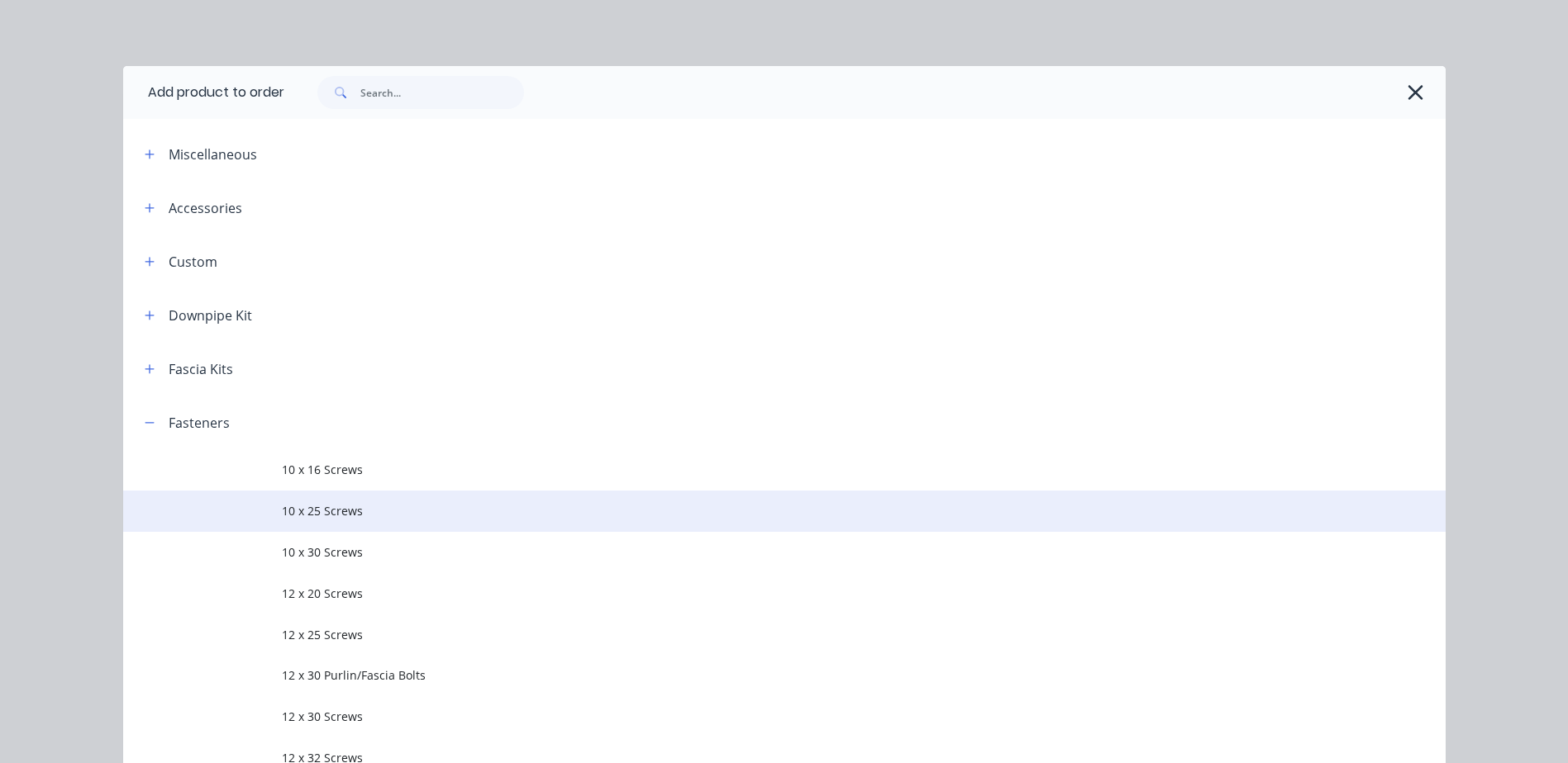
click at [320, 508] on span "10 x 25 Screws" at bounding box center [746, 512] width 931 height 18
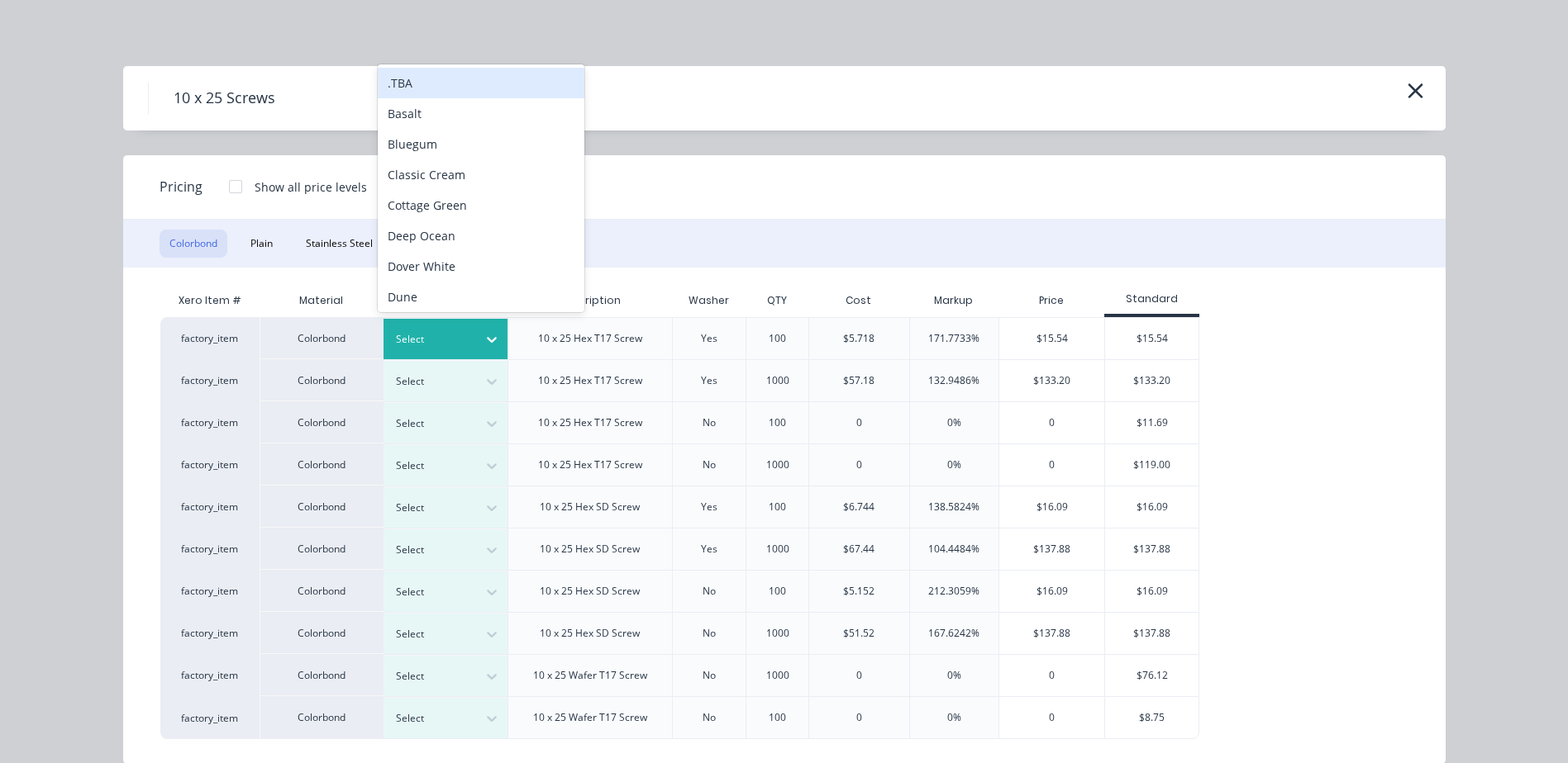
click at [483, 343] on icon at bounding box center [491, 339] width 17 height 17
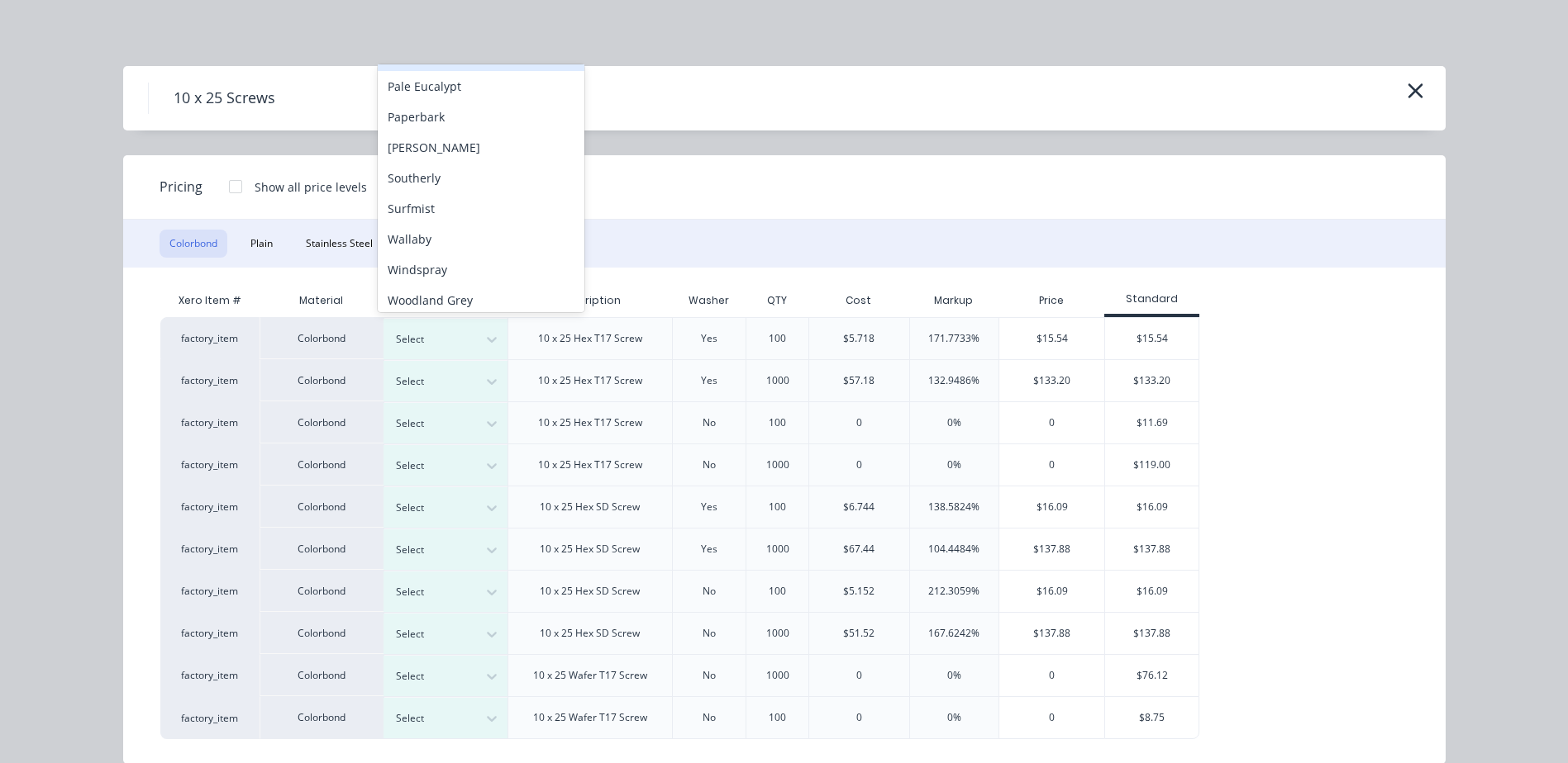
scroll to position [462, 0]
click at [431, 267] on div "Windspray" at bounding box center [480, 262] width 207 height 30
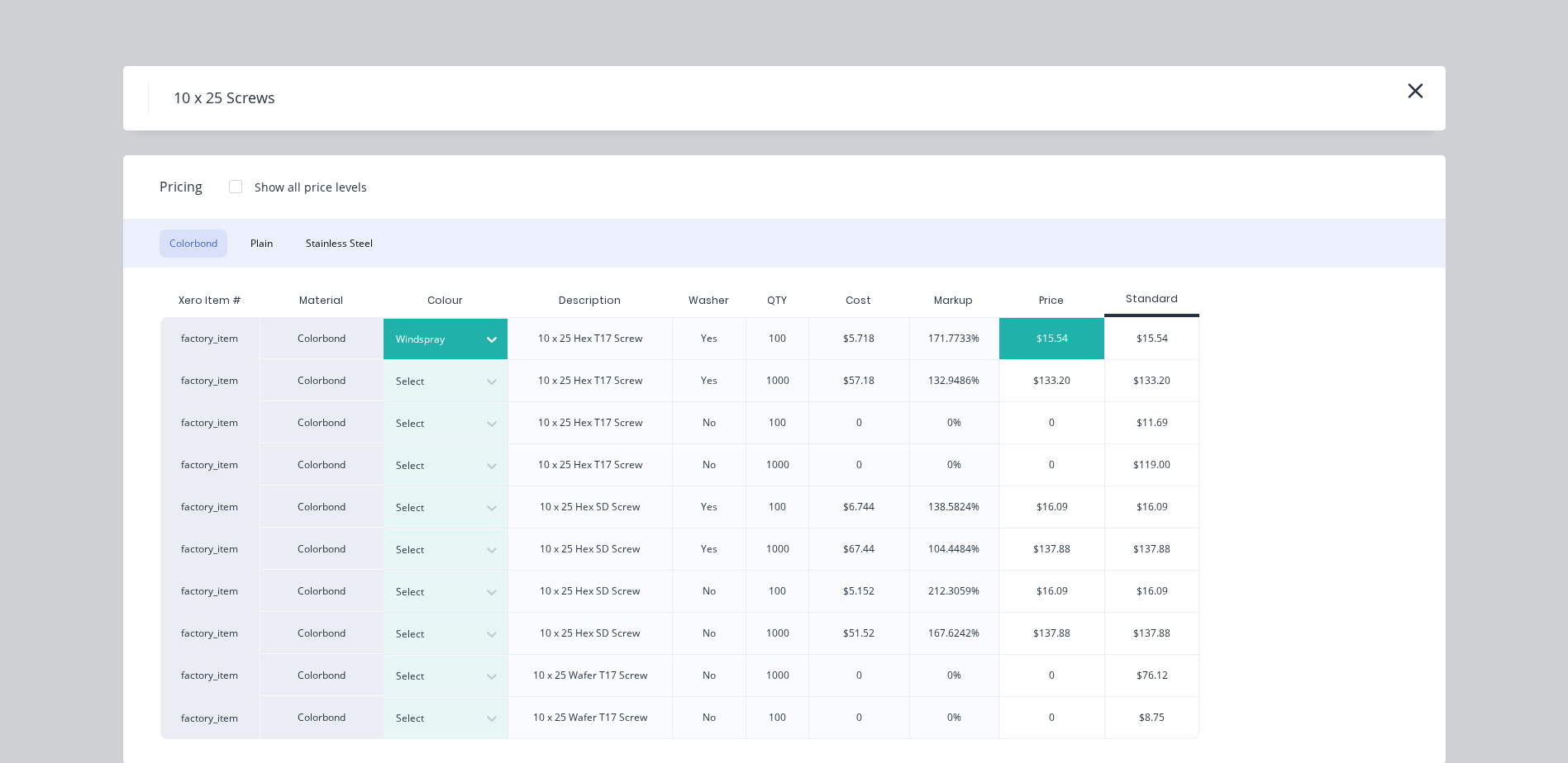
click at [1045, 340] on div "$15.54" at bounding box center [1052, 338] width 105 height 41
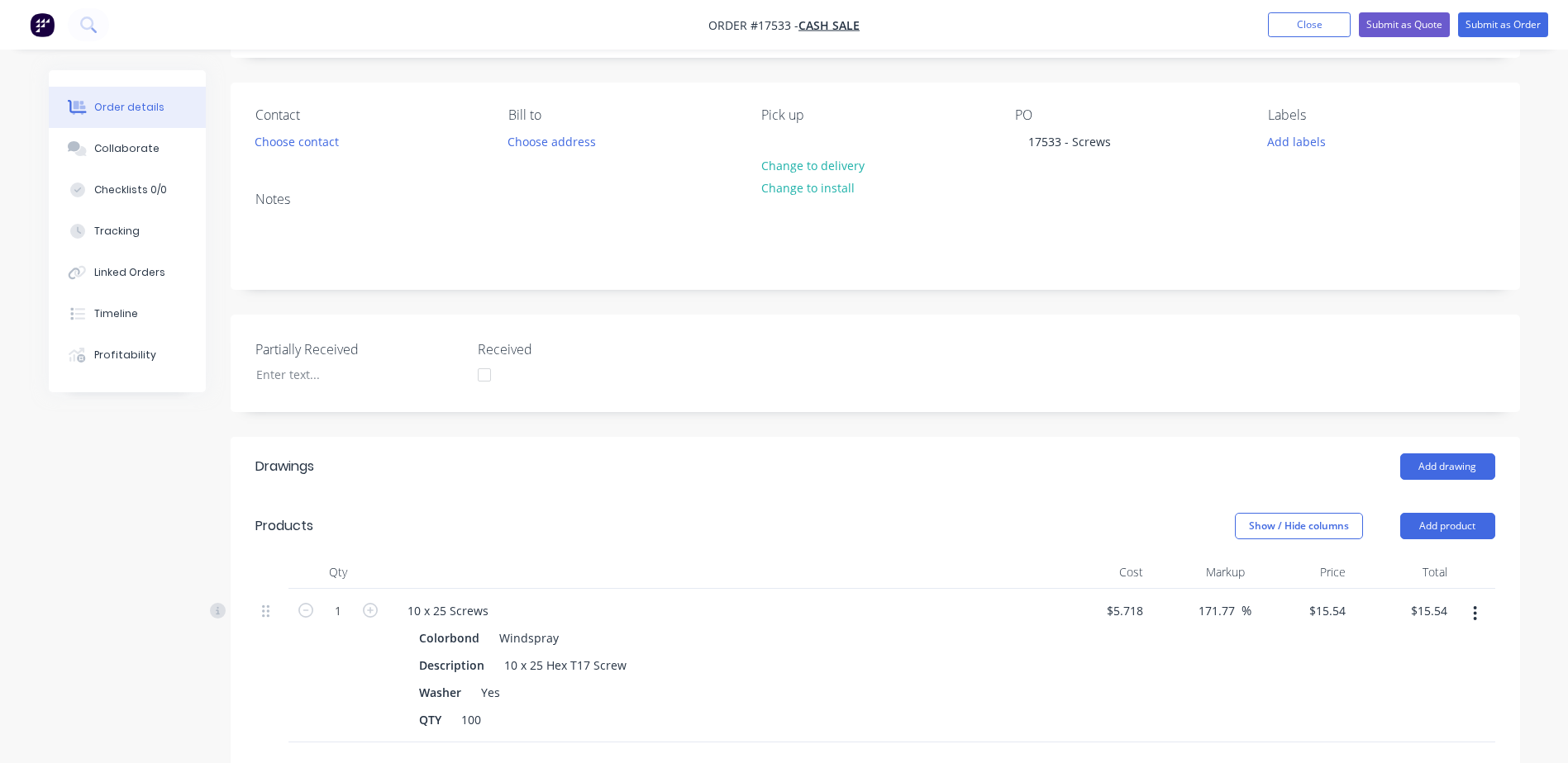
scroll to position [330, 0]
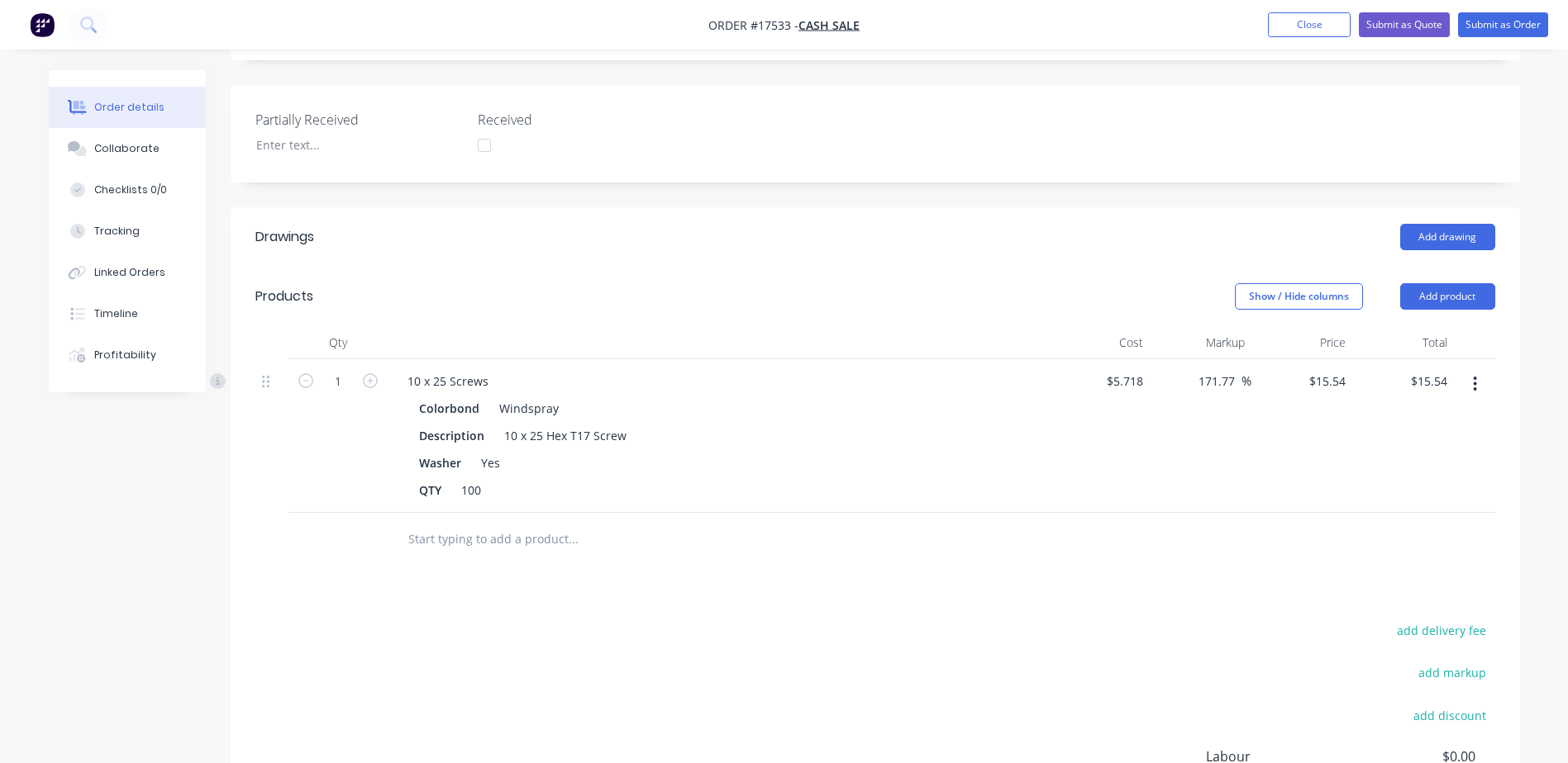
click at [1475, 387] on icon "button" at bounding box center [1474, 384] width 4 height 19
click at [1387, 456] on div "Duplicate" at bounding box center [1416, 460] width 128 height 24
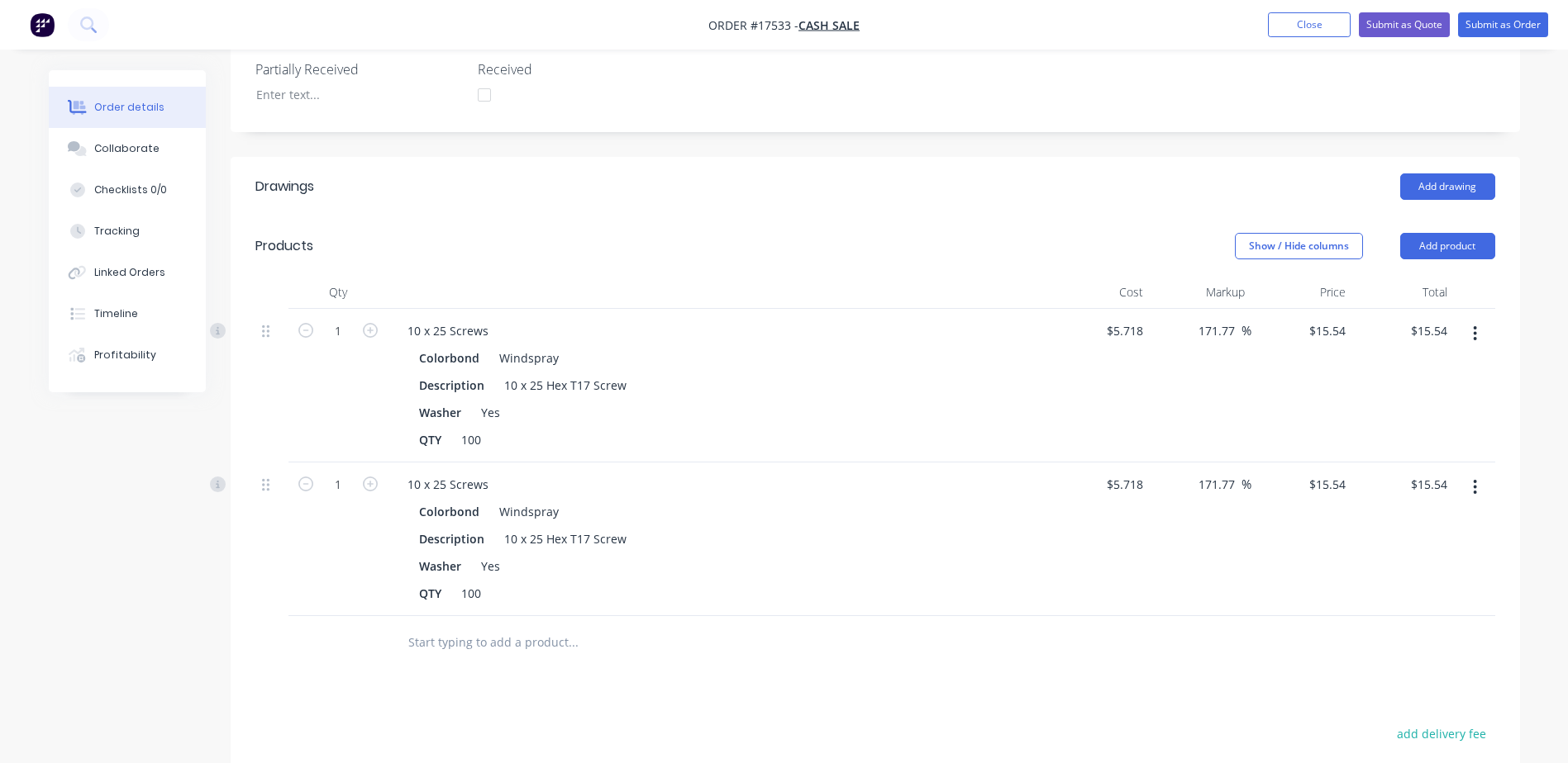
scroll to position [661, 0]
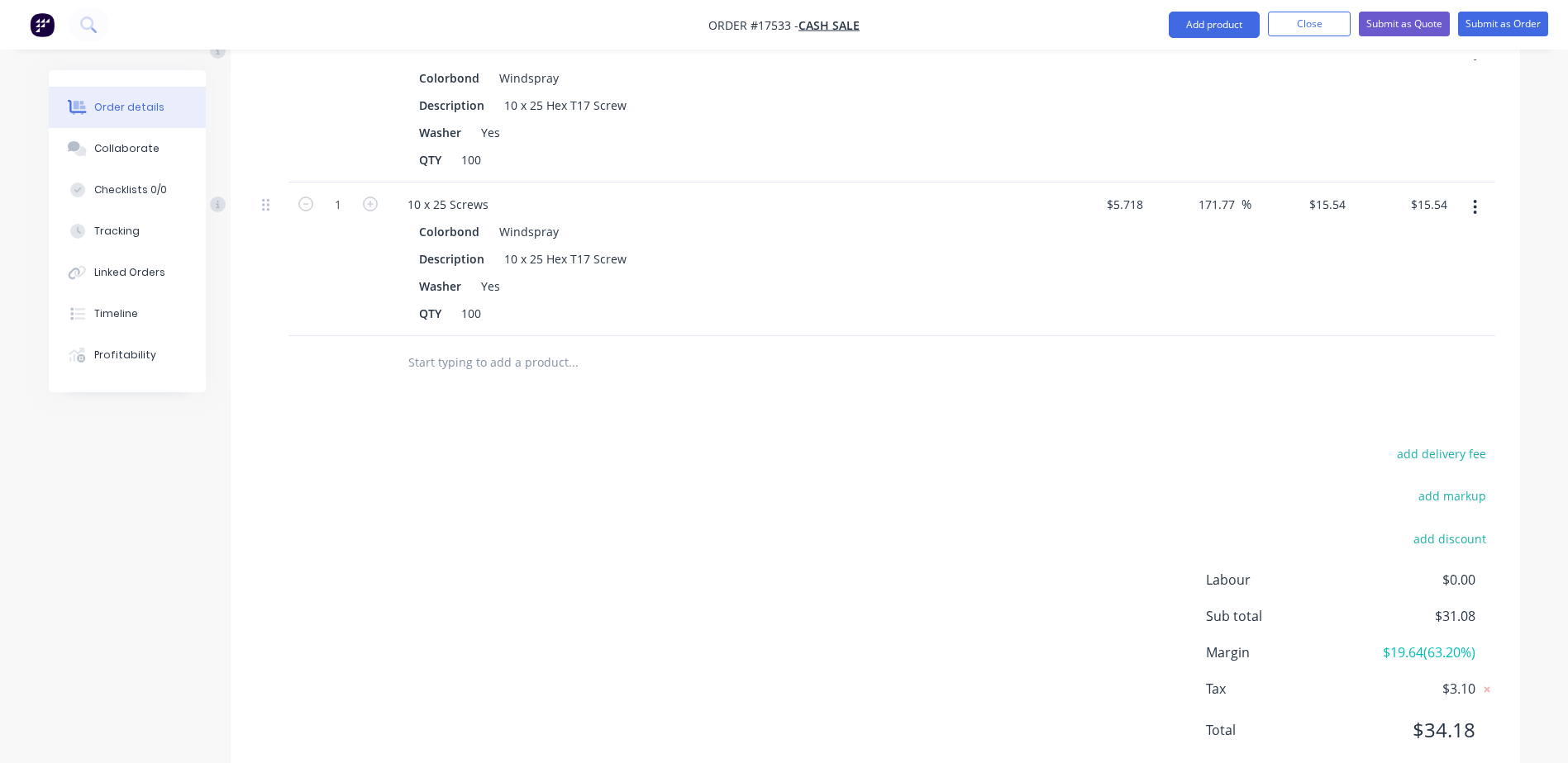
click at [1473, 209] on icon "button" at bounding box center [1474, 208] width 4 height 19
click at [1369, 248] on div "Edit" at bounding box center [1416, 250] width 128 height 24
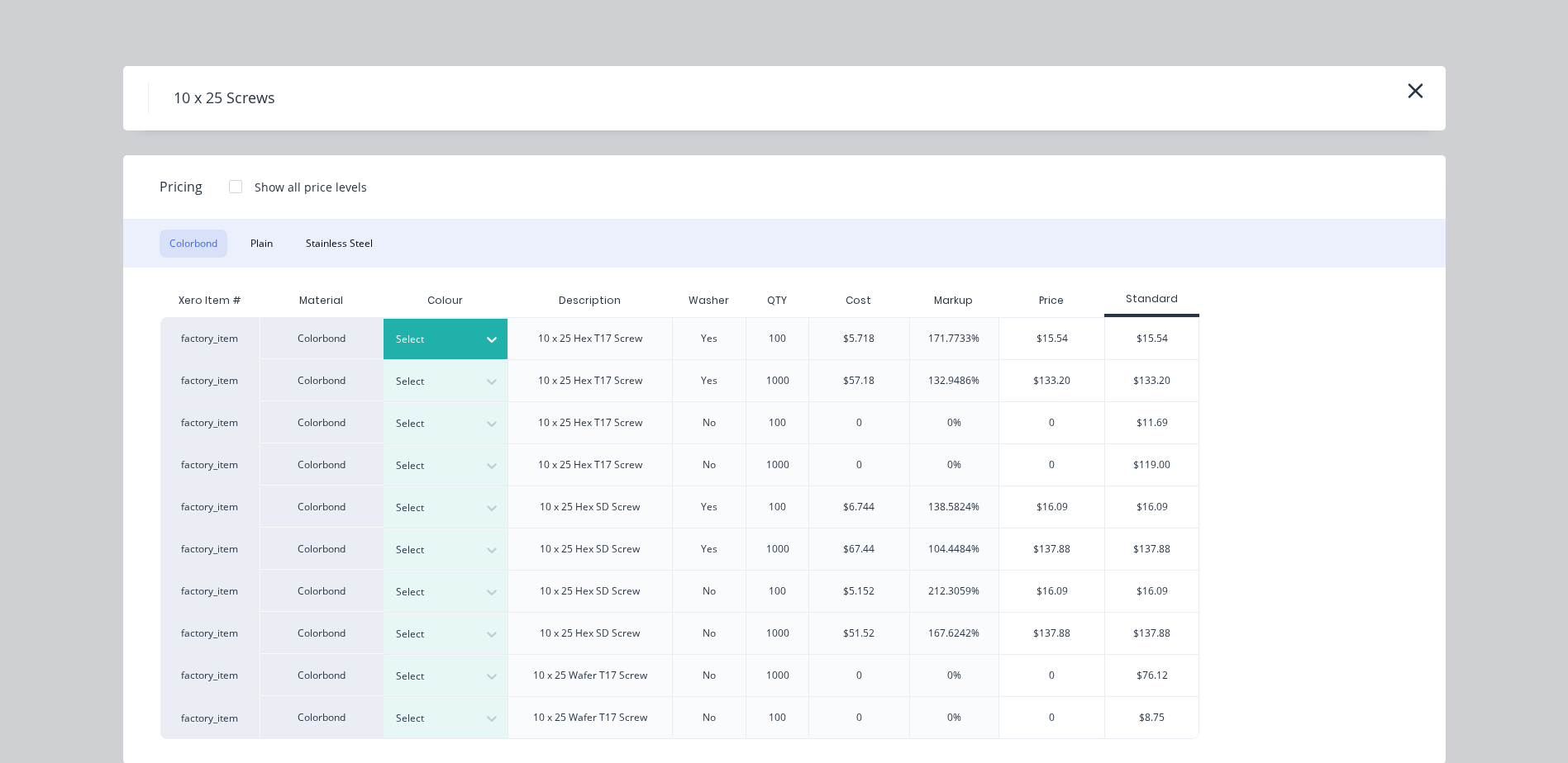
click at [477, 338] on div at bounding box center [491, 339] width 30 height 26
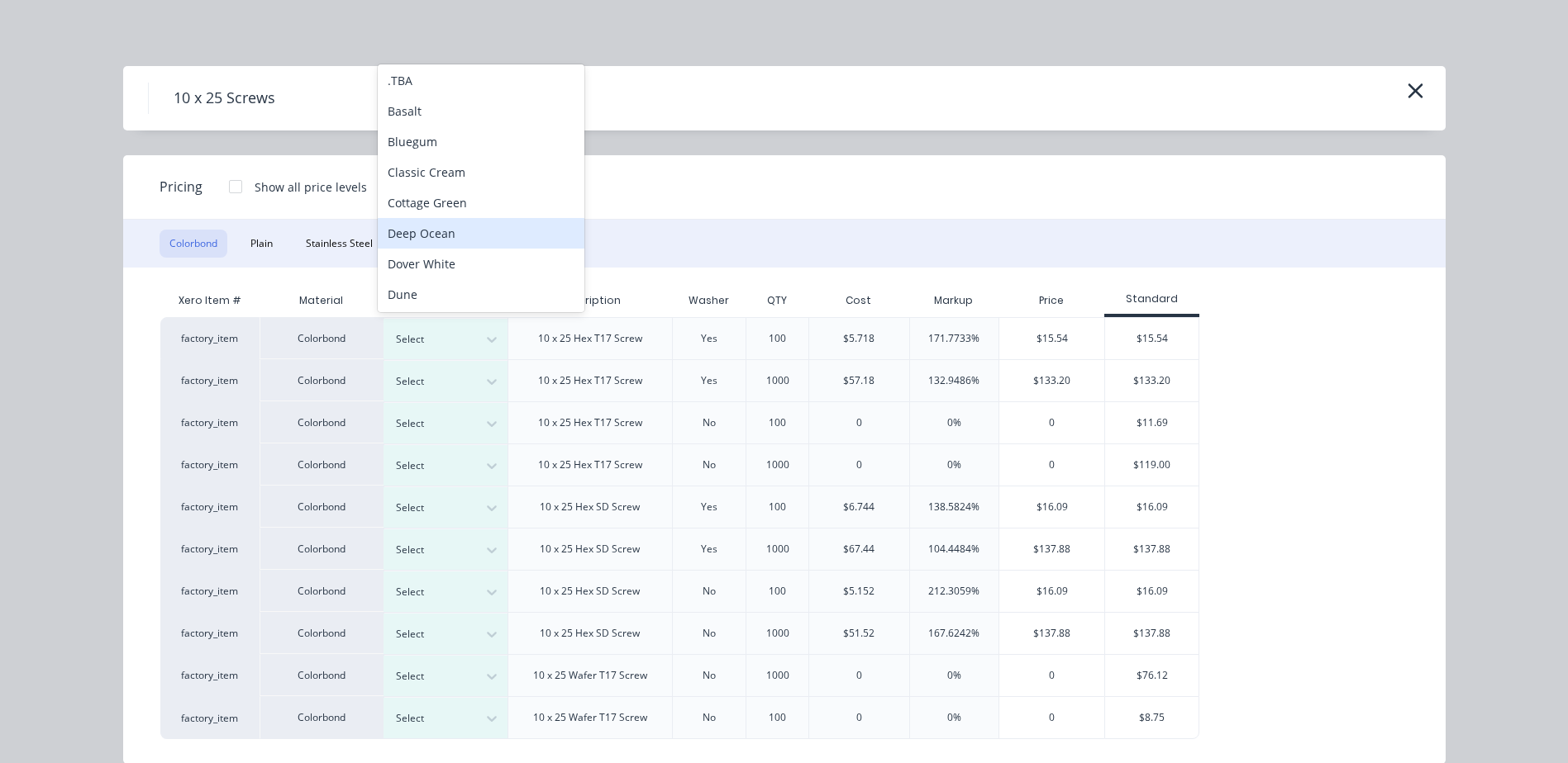
scroll to position [0, 0]
click at [422, 113] on div "Basalt" at bounding box center [480, 113] width 207 height 30
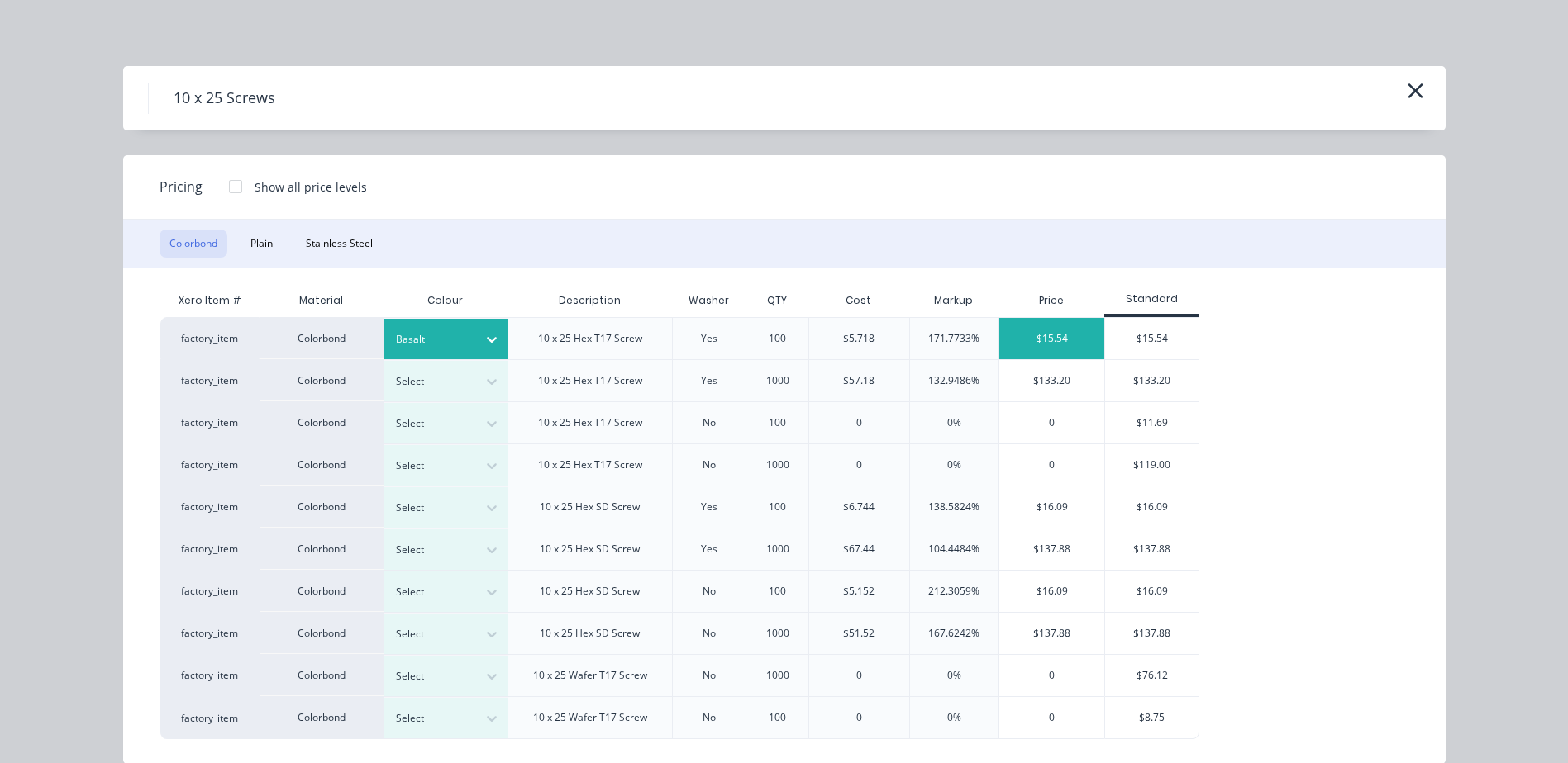
click at [1046, 337] on div "$15.54" at bounding box center [1052, 338] width 105 height 41
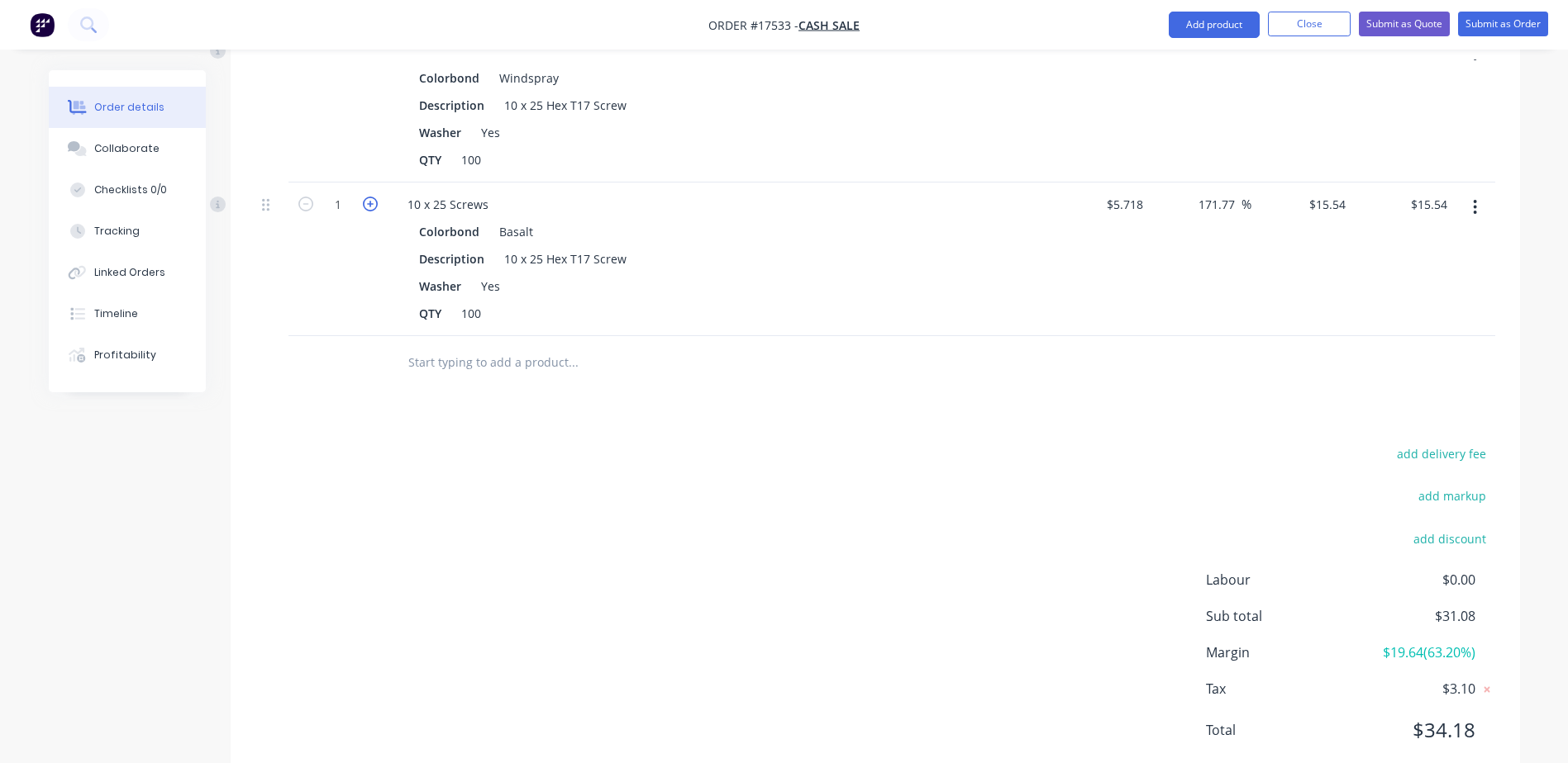
click at [373, 200] on icon "button" at bounding box center [369, 204] width 15 height 15
type input "2"
type input "$31.08"
click at [373, 200] on icon "button" at bounding box center [369, 204] width 15 height 15
type input "3"
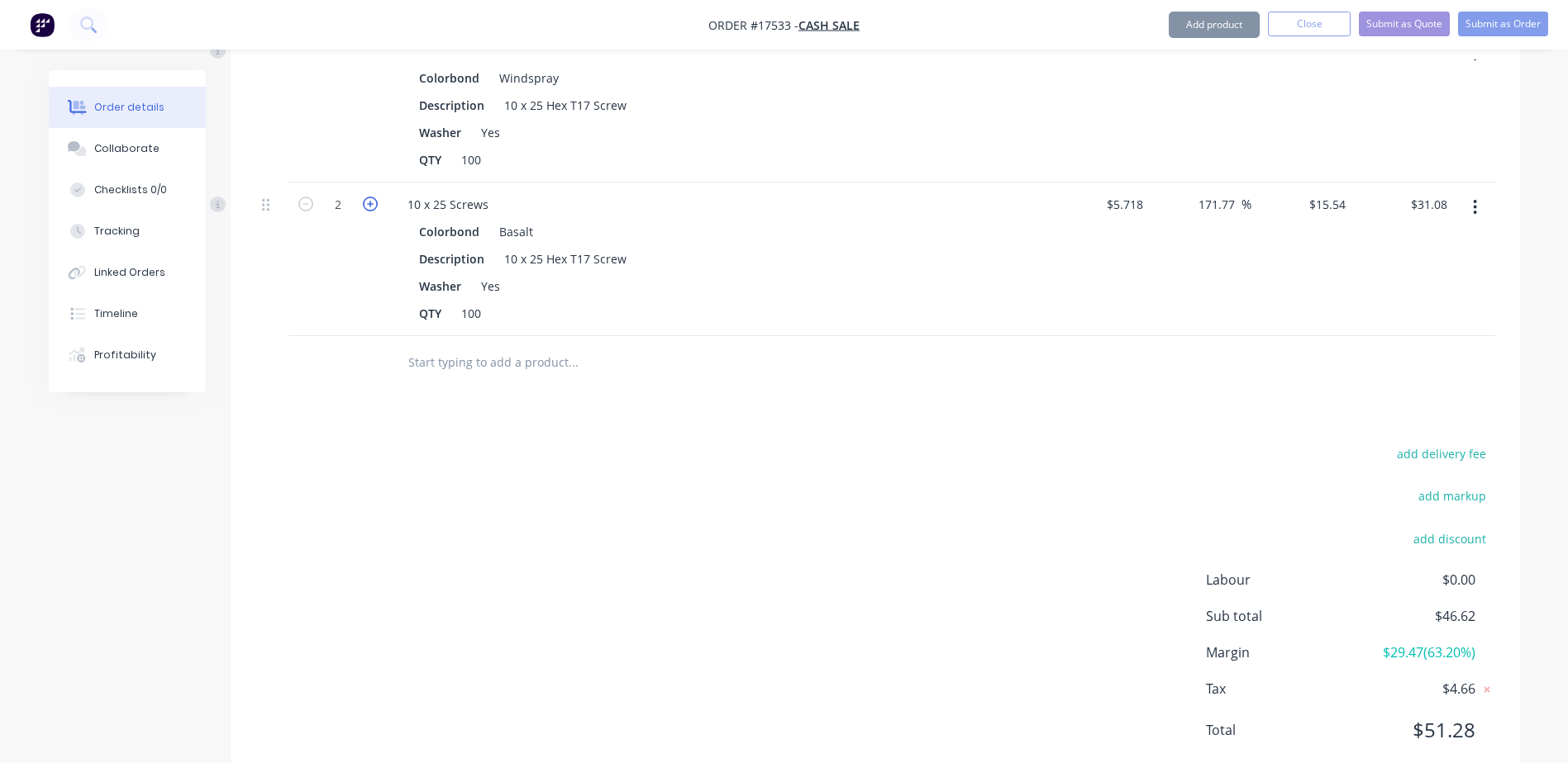
type input "$46.62"
click at [373, 200] on icon "button" at bounding box center [369, 204] width 15 height 15
type input "4"
type input "$62.16"
click at [293, 203] on div "4" at bounding box center [338, 259] width 99 height 154
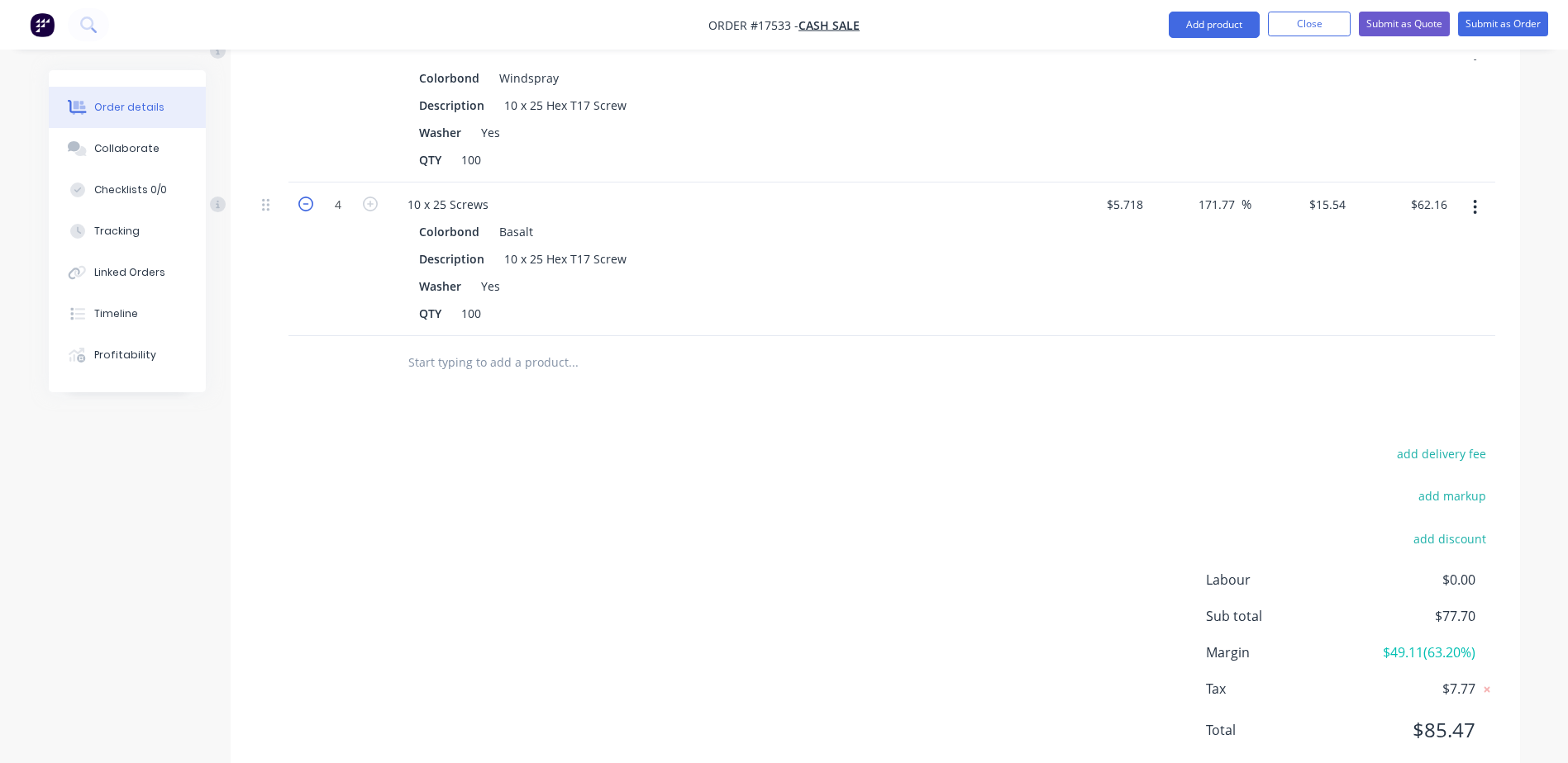
click at [307, 203] on icon "button" at bounding box center [305, 204] width 15 height 15
type input "3"
type input "$46.62"
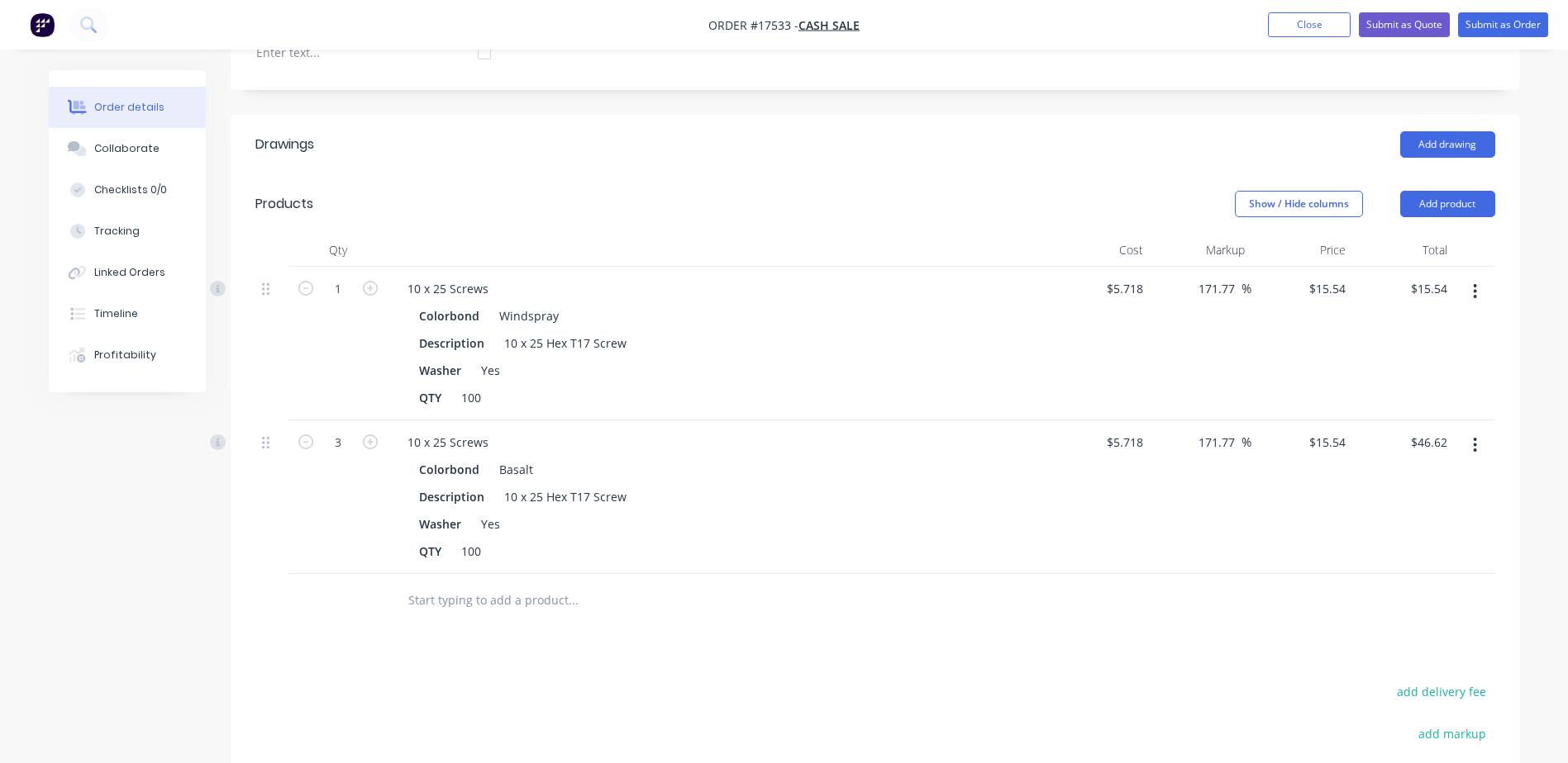
scroll to position [413, 0]
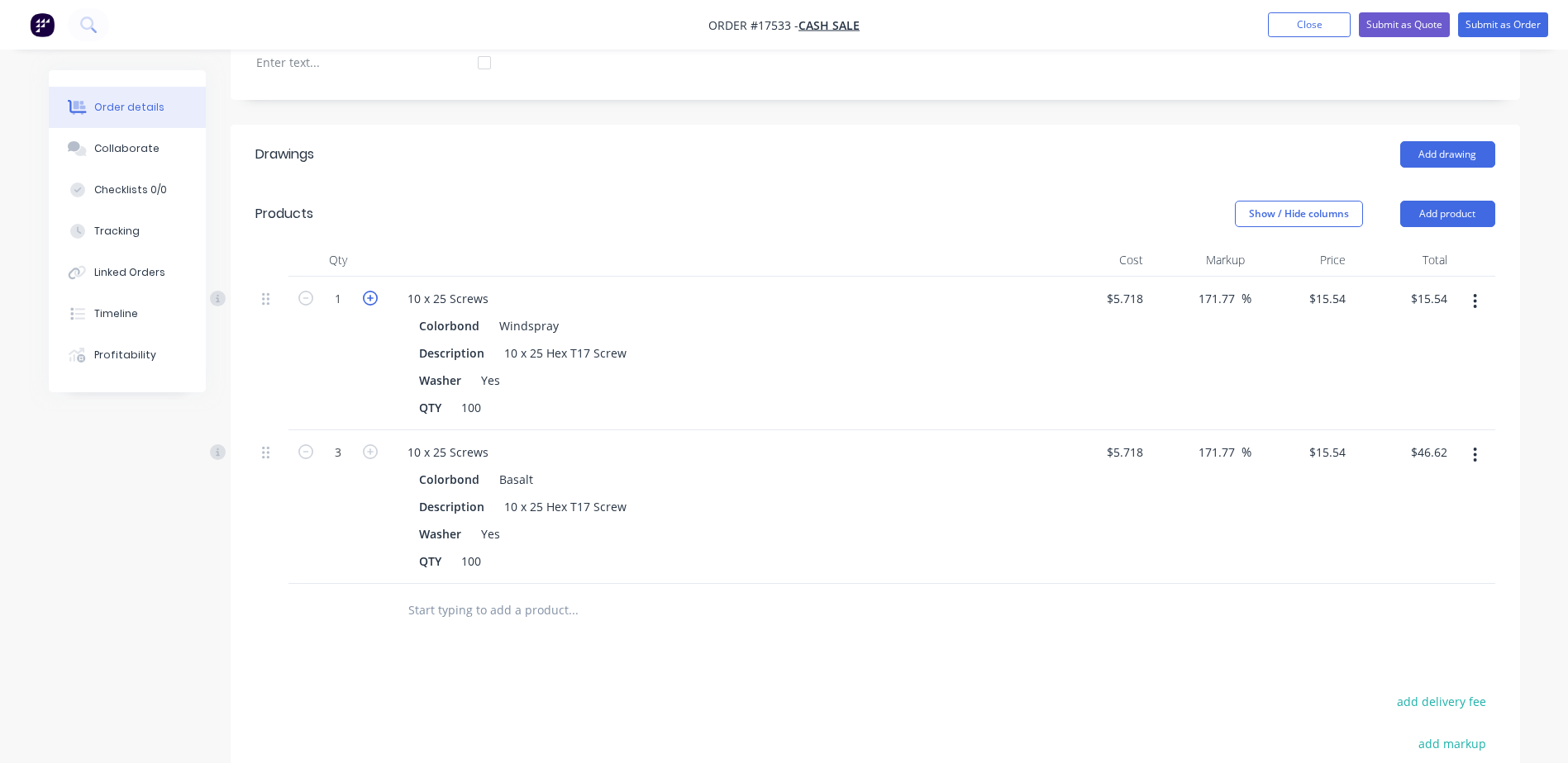
click at [363, 296] on icon "button" at bounding box center [369, 297] width 15 height 15
type input "2"
type input "$31.08"
click at [1512, 24] on button "Submit as Order" at bounding box center [1503, 24] width 90 height 24
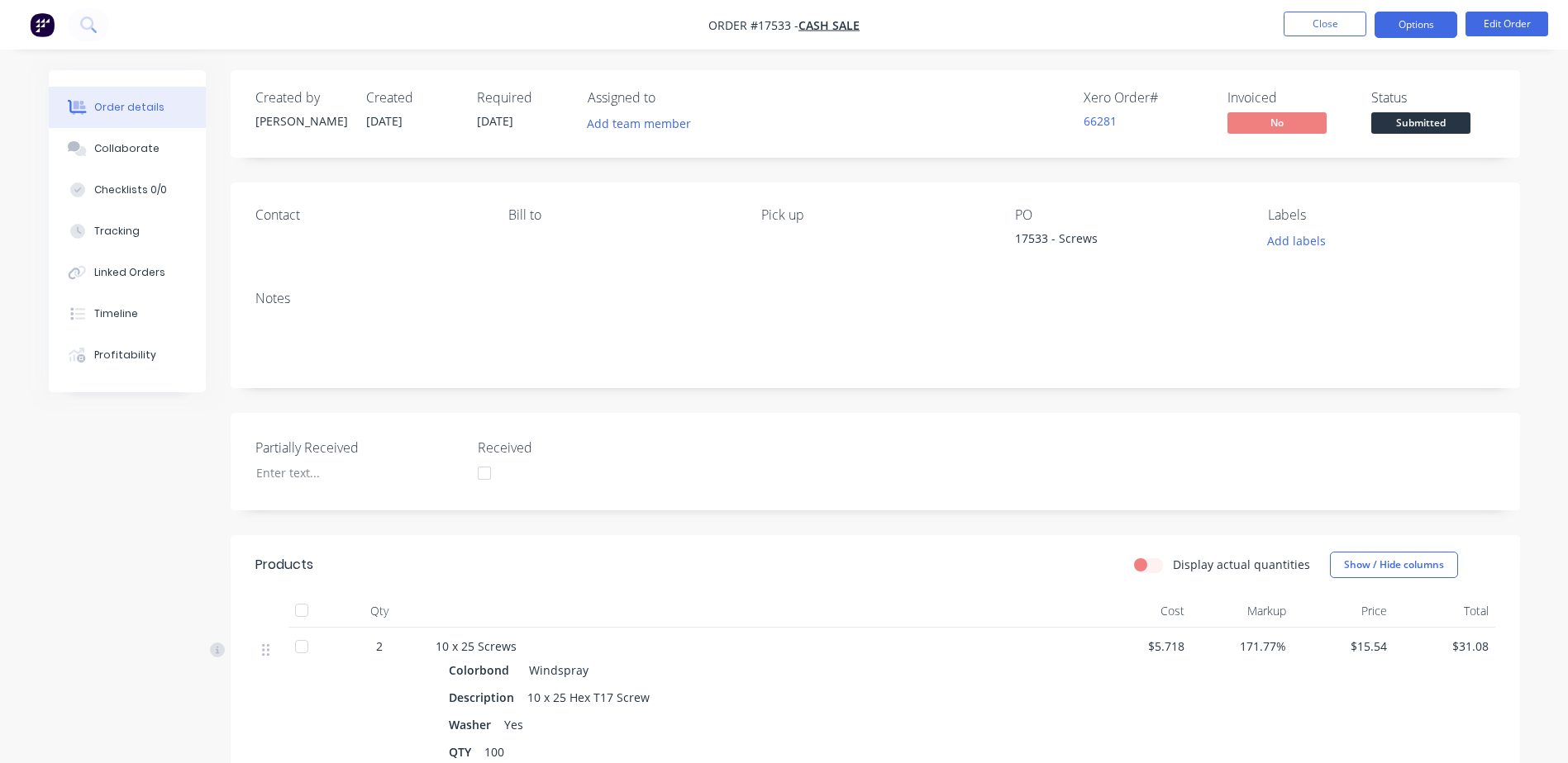
click at [1415, 26] on button "Options" at bounding box center [1415, 24] width 83 height 26
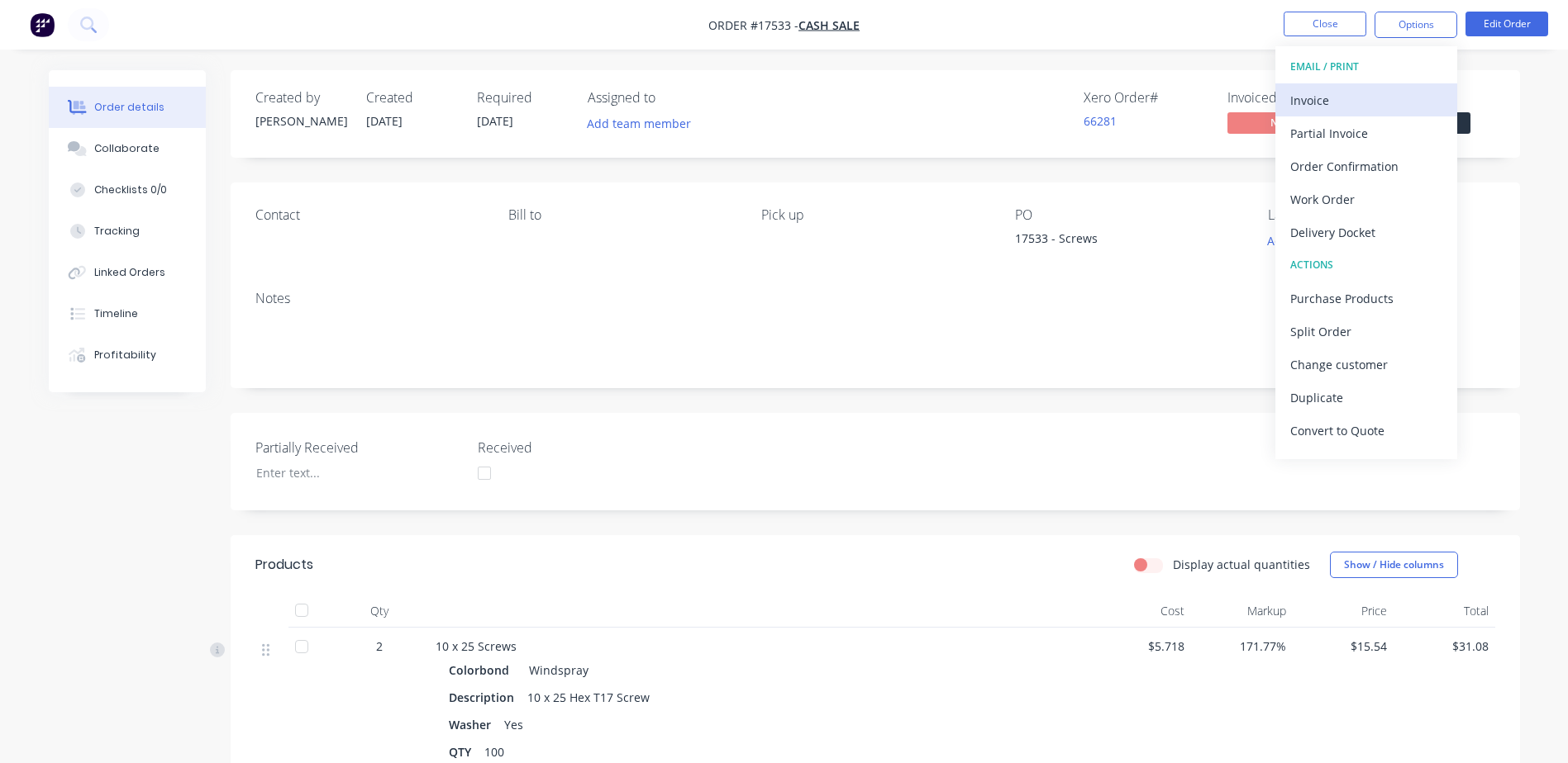
click at [1332, 95] on div "Invoice" at bounding box center [1366, 100] width 152 height 24
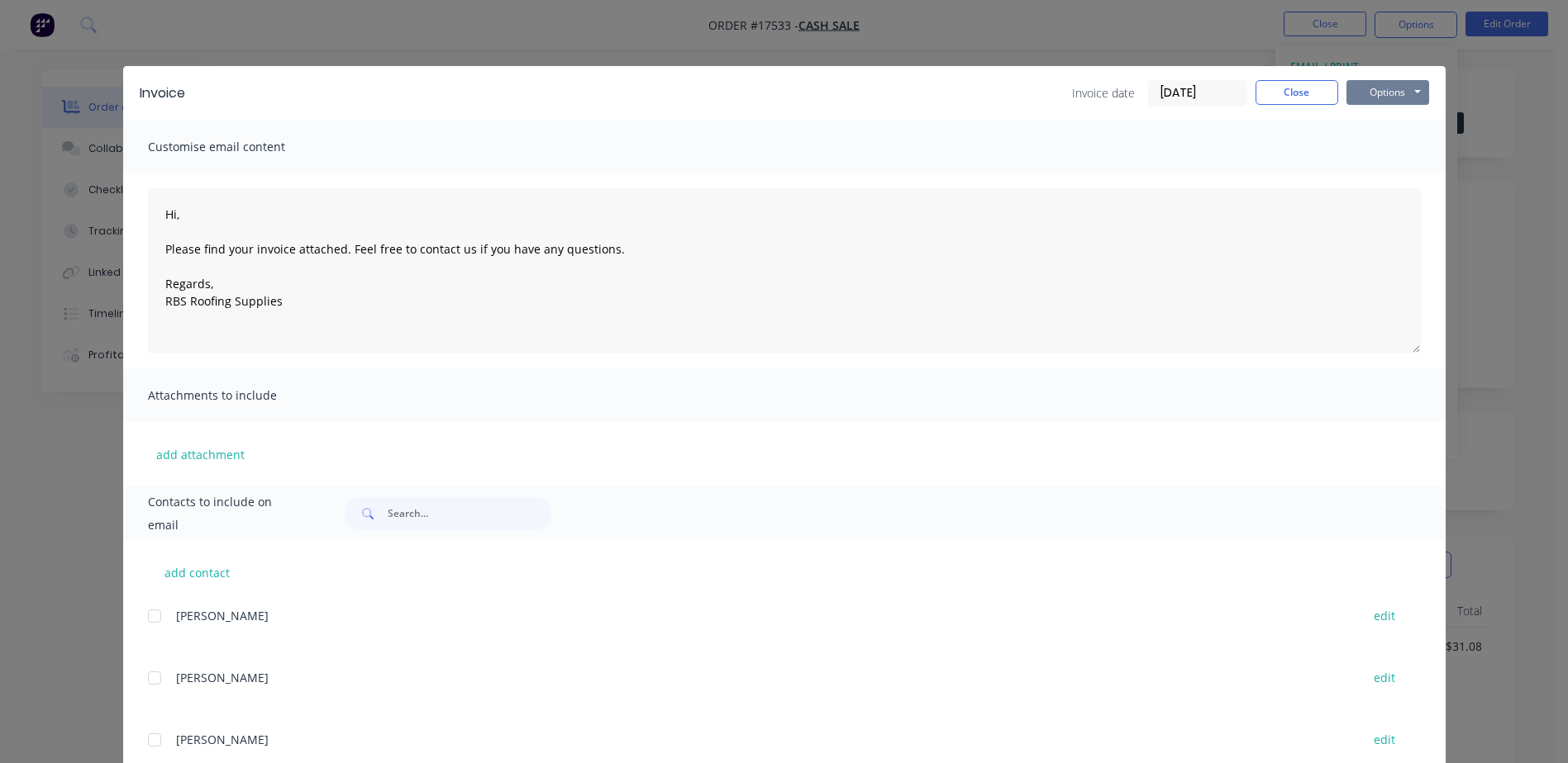
click at [1380, 100] on button "Options" at bounding box center [1387, 92] width 83 height 24
click at [1394, 147] on button "Print" at bounding box center [1398, 149] width 106 height 27
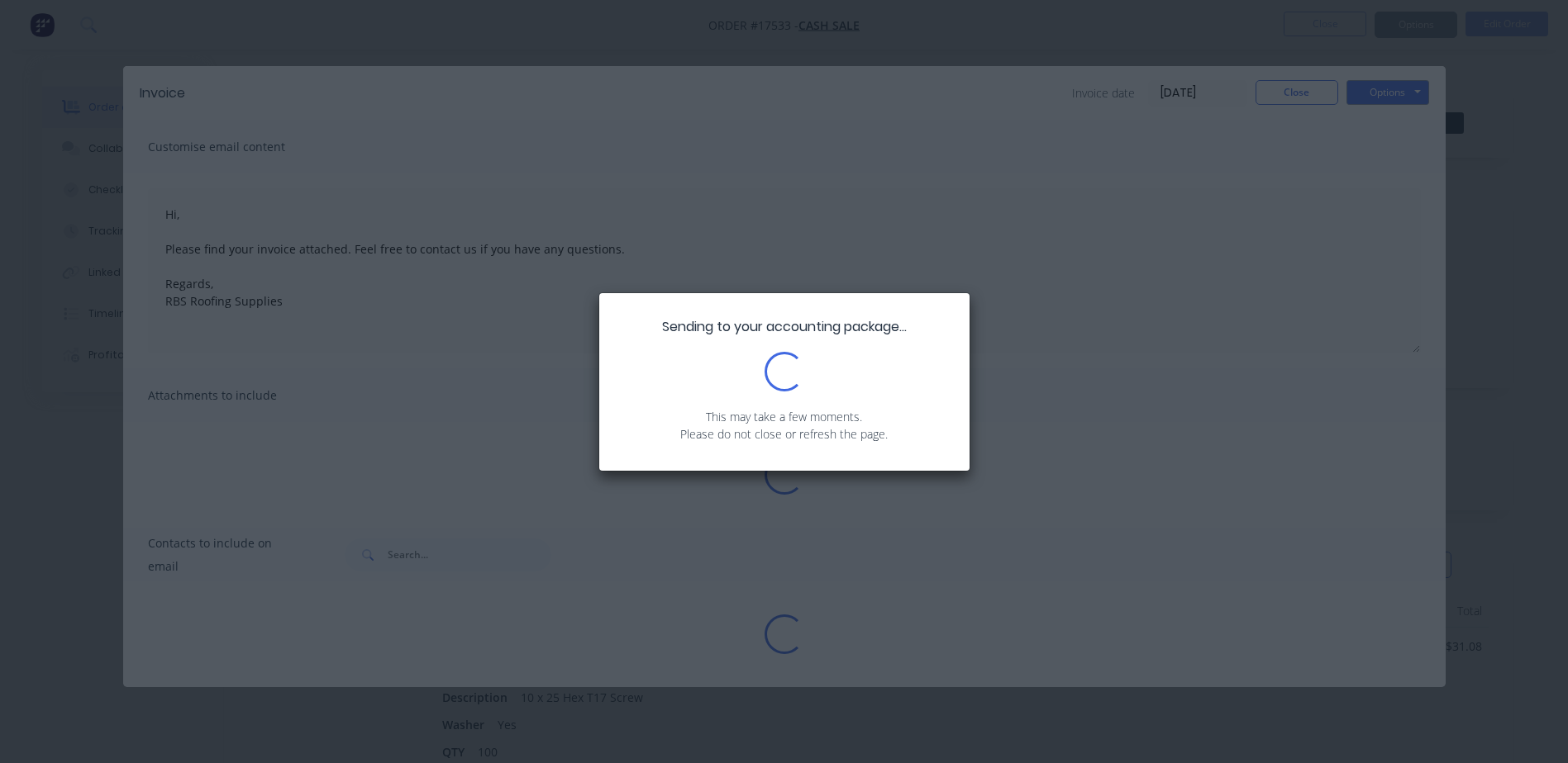
type textarea "Hi, Please find your invoice attached. Feel free to contact us if you have any …"
